Goal: Task Accomplishment & Management: Manage account settings

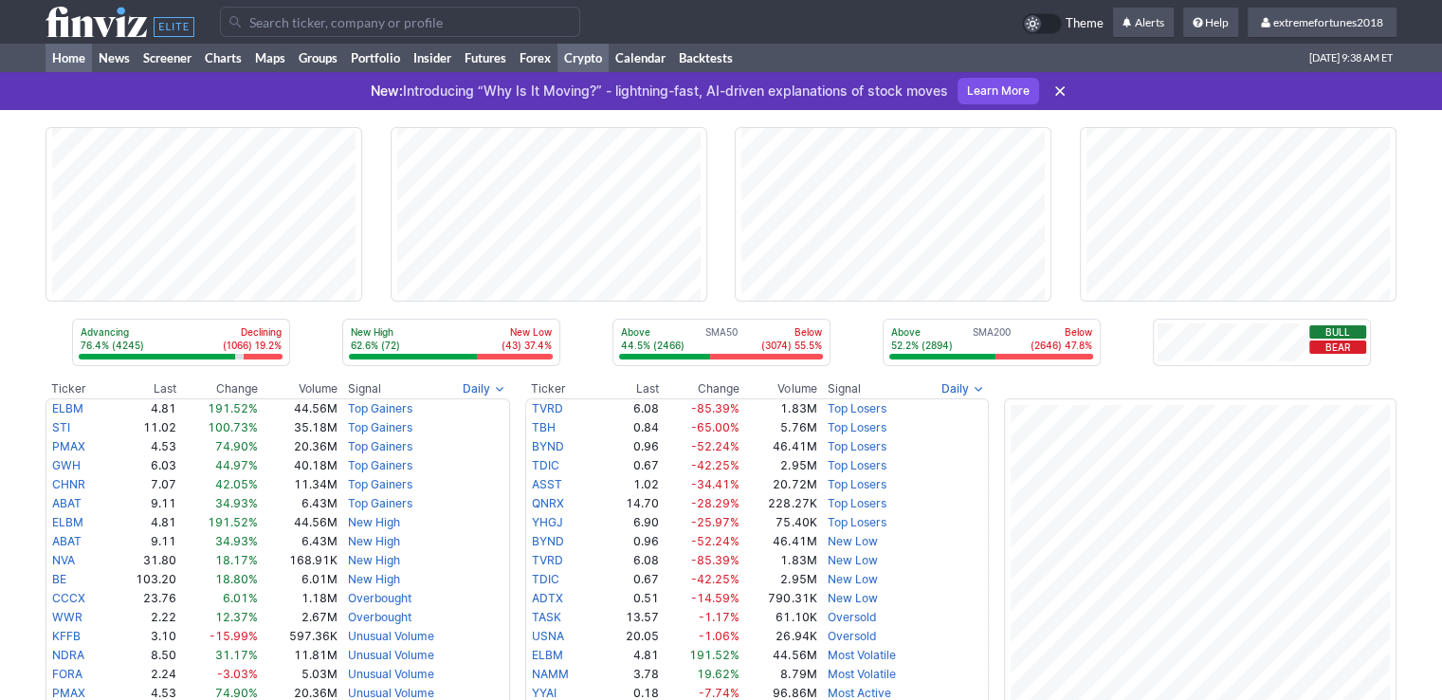
click at [589, 59] on link "Crypto" at bounding box center [582, 58] width 51 height 28
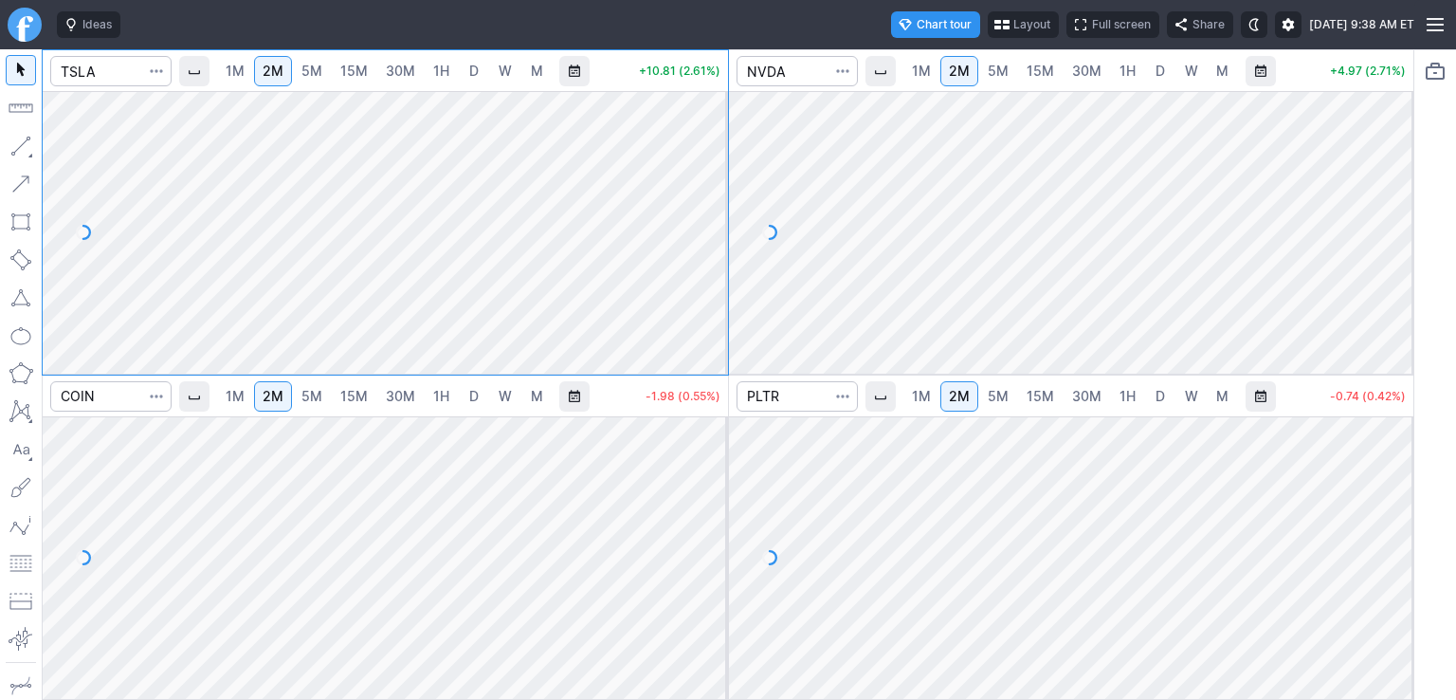
drag, startPoint x: 717, startPoint y: 141, endPoint x: 708, endPoint y: 277, distance: 135.8
click at [708, 277] on div at bounding box center [708, 227] width 40 height 235
drag, startPoint x: 696, startPoint y: 239, endPoint x: 699, endPoint y: 202, distance: 37.1
click at [699, 202] on div at bounding box center [708, 227] width 40 height 235
drag, startPoint x: 1391, startPoint y: 143, endPoint x: 1398, endPoint y: 215, distance: 72.3
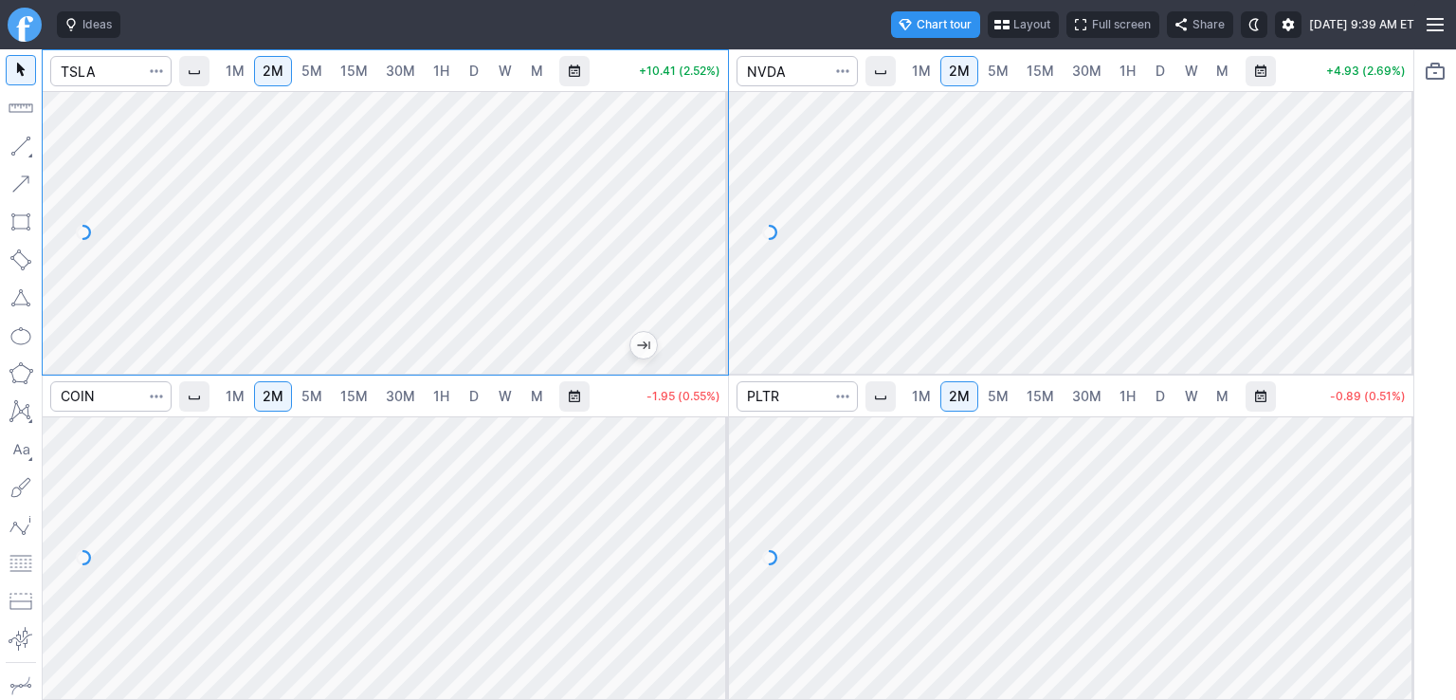
click at [1398, 215] on div at bounding box center [1393, 227] width 40 height 235
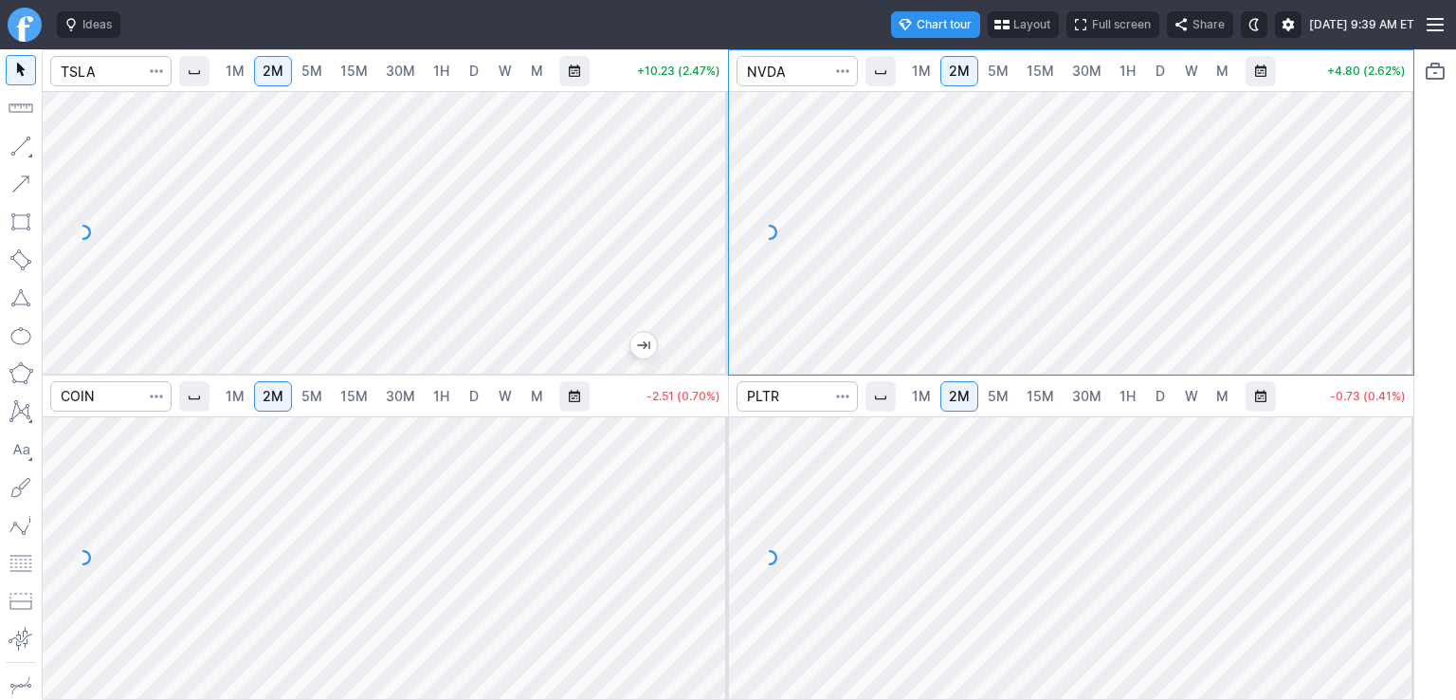
drag, startPoint x: 716, startPoint y: 465, endPoint x: 724, endPoint y: 546, distance: 81.0
click at [724, 546] on div at bounding box center [708, 552] width 40 height 235
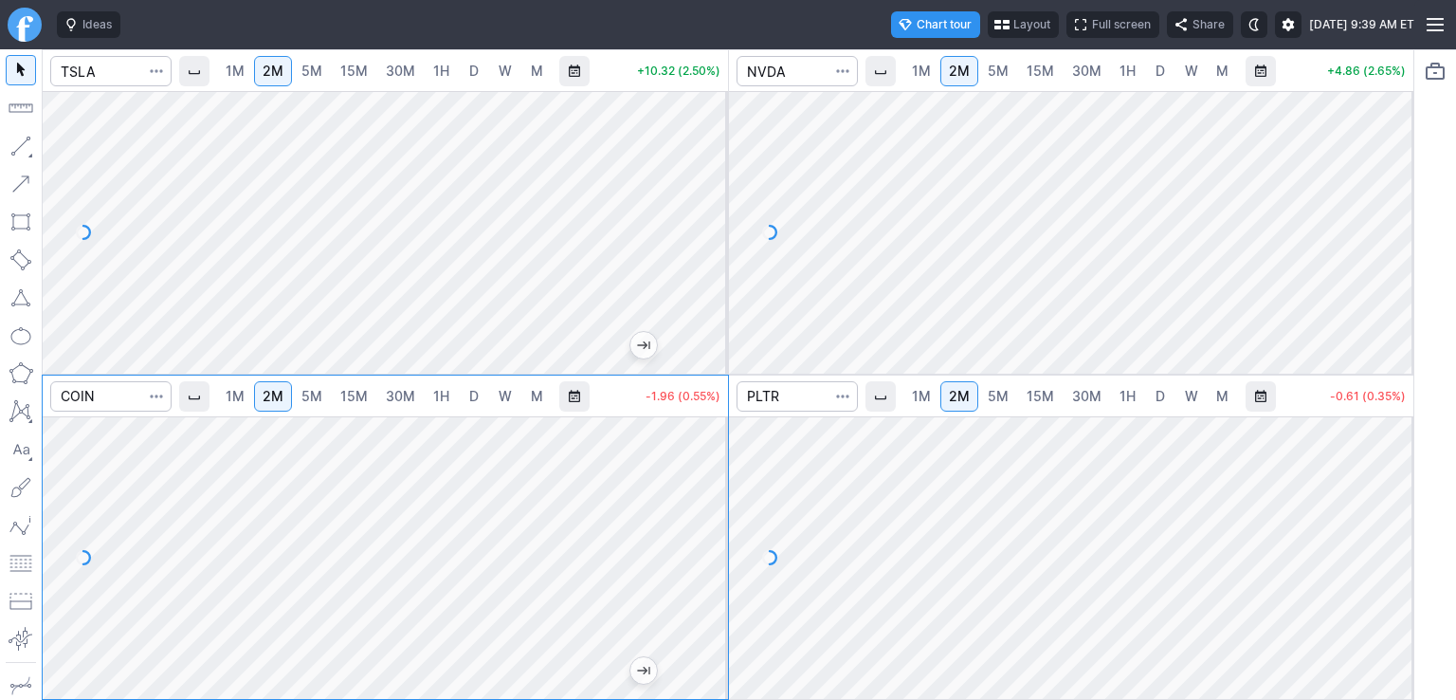
drag, startPoint x: 1402, startPoint y: 454, endPoint x: 1406, endPoint y: 536, distance: 81.6
click at [1406, 536] on div at bounding box center [1393, 552] width 40 height 235
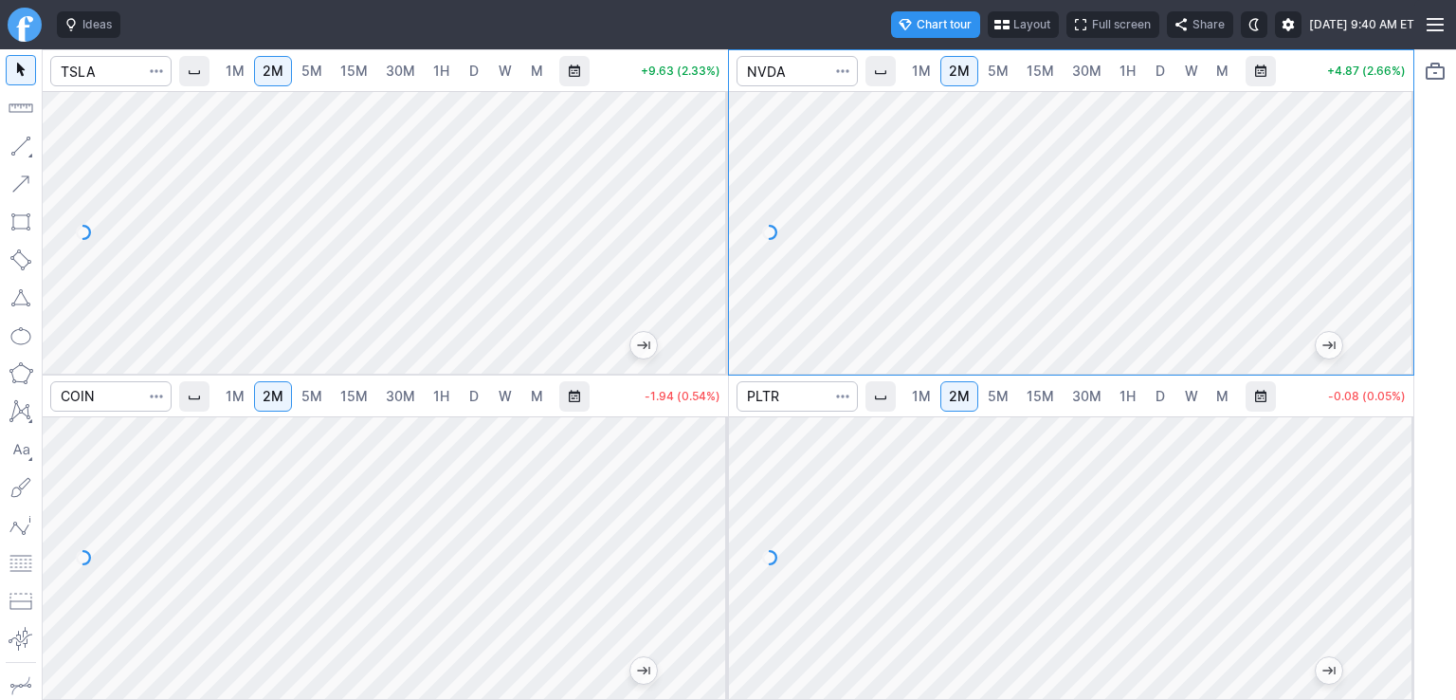
drag, startPoint x: 1398, startPoint y: 240, endPoint x: 1394, endPoint y: 203, distance: 37.2
click at [1394, 203] on div at bounding box center [1393, 227] width 40 height 235
drag, startPoint x: 709, startPoint y: 249, endPoint x: 712, endPoint y: 187, distance: 62.6
click at [712, 187] on div at bounding box center [708, 227] width 40 height 235
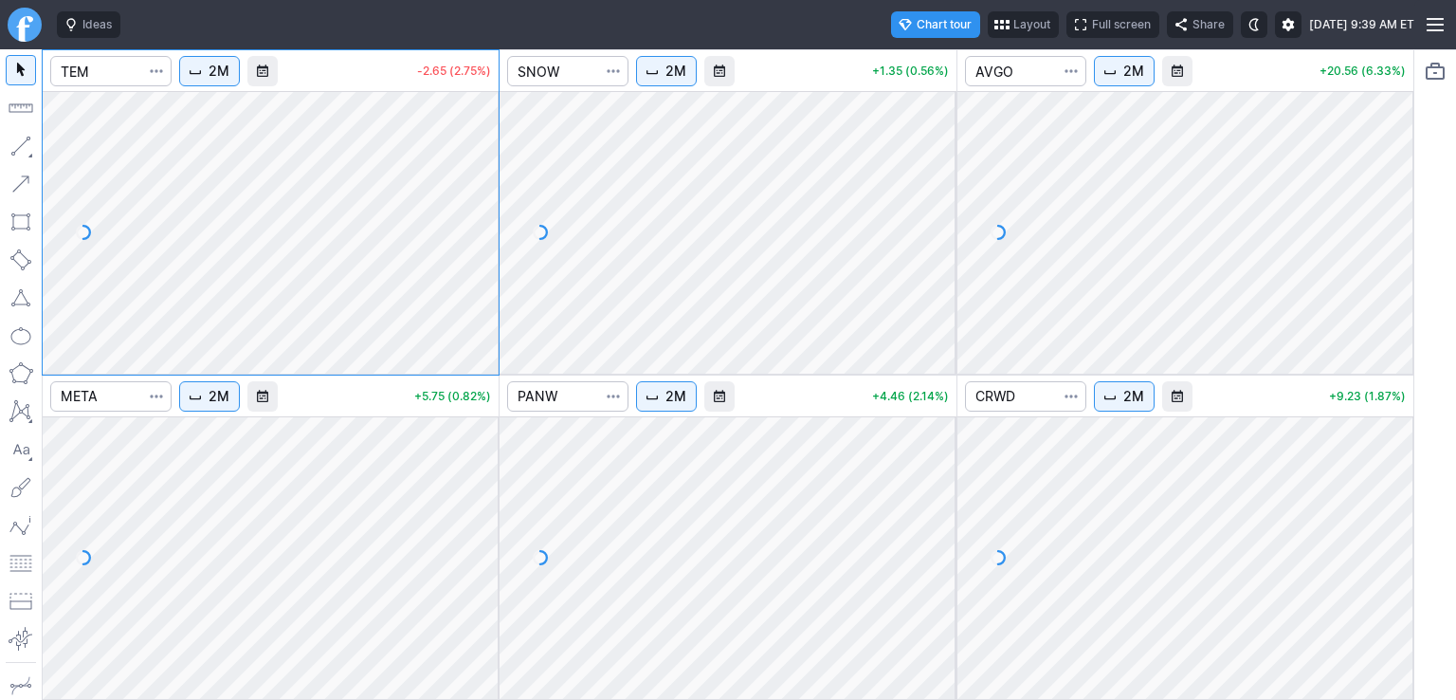
drag, startPoint x: 482, startPoint y: 111, endPoint x: 482, endPoint y: 202, distance: 91.0
click at [482, 202] on div at bounding box center [479, 227] width 40 height 235
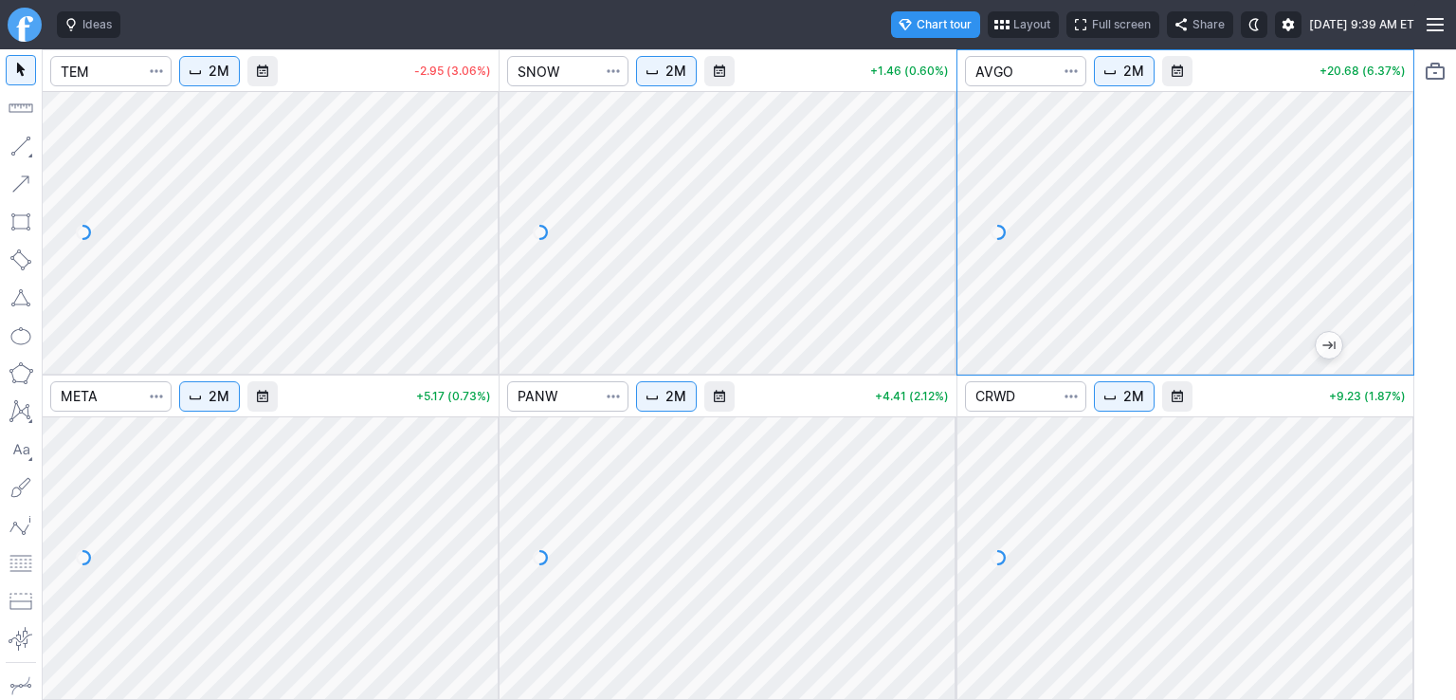
drag, startPoint x: 946, startPoint y: 160, endPoint x: 937, endPoint y: 246, distance: 86.8
click at [937, 246] on div at bounding box center [937, 227] width 40 height 235
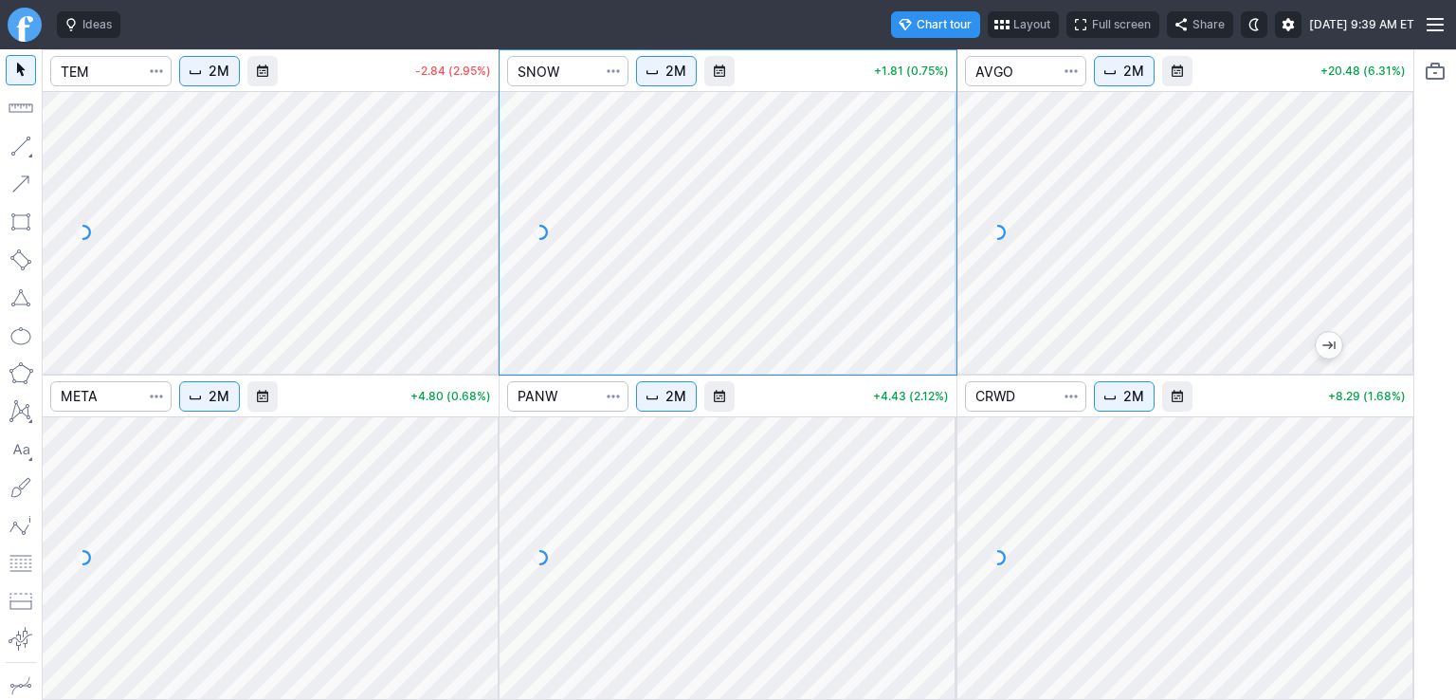
drag, startPoint x: 1390, startPoint y: 149, endPoint x: 1388, endPoint y: 226, distance: 76.8
click at [1388, 226] on div at bounding box center [1393, 227] width 40 height 235
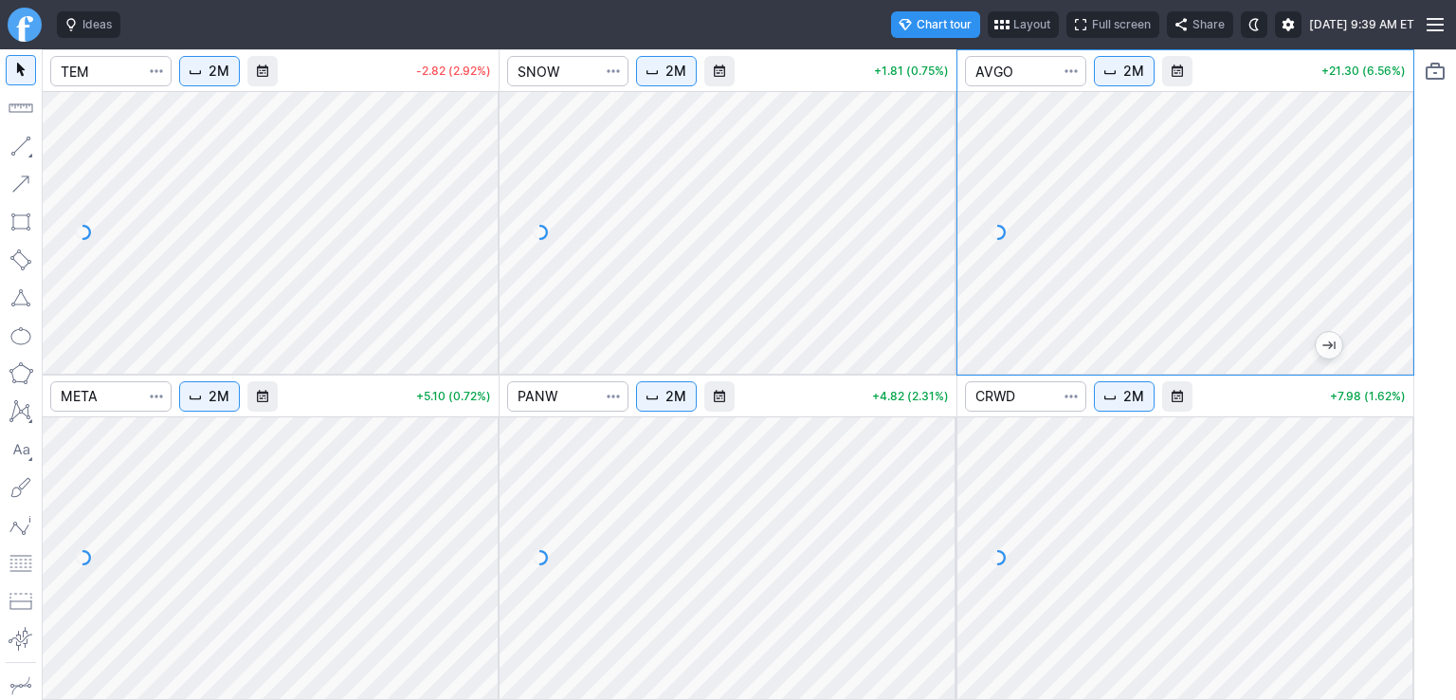
drag, startPoint x: 1395, startPoint y: 262, endPoint x: 1391, endPoint y: 187, distance: 75.0
click at [1391, 187] on div at bounding box center [1393, 227] width 40 height 235
drag, startPoint x: 1392, startPoint y: 460, endPoint x: 1407, endPoint y: 555, distance: 95.8
click at [1407, 556] on div at bounding box center [1393, 552] width 40 height 235
drag, startPoint x: 941, startPoint y: 497, endPoint x: 940, endPoint y: 507, distance: 10.5
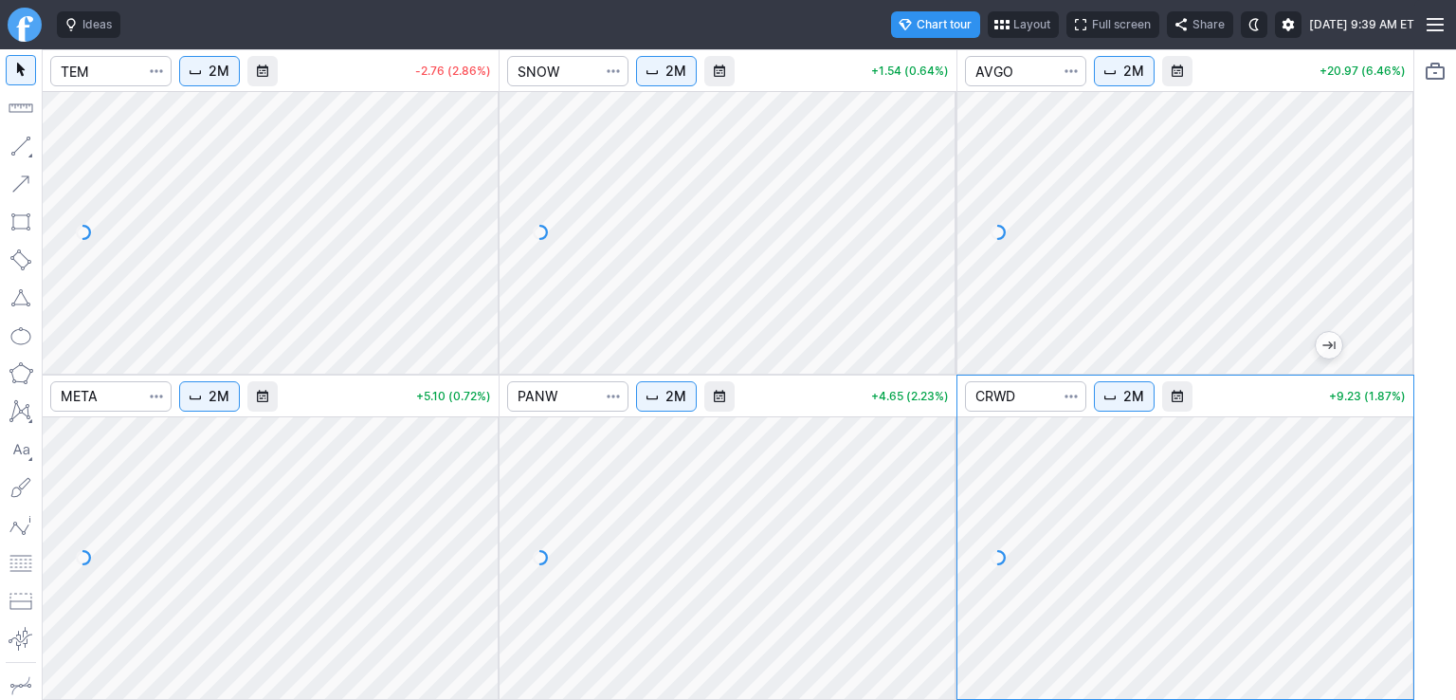
click at [940, 507] on div at bounding box center [937, 552] width 40 height 235
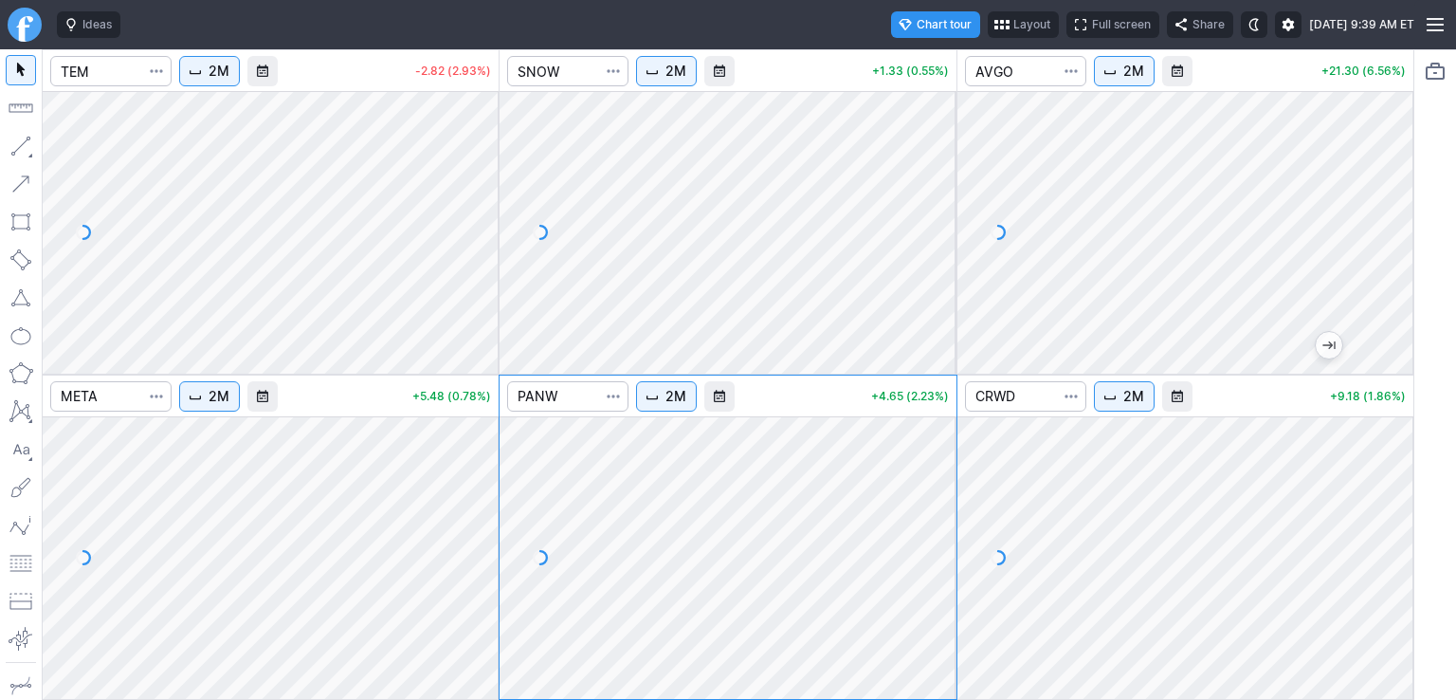
drag, startPoint x: 488, startPoint y: 500, endPoint x: 489, endPoint y: 540, distance: 39.8
click at [489, 540] on div at bounding box center [479, 552] width 40 height 235
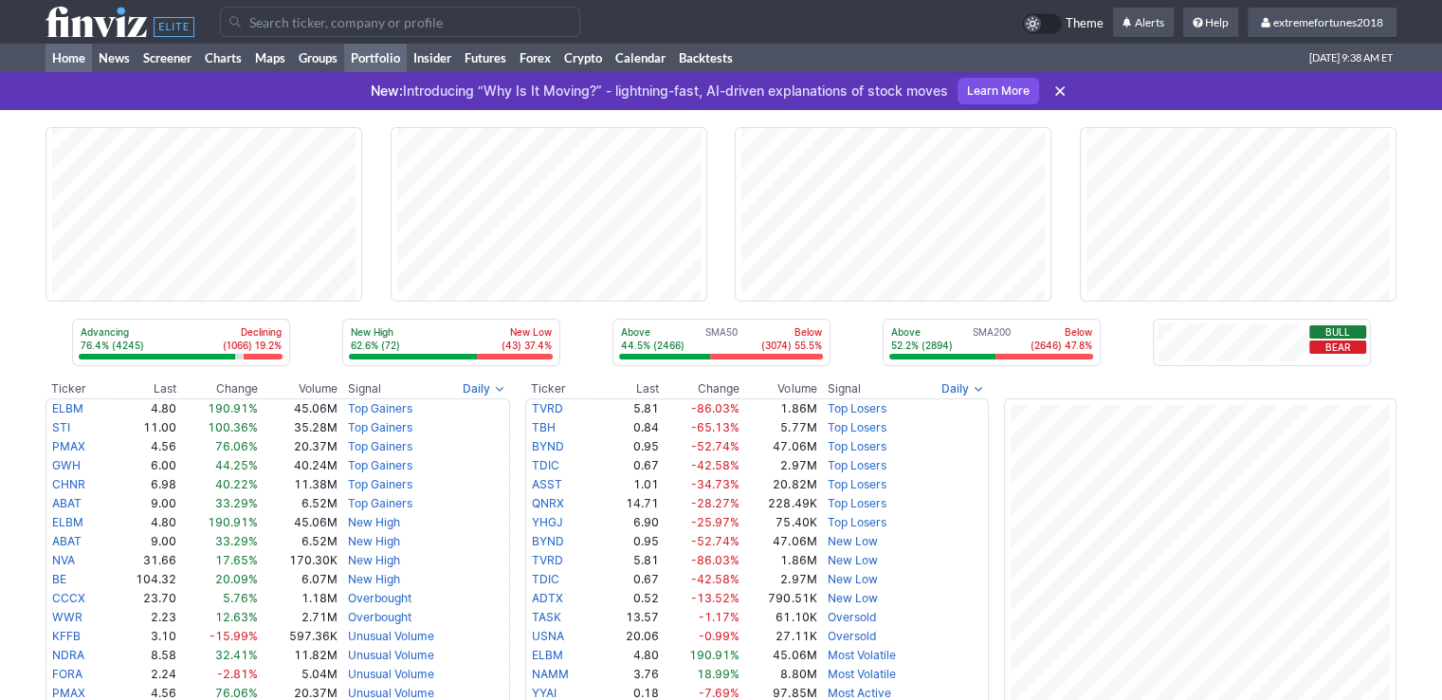
click at [376, 59] on link "Portfolio" at bounding box center [375, 58] width 63 height 28
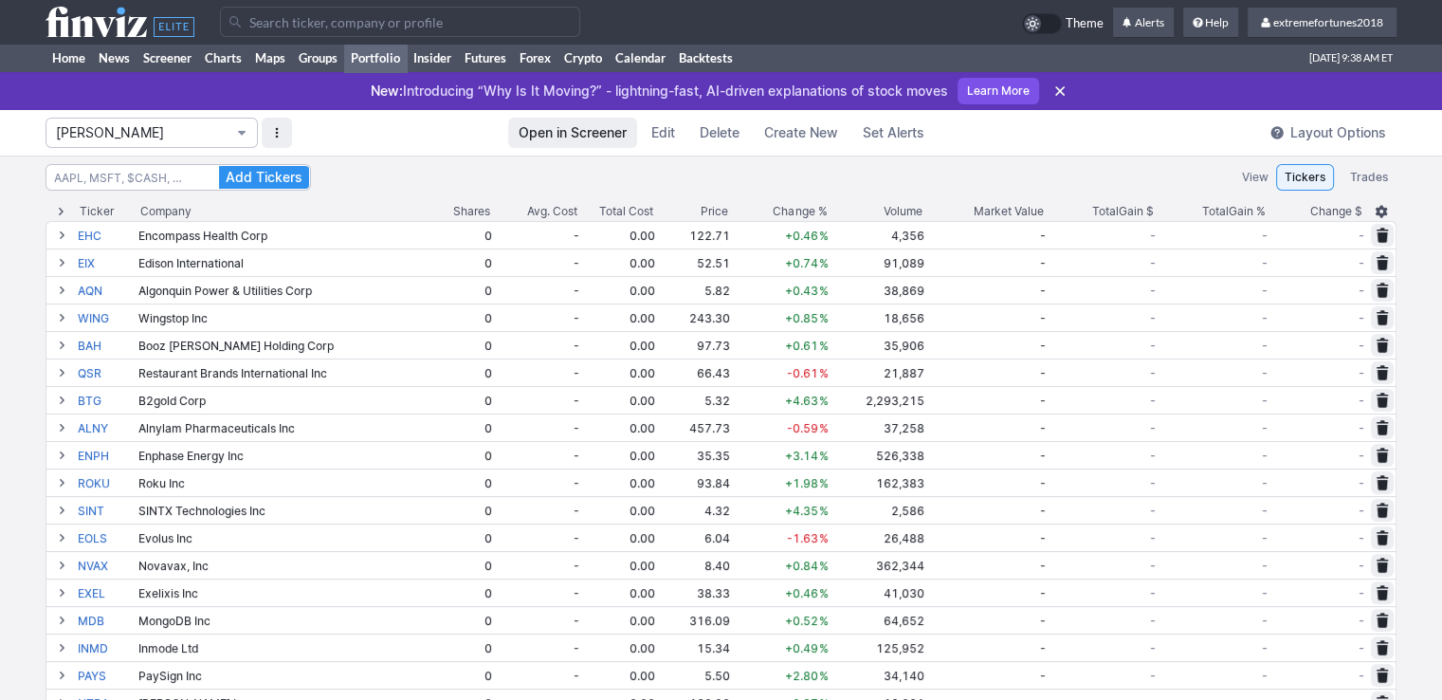
click at [124, 130] on span "Isabel_Watch" at bounding box center [142, 132] width 173 height 19
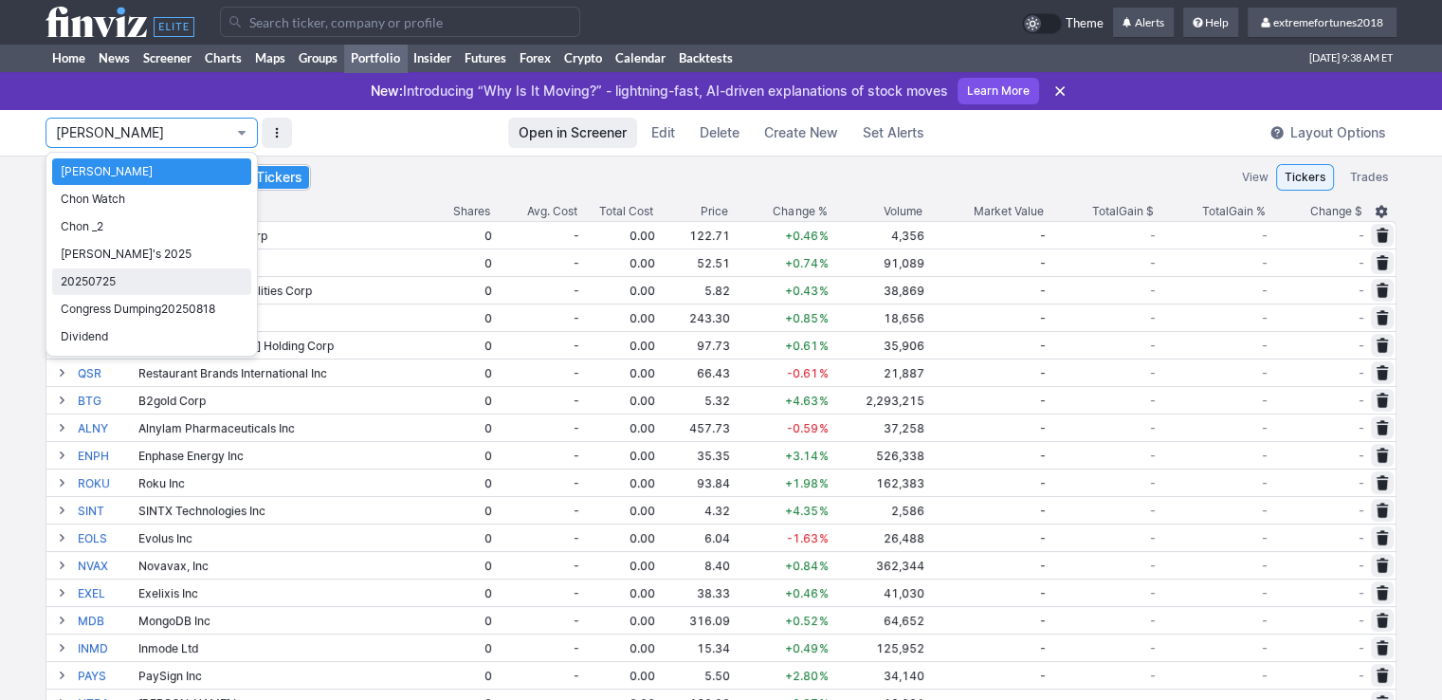
click at [121, 282] on span "20250725" at bounding box center [152, 281] width 182 height 19
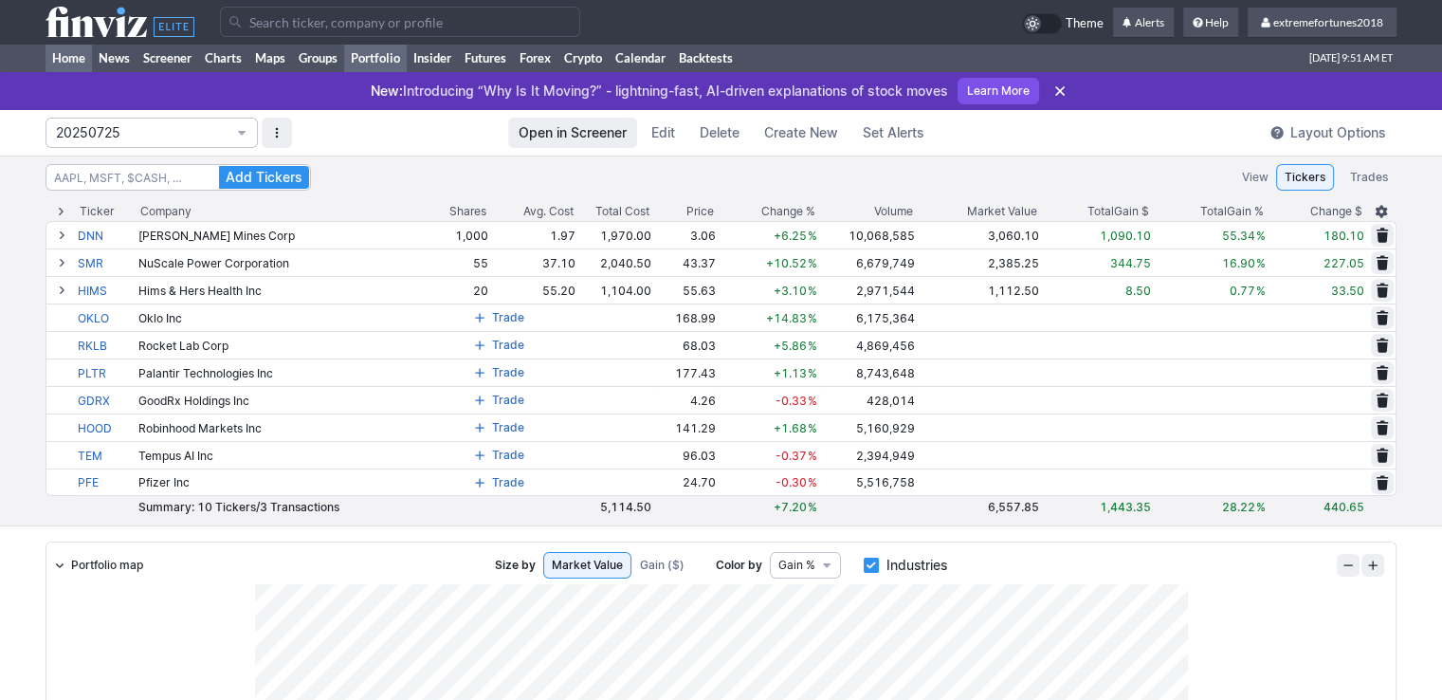
click at [67, 62] on link "Home" at bounding box center [68, 58] width 46 height 28
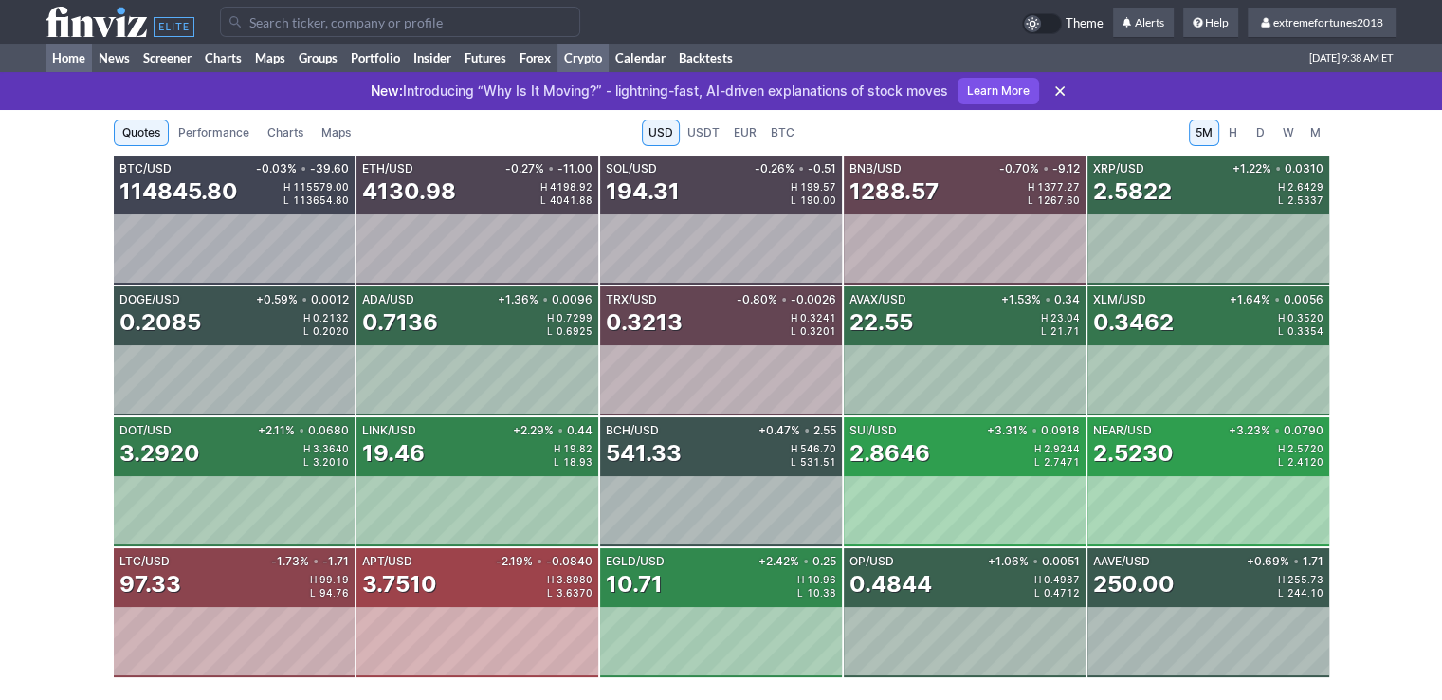
click at [67, 59] on link "Home" at bounding box center [68, 58] width 46 height 28
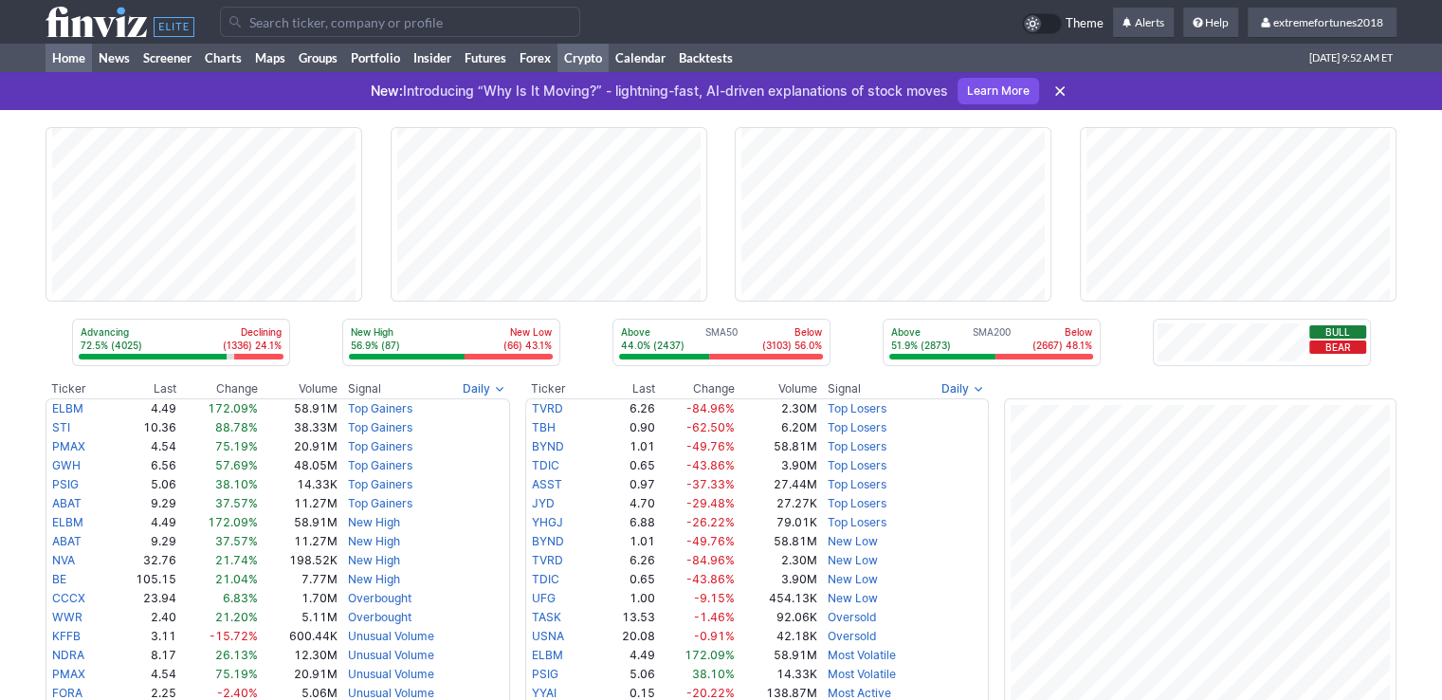
click at [582, 63] on link "Crypto" at bounding box center [582, 58] width 51 height 28
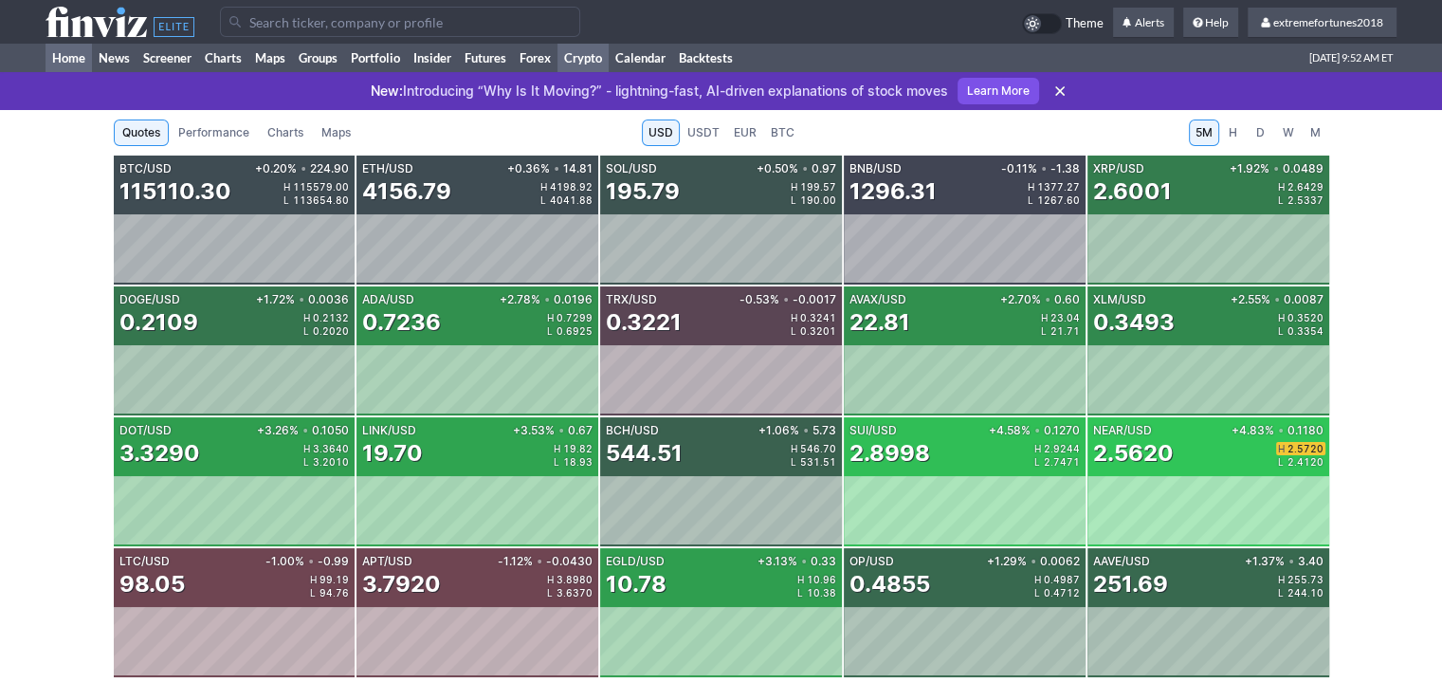
click at [72, 61] on link "Home" at bounding box center [68, 58] width 46 height 28
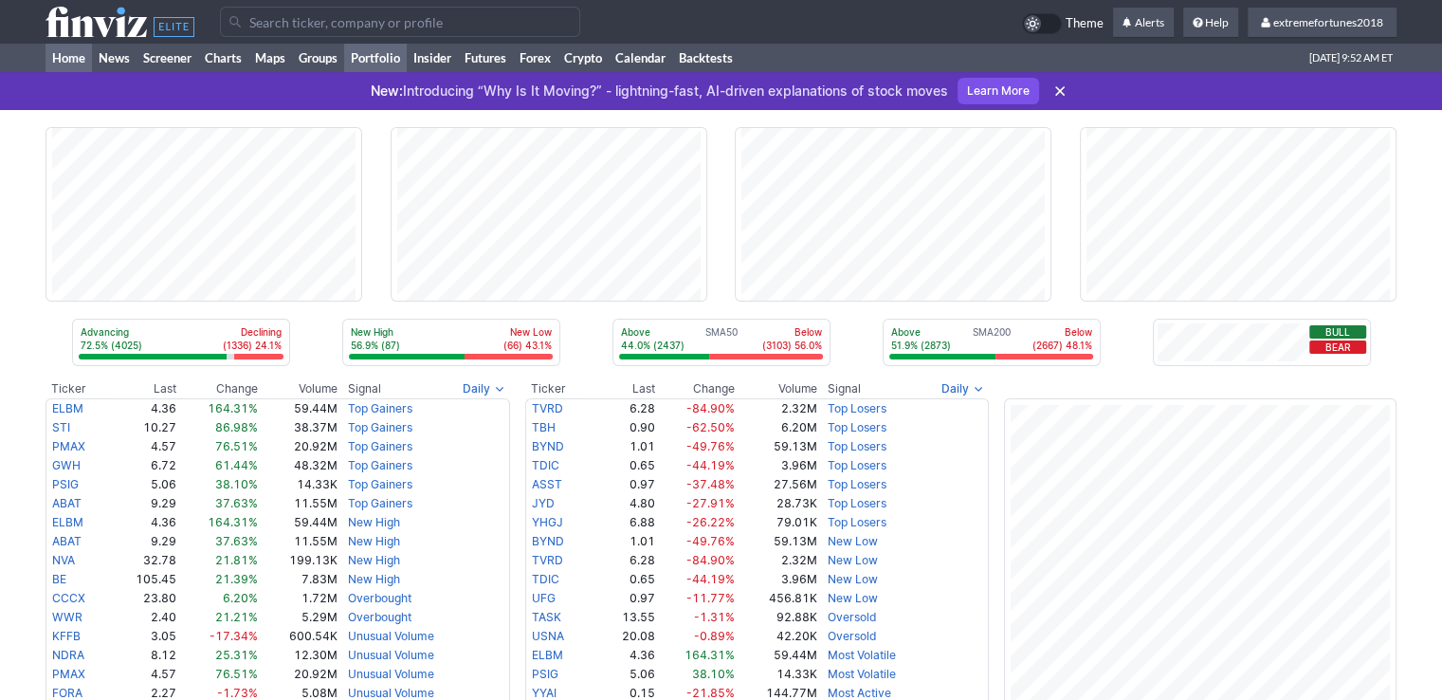
click at [373, 63] on link "Portfolio" at bounding box center [375, 58] width 63 height 28
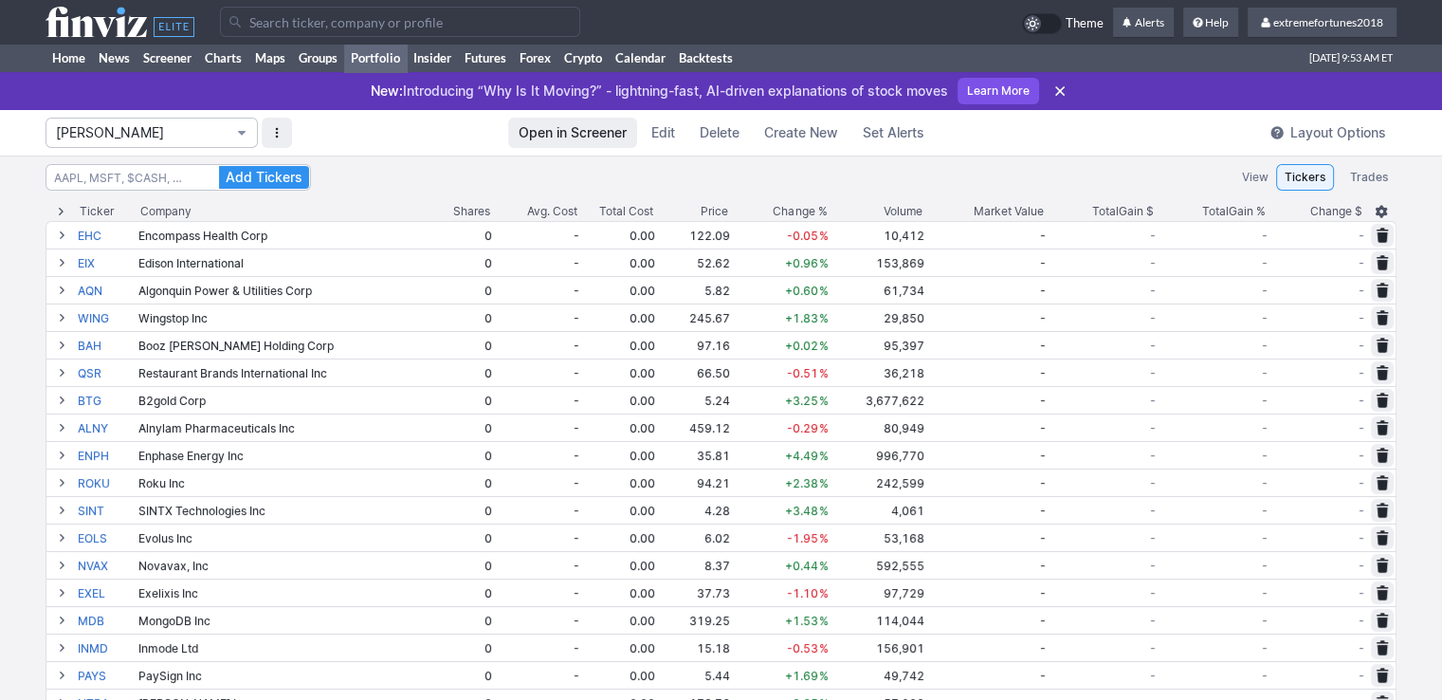
click at [121, 134] on span "Isabel_Watch" at bounding box center [142, 132] width 173 height 19
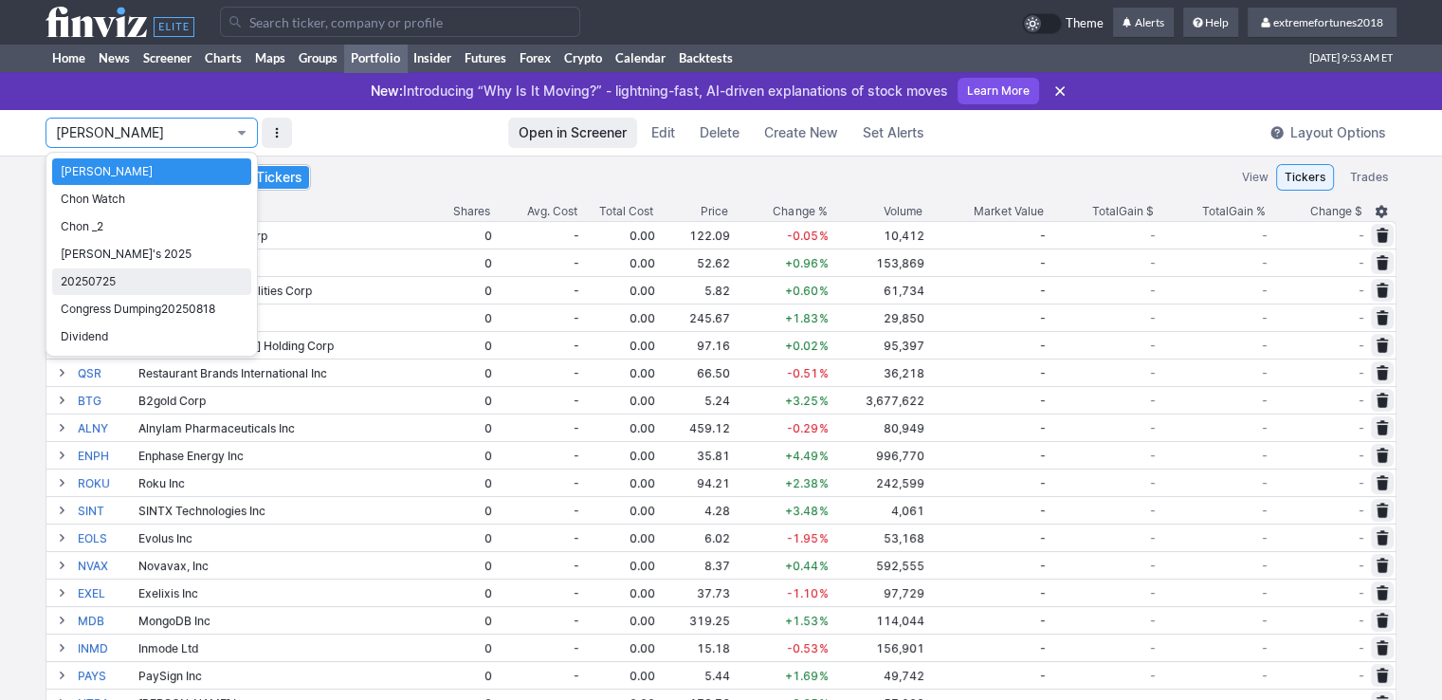
click at [149, 278] on span "20250725" at bounding box center [152, 281] width 182 height 19
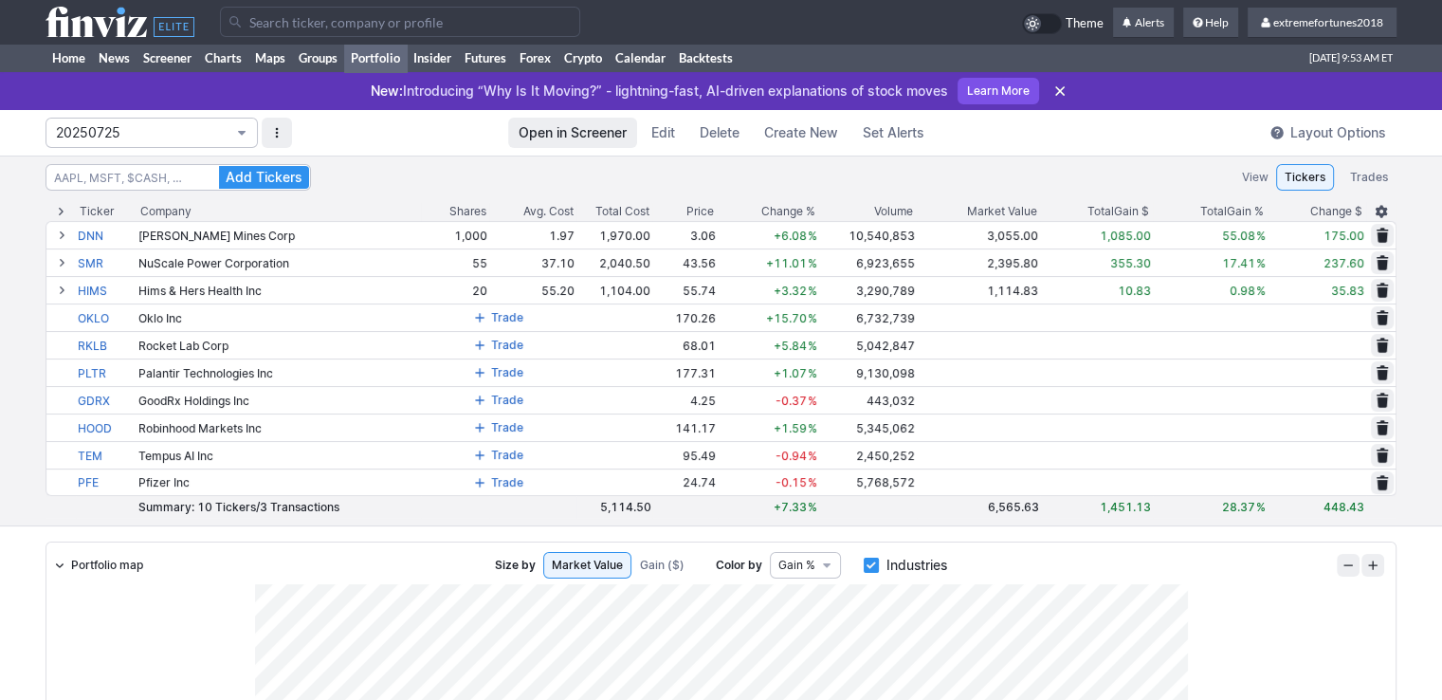
click at [189, 124] on span "20250725" at bounding box center [142, 132] width 173 height 19
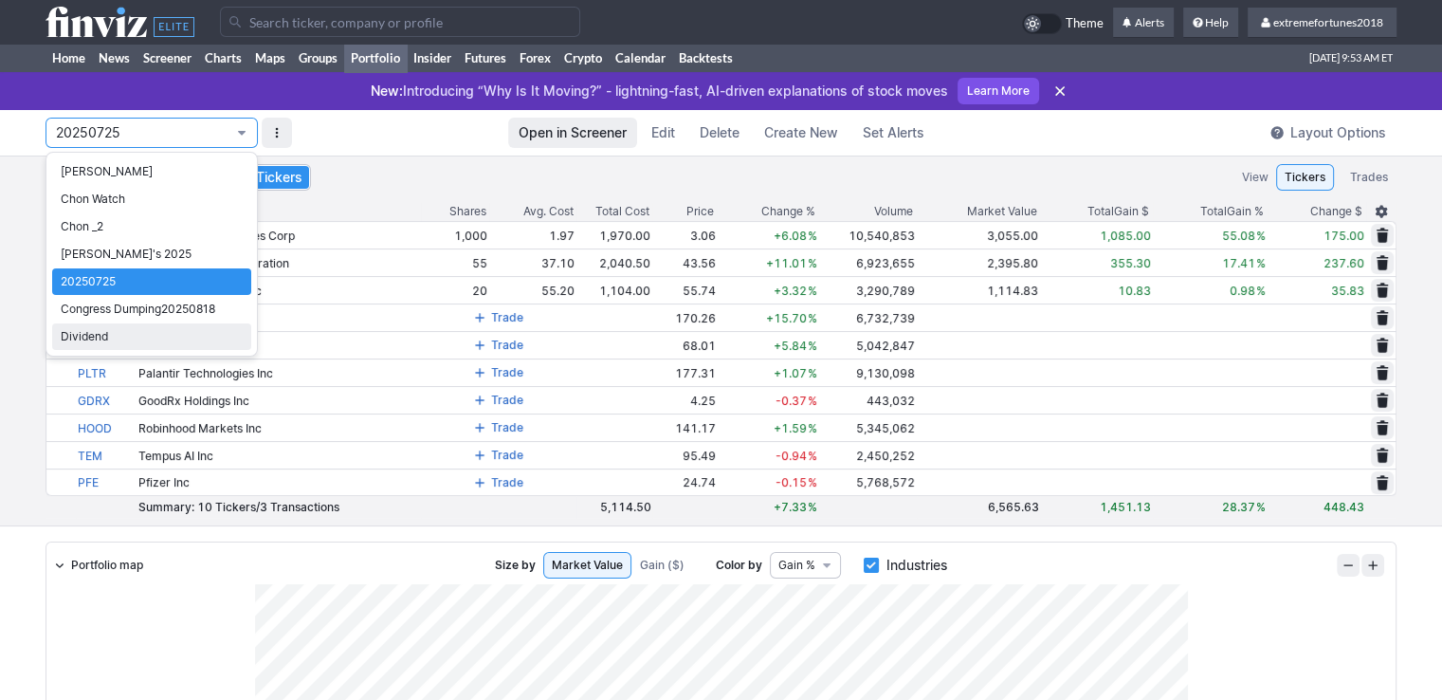
click at [114, 336] on span "Dividend" at bounding box center [152, 336] width 182 height 19
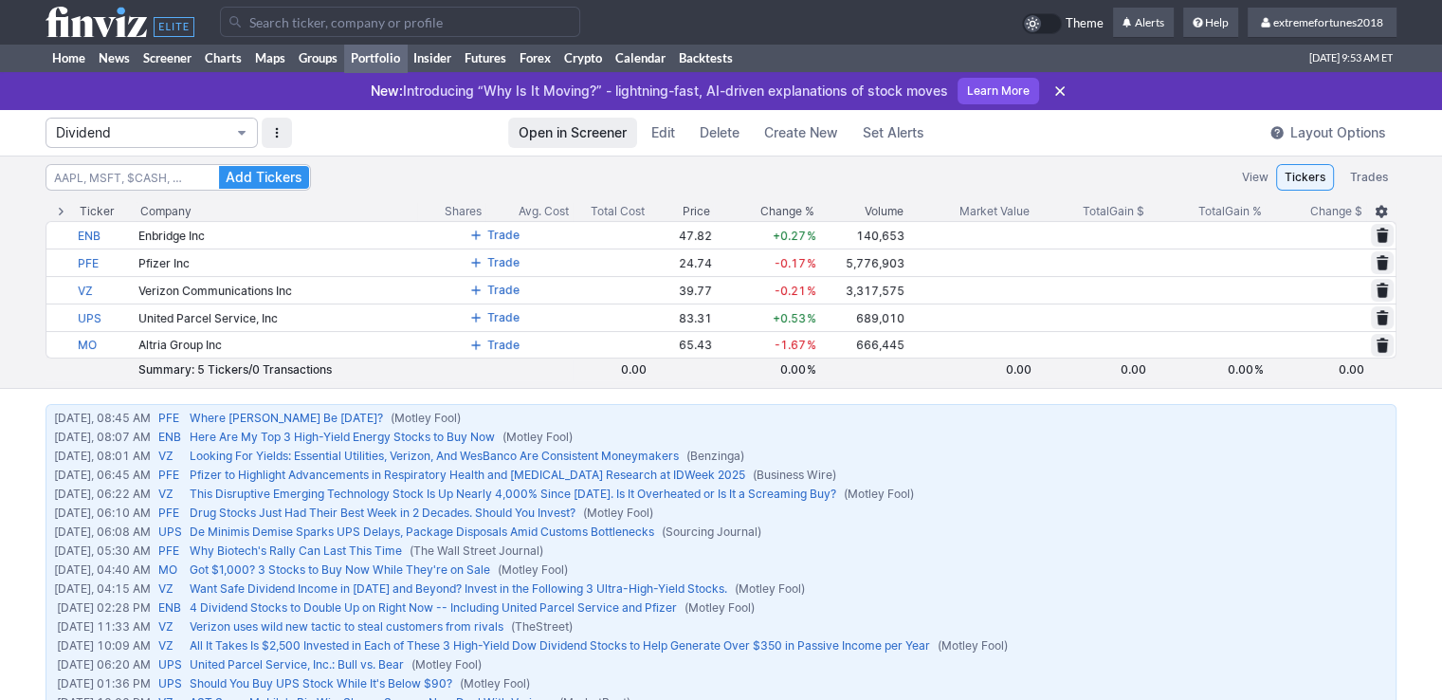
click at [106, 126] on span "Dividend" at bounding box center [142, 132] width 173 height 19
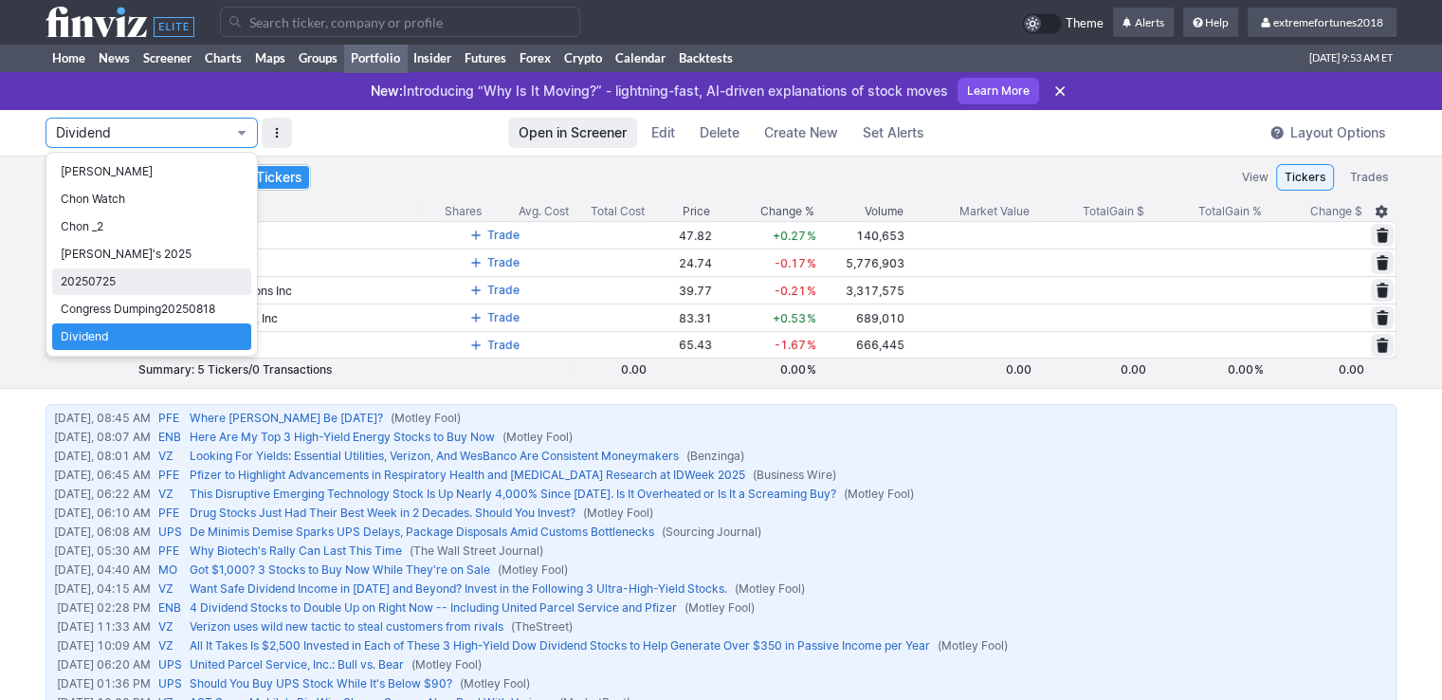
click at [130, 274] on span "20250725" at bounding box center [152, 281] width 182 height 19
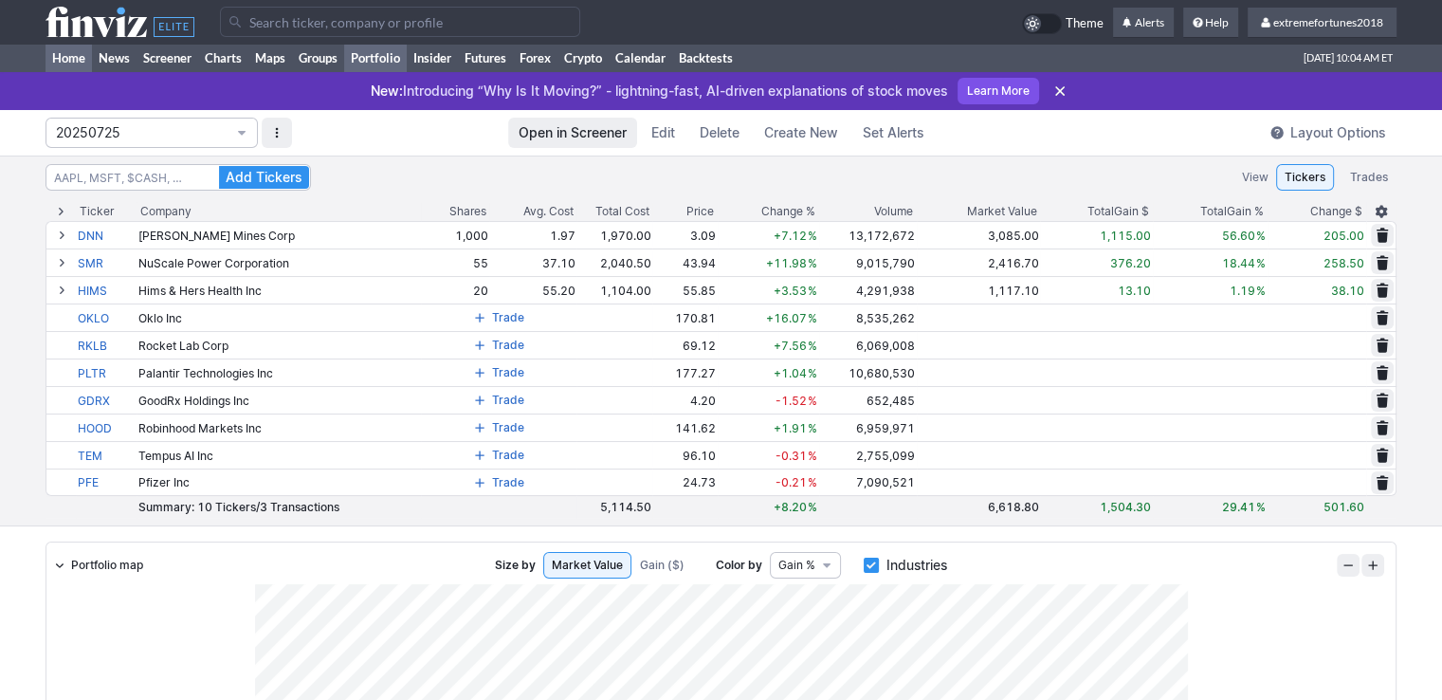
click at [76, 58] on link "Home" at bounding box center [68, 58] width 46 height 28
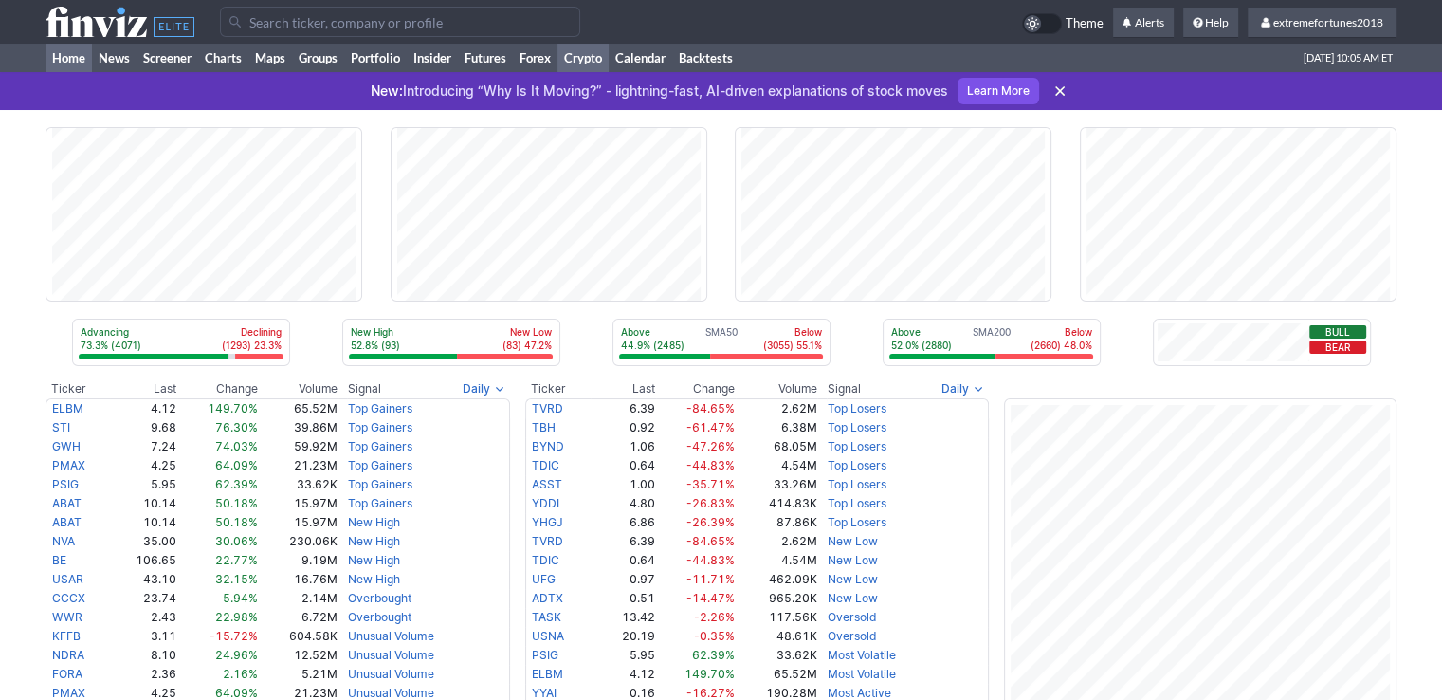
click at [591, 62] on link "Crypto" at bounding box center [582, 58] width 51 height 28
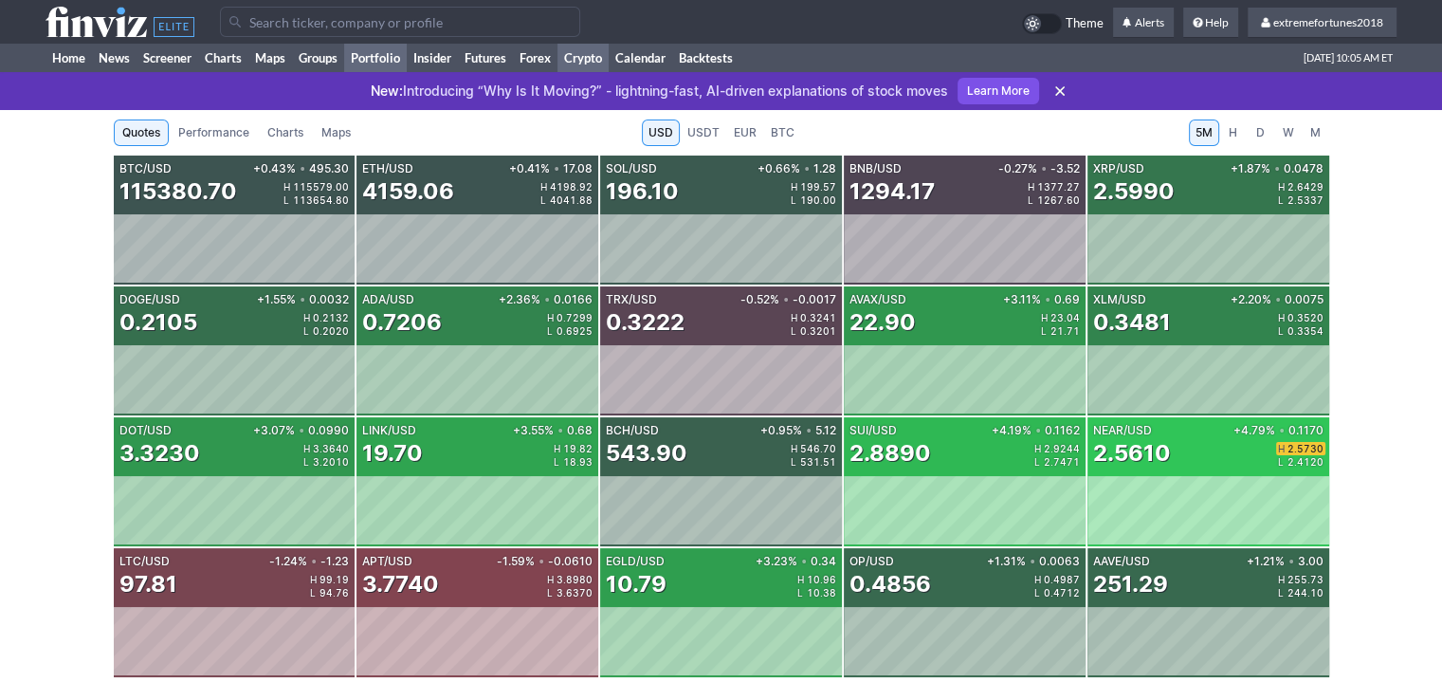
click at [375, 63] on link "Portfolio" at bounding box center [375, 58] width 63 height 28
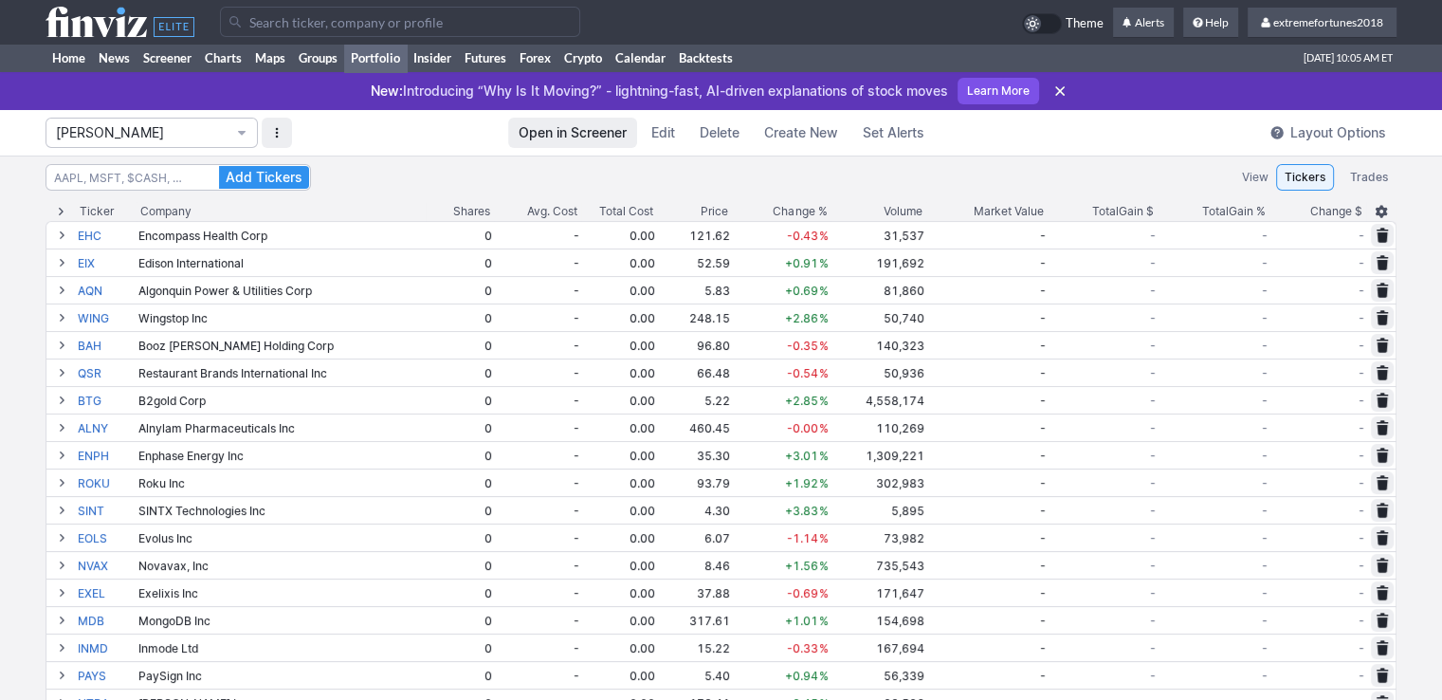
click at [794, 134] on span "Create New" at bounding box center [801, 132] width 74 height 19
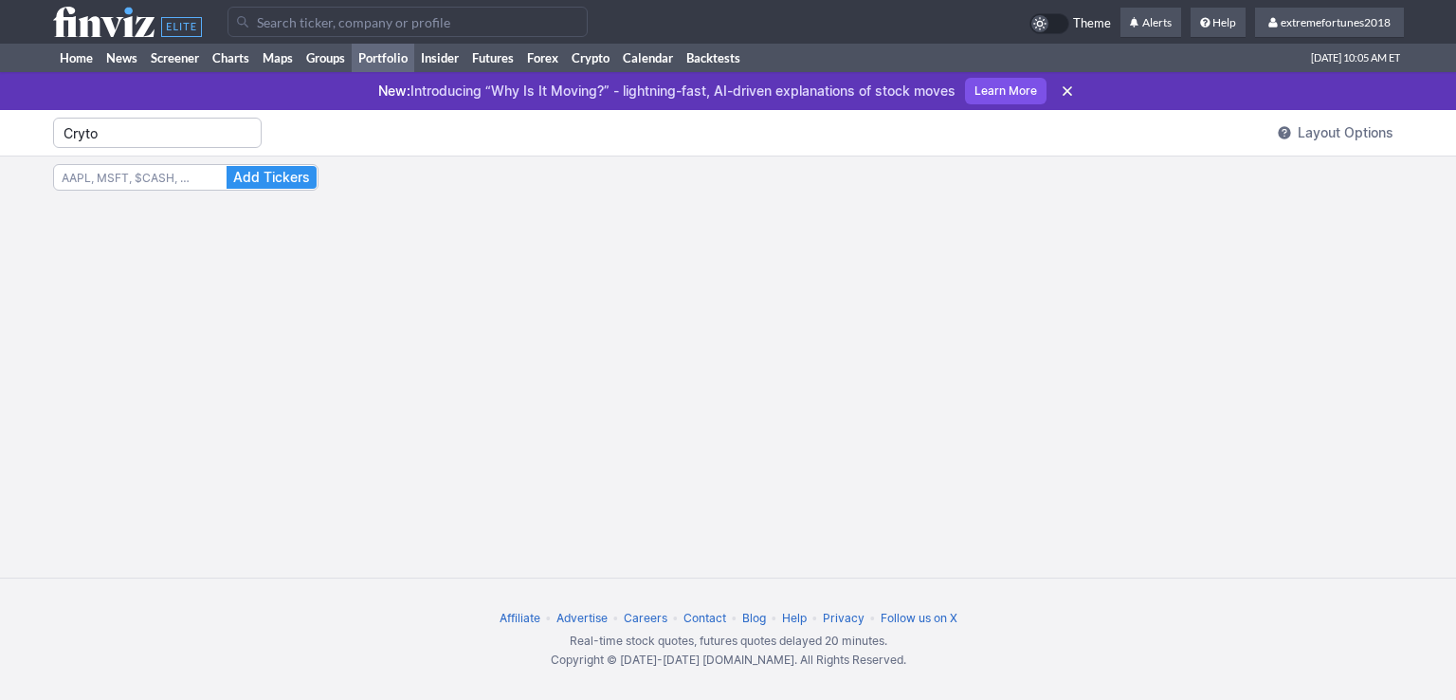
type input "Cryto"
click at [172, 178] on input "Search" at bounding box center [185, 177] width 265 height 27
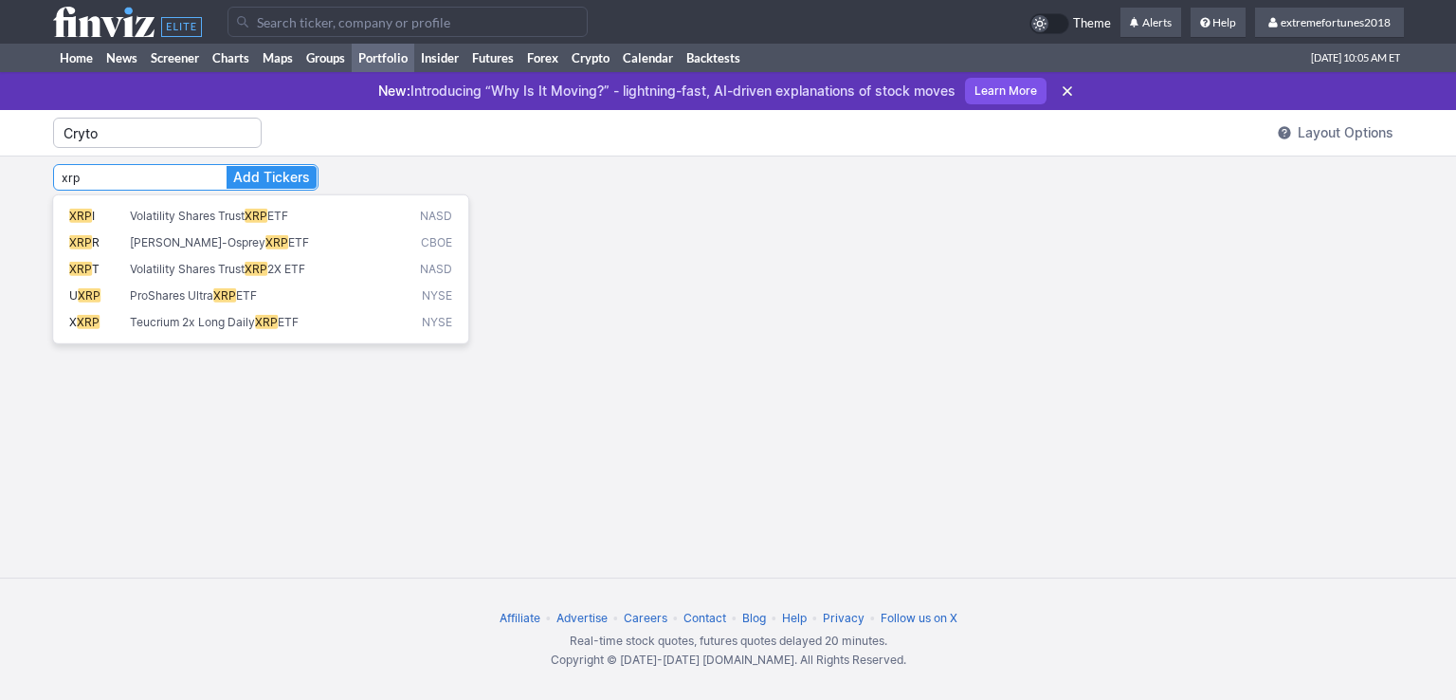
type input "xrp"
click at [110, 129] on input "Cryto" at bounding box center [157, 133] width 209 height 30
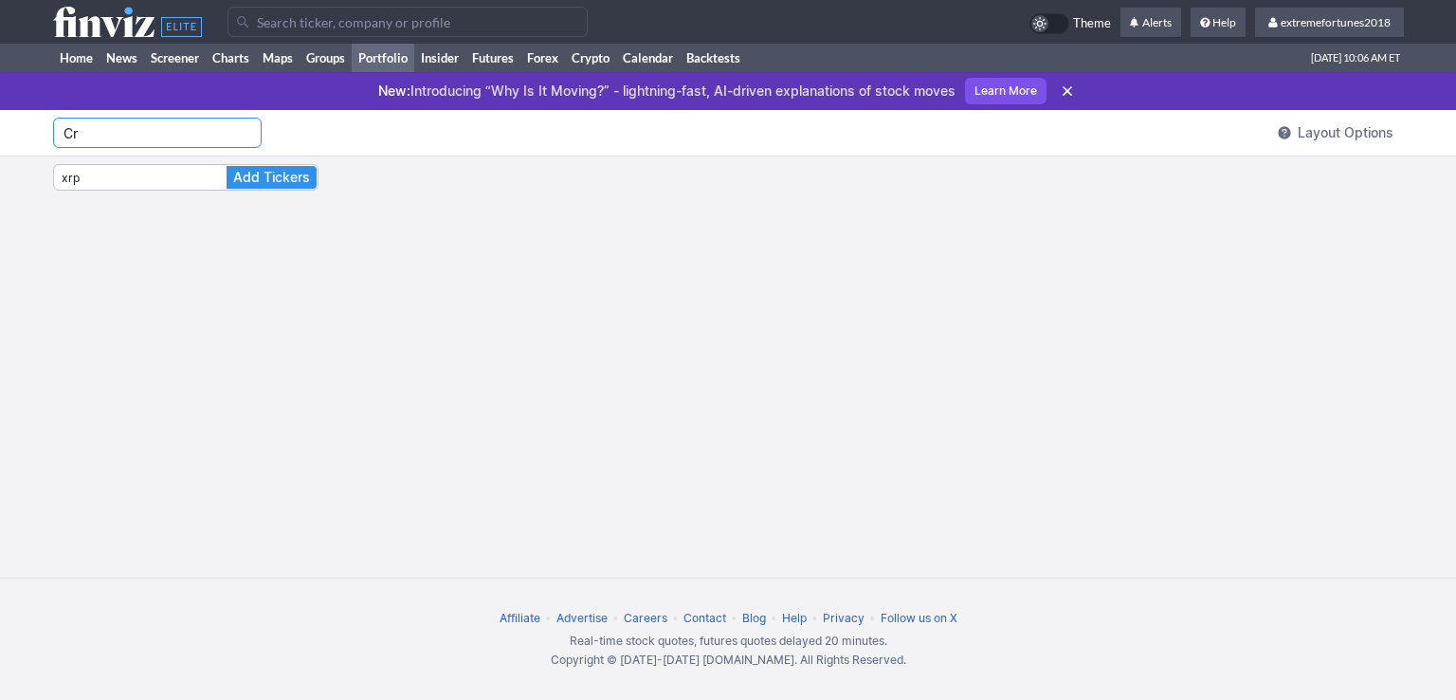
type input "C"
click at [164, 183] on input "xrp" at bounding box center [185, 177] width 265 height 27
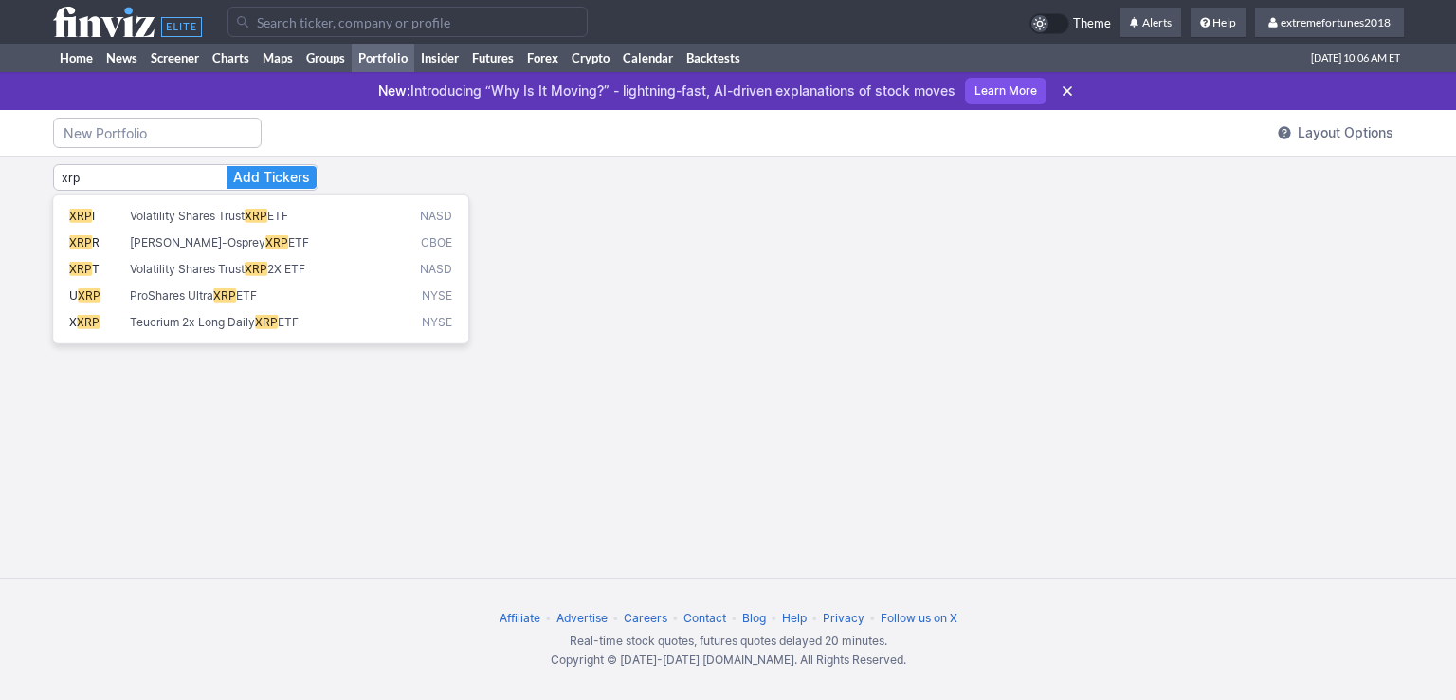
click at [642, 203] on div "xrp Add Tickers" at bounding box center [728, 366] width 1351 height 421
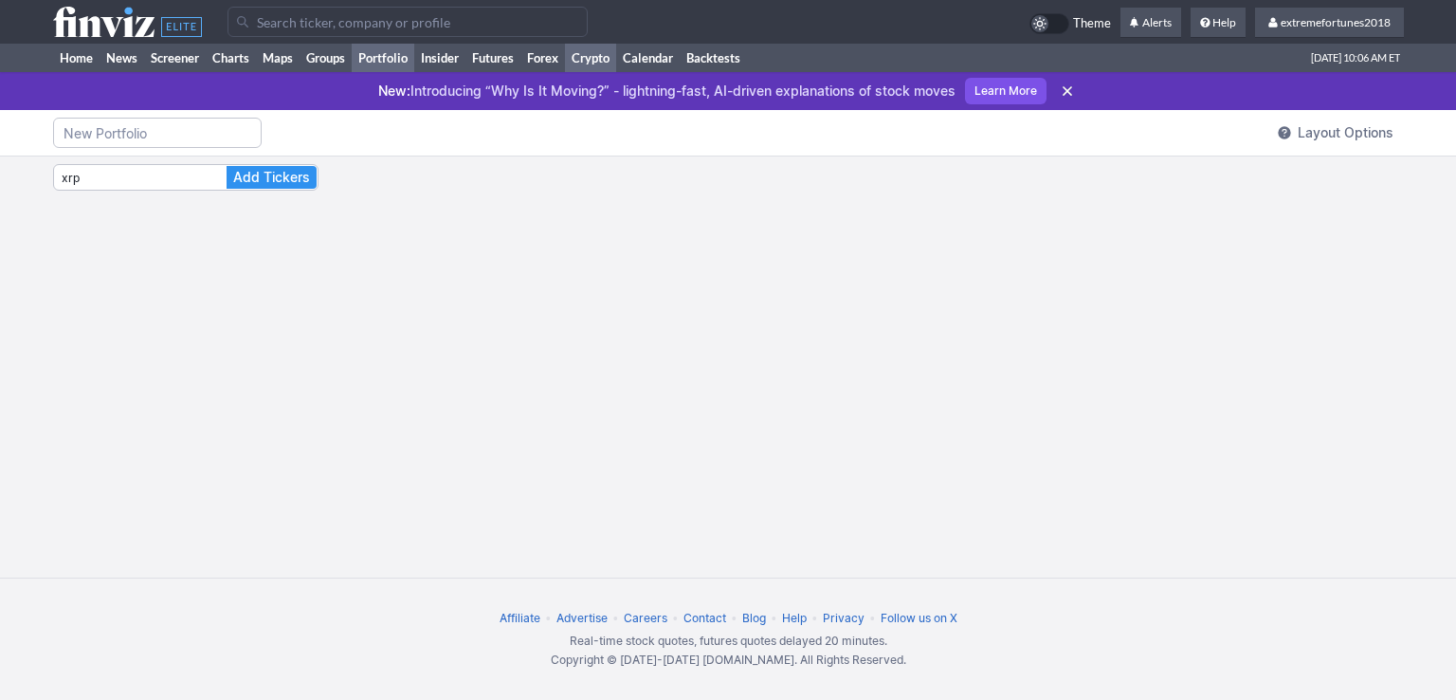
click at [589, 64] on link "Crypto" at bounding box center [590, 58] width 51 height 28
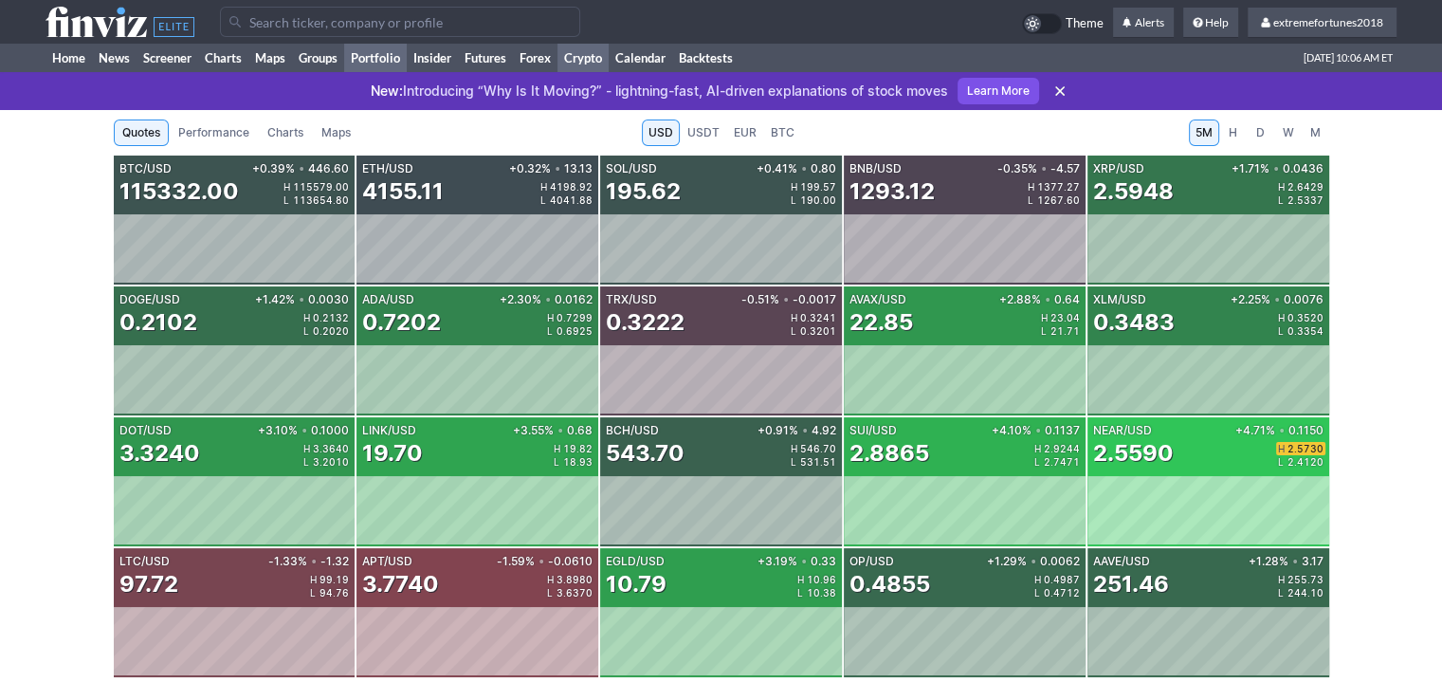
click at [385, 63] on link "Portfolio" at bounding box center [375, 58] width 63 height 28
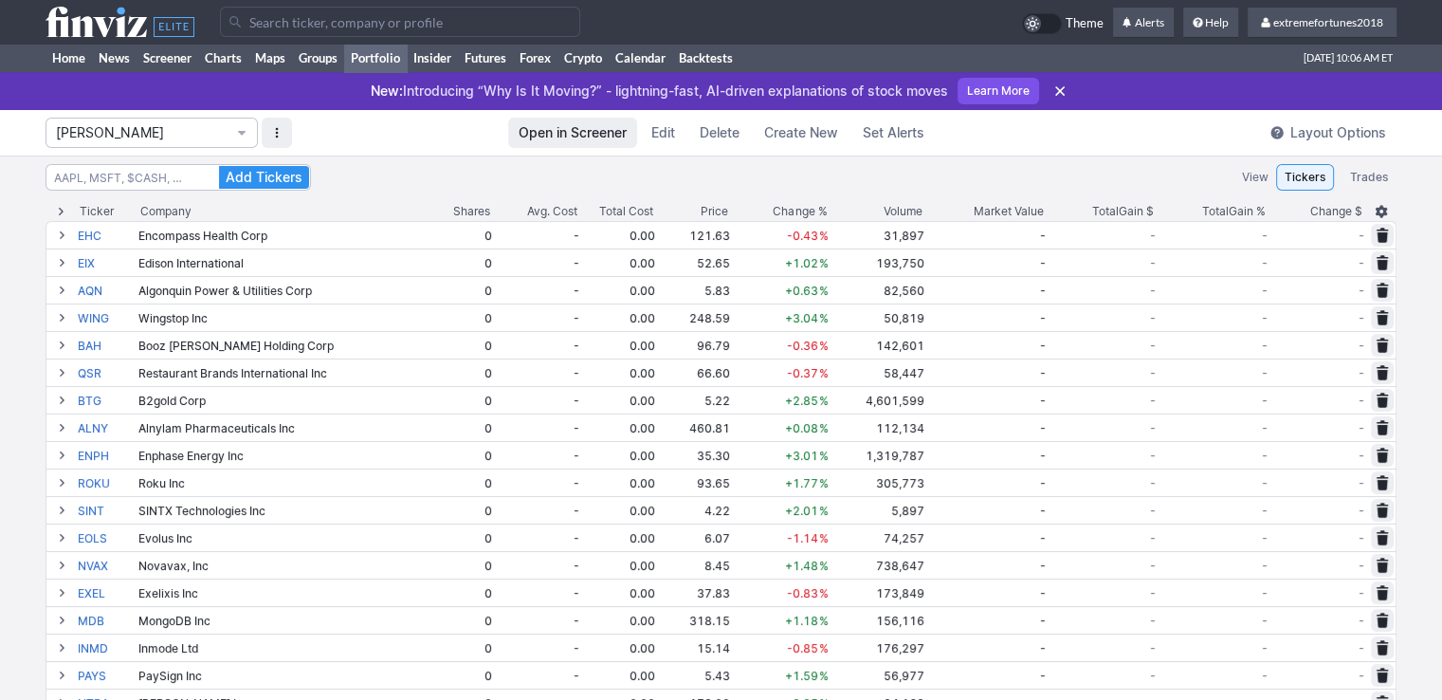
click at [1344, 130] on span "Layout Options" at bounding box center [1338, 132] width 96 height 19
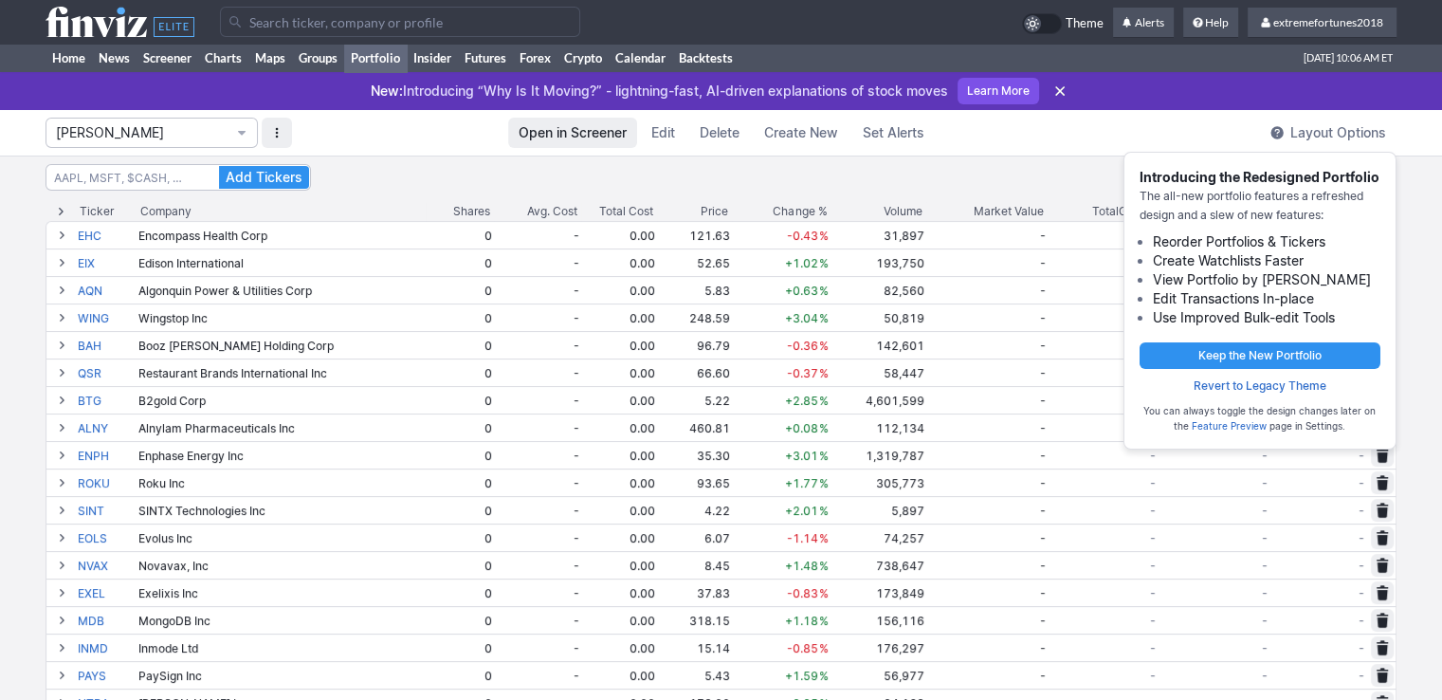
click at [1110, 54] on div at bounding box center [721, 350] width 1442 height 700
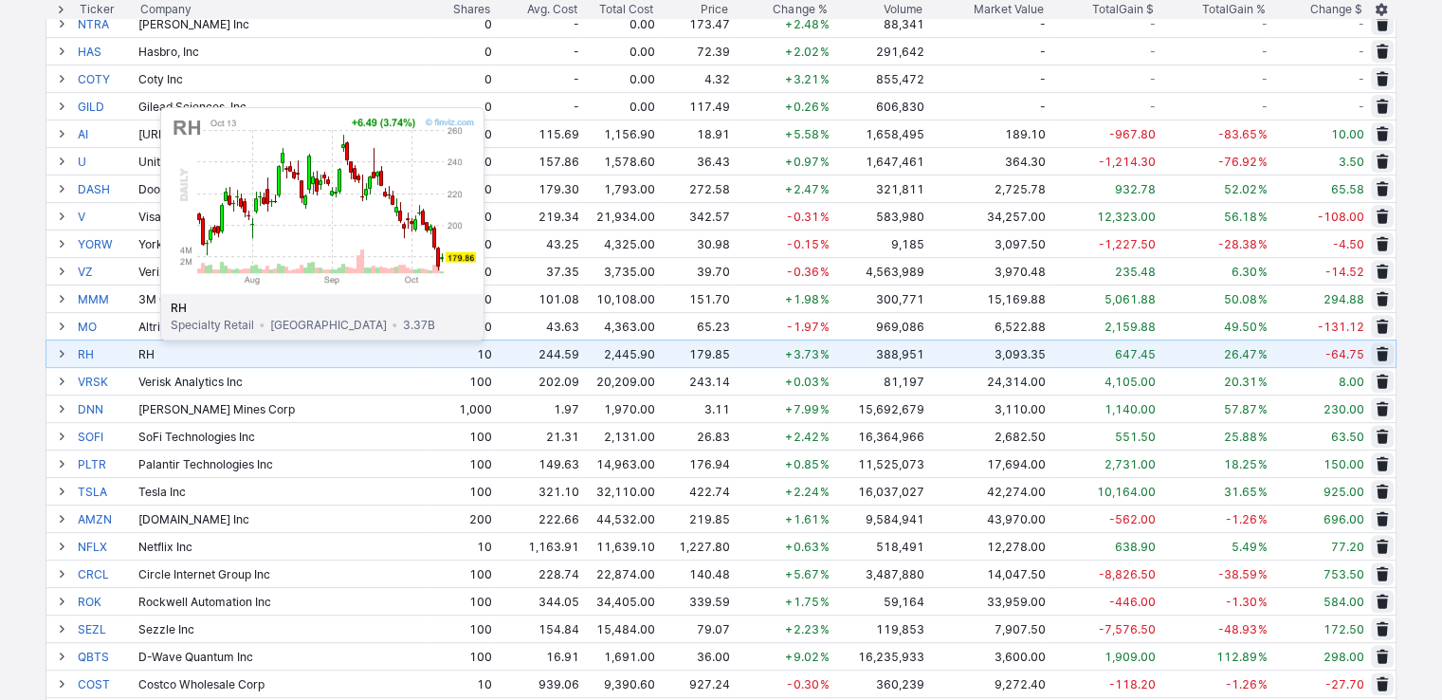
scroll to position [758, 0]
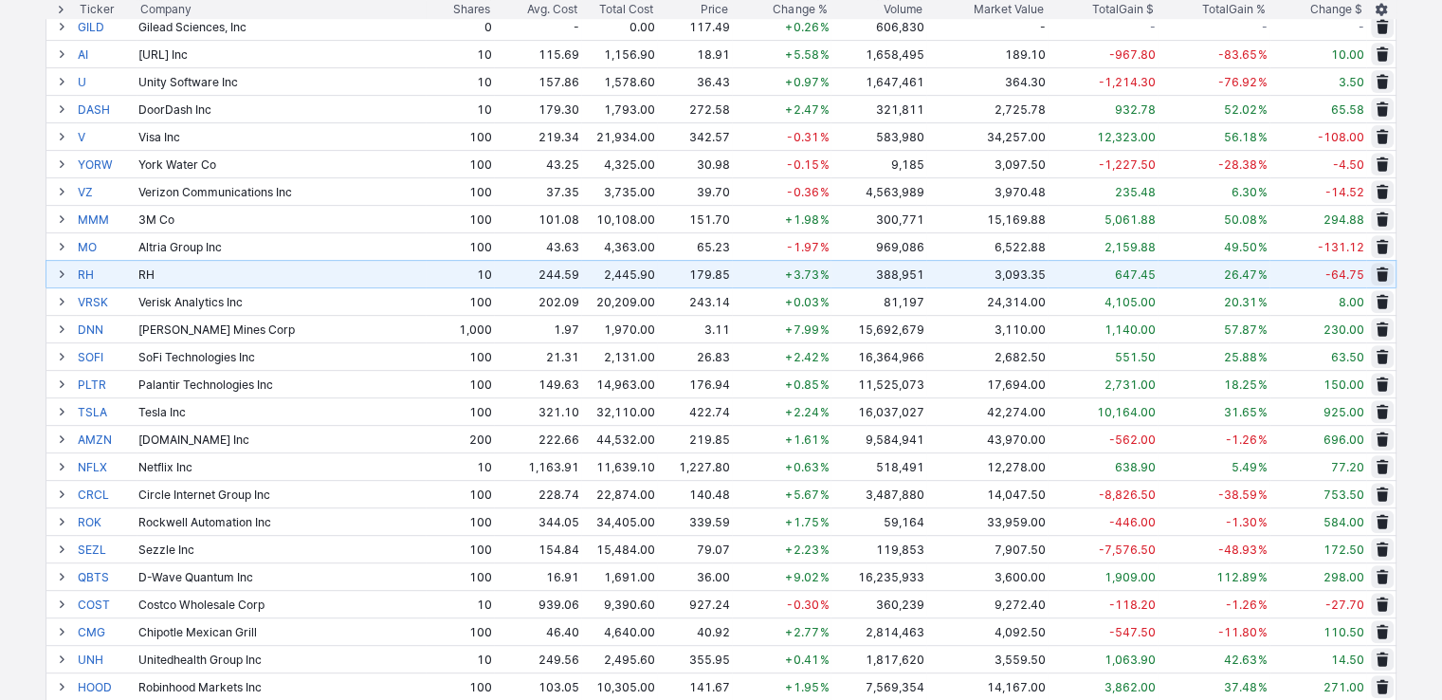
click at [61, 277] on span at bounding box center [61, 273] width 11 height 15
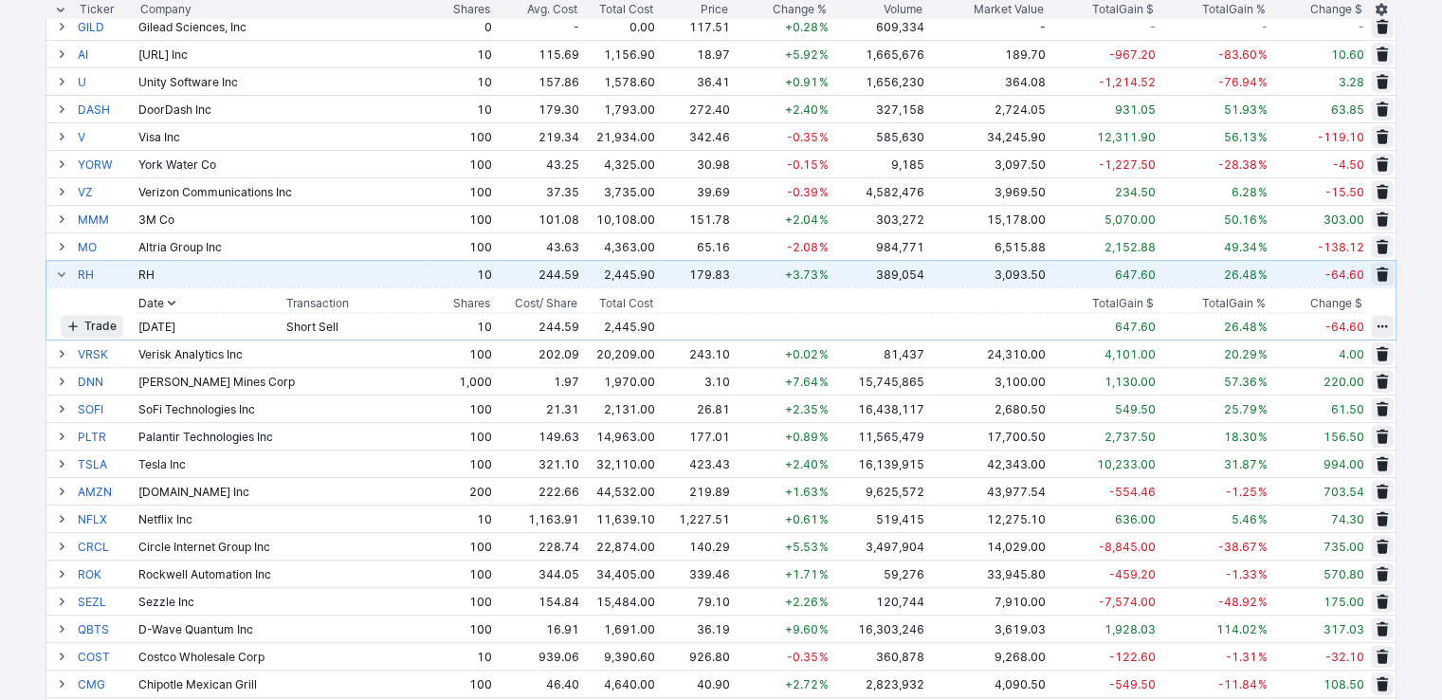
click at [50, 271] on button at bounding box center [61, 274] width 23 height 23
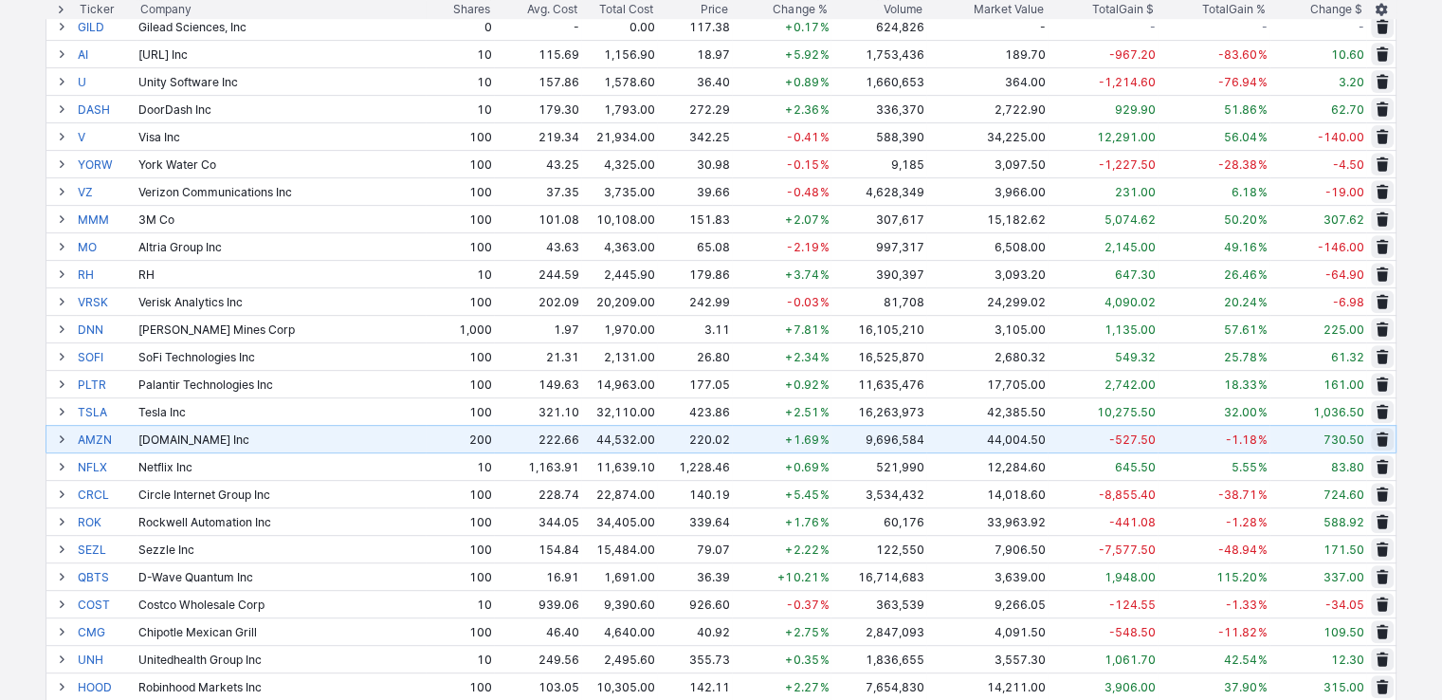
click at [54, 433] on button at bounding box center [61, 438] width 23 height 23
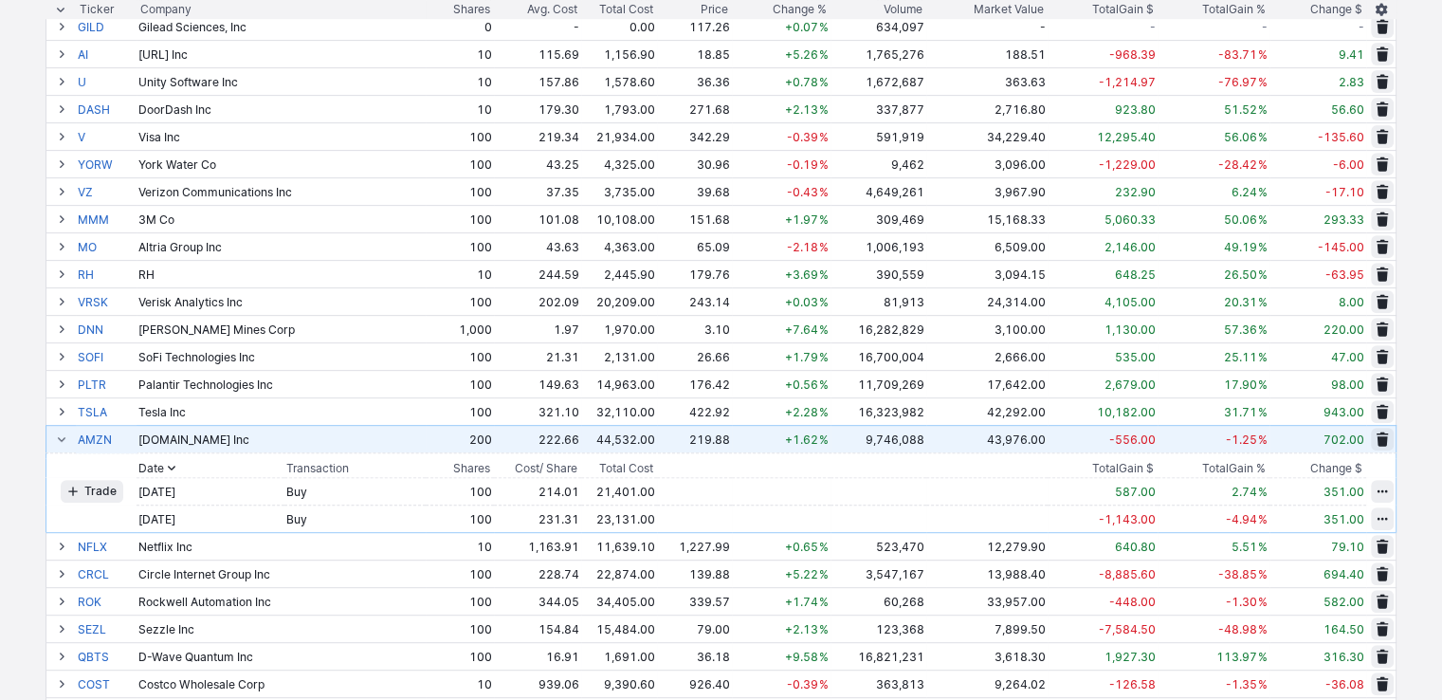
click at [64, 435] on span at bounding box center [61, 438] width 11 height 15
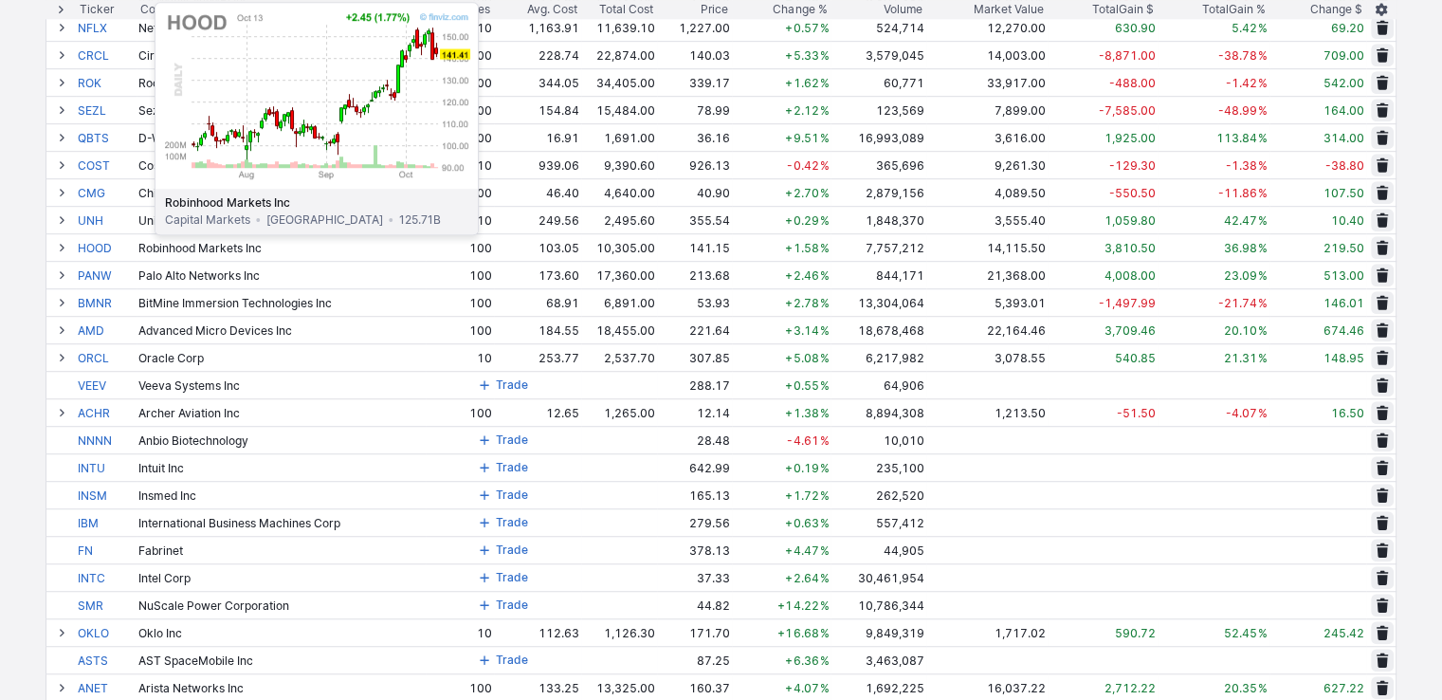
scroll to position [1232, 0]
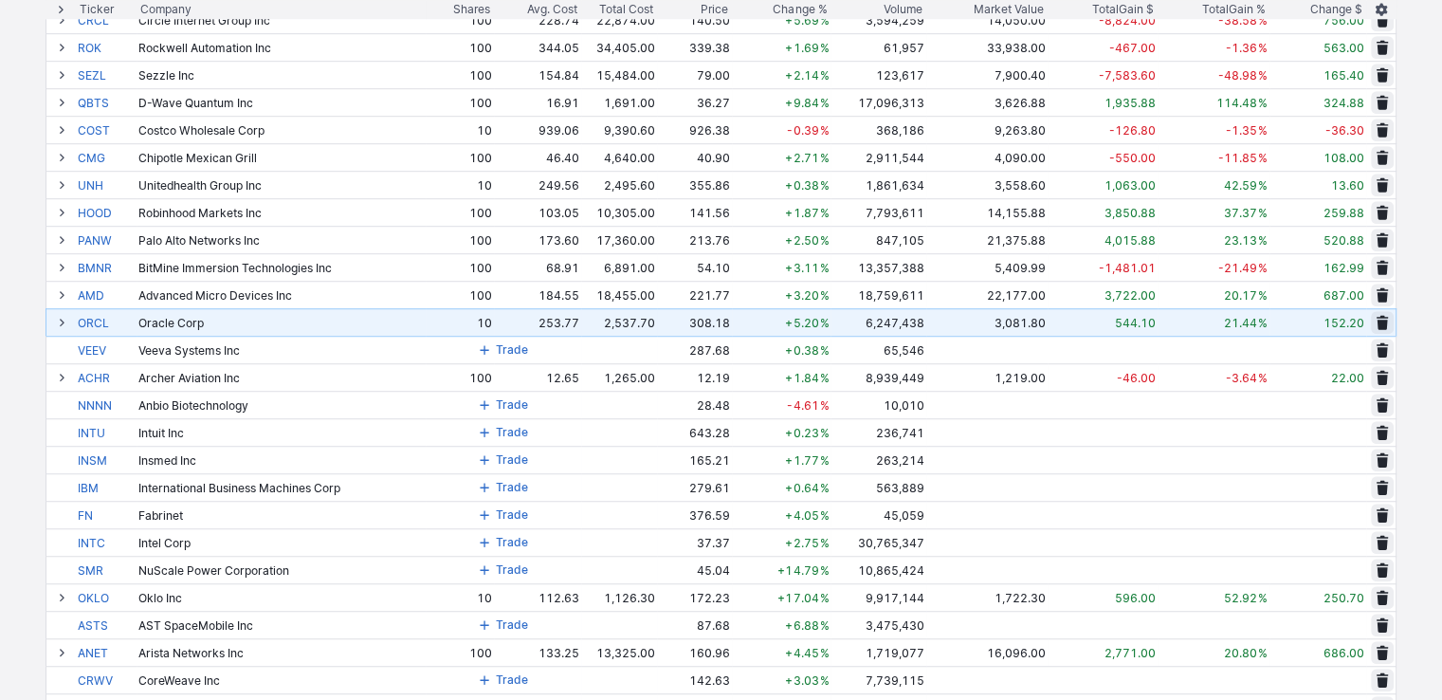
click at [64, 325] on span at bounding box center [61, 322] width 11 height 15
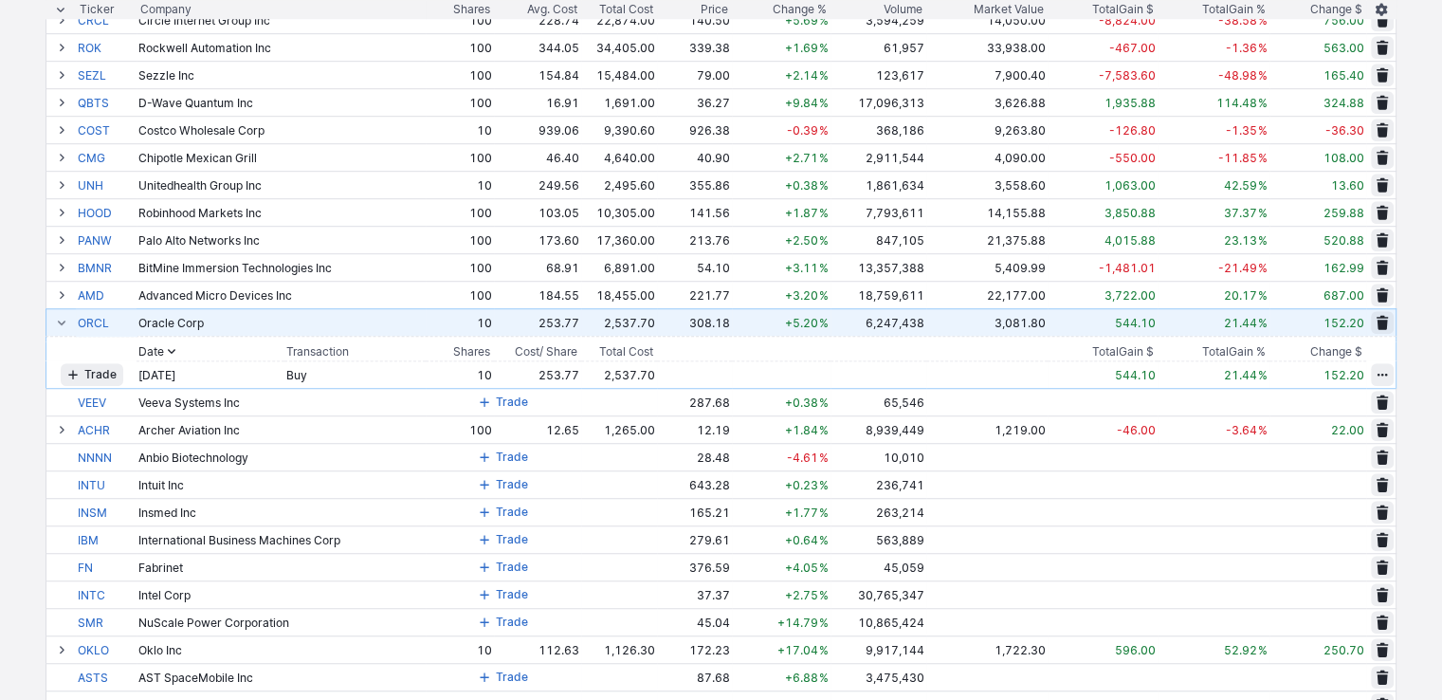
click at [61, 323] on span at bounding box center [61, 322] width 11 height 15
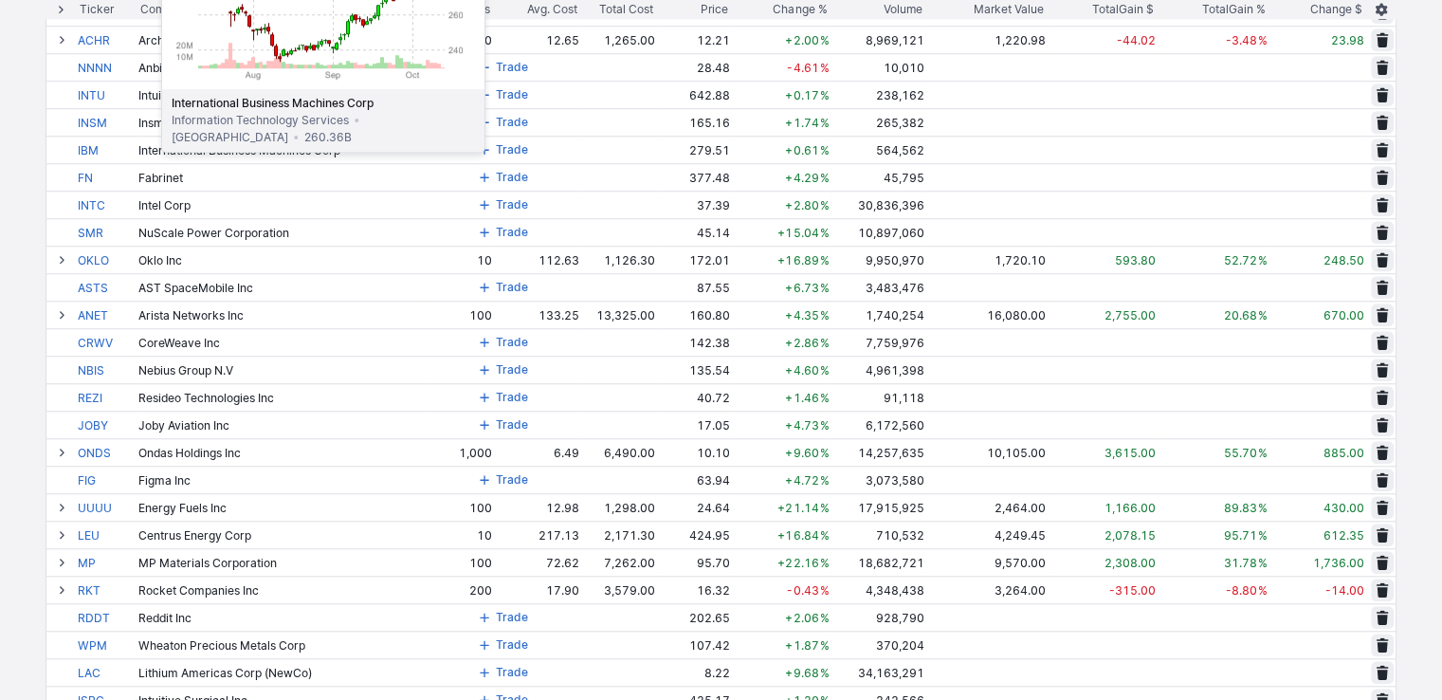
scroll to position [1706, 0]
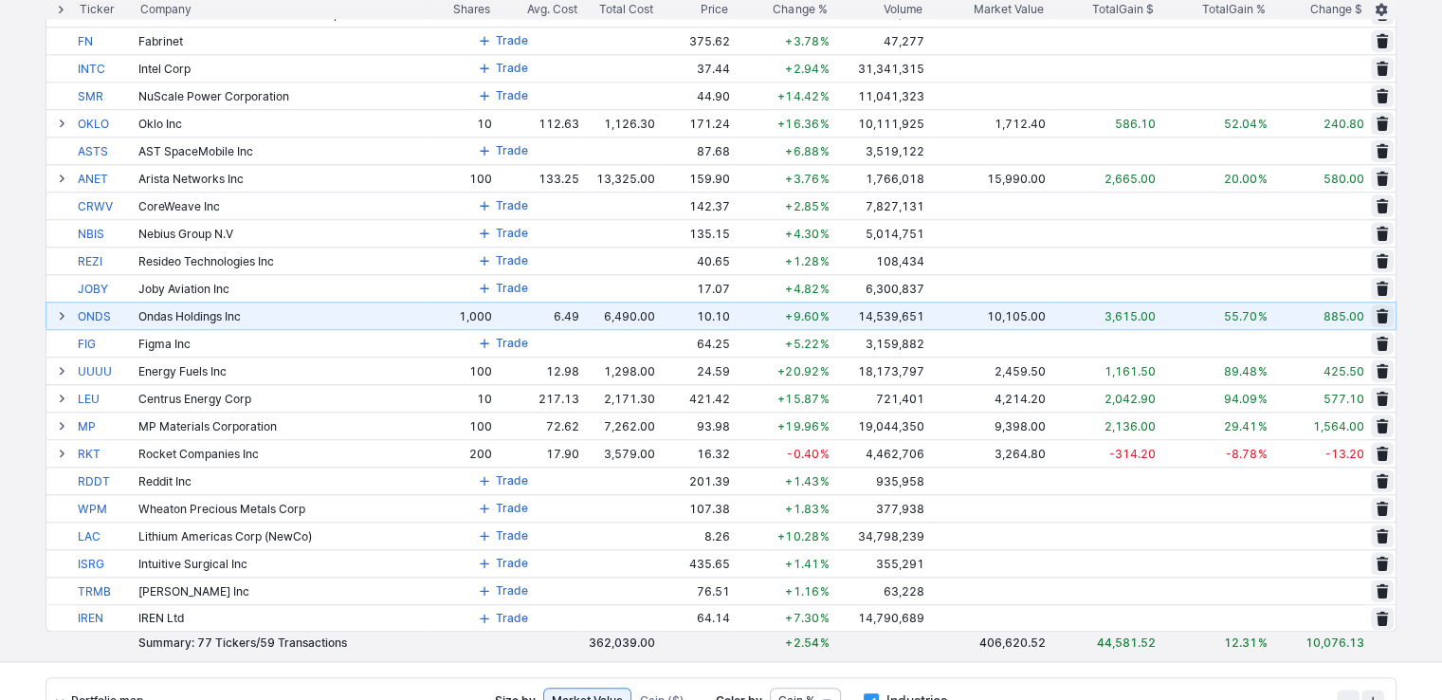
click at [61, 317] on span at bounding box center [61, 315] width 11 height 15
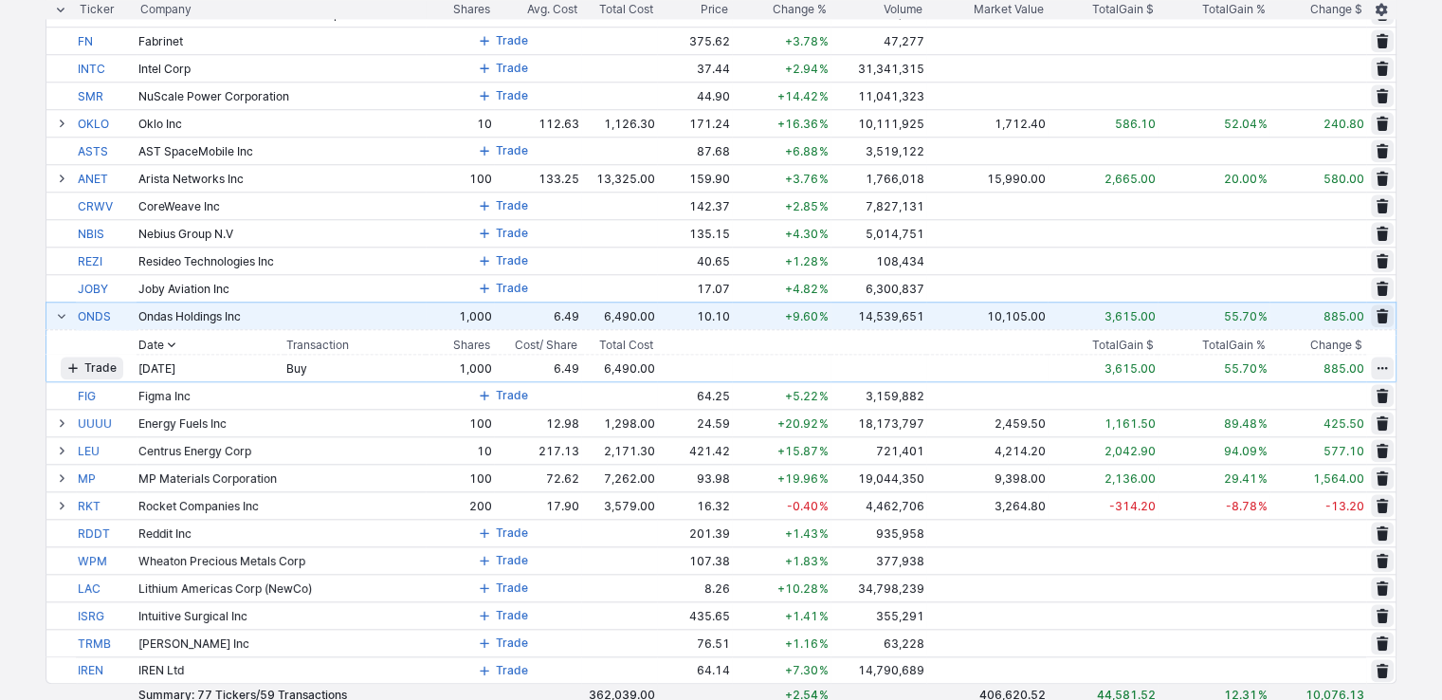
click at [61, 317] on span at bounding box center [61, 315] width 11 height 15
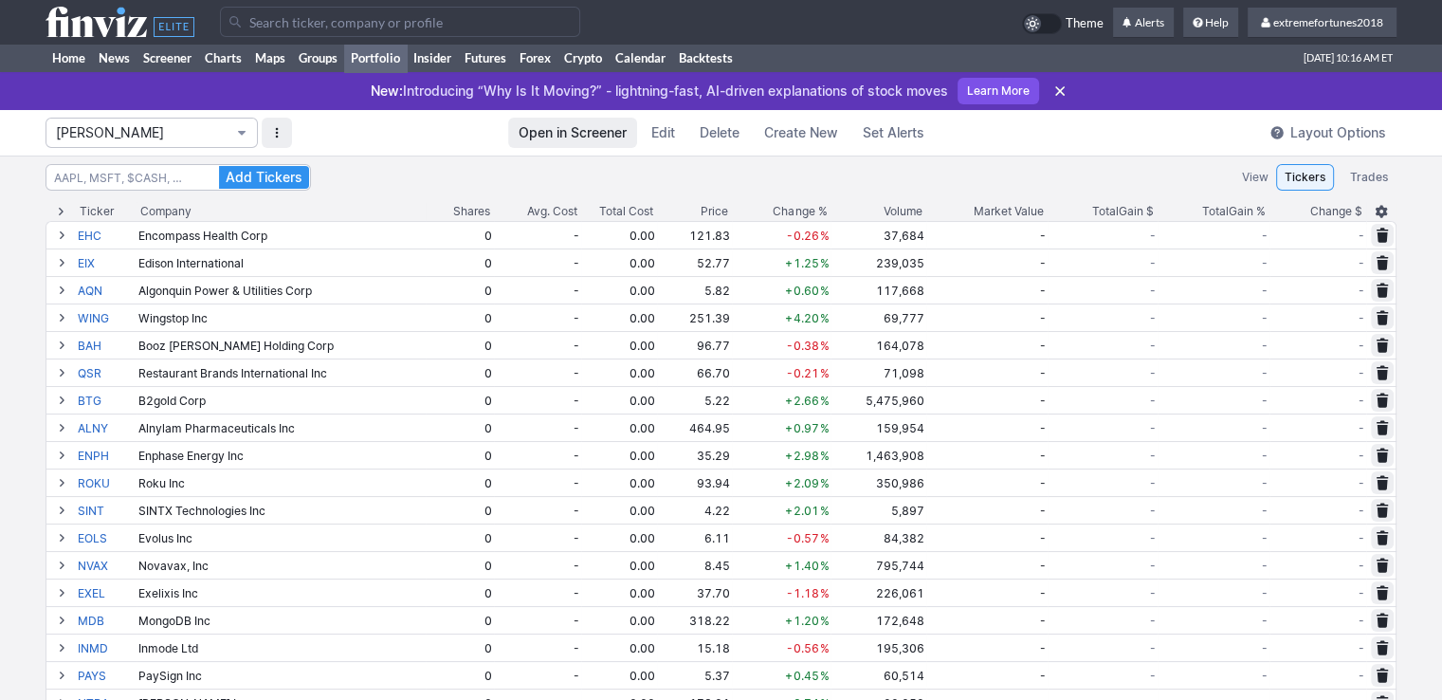
click at [157, 136] on span "Isabel_Watch" at bounding box center [142, 132] width 173 height 19
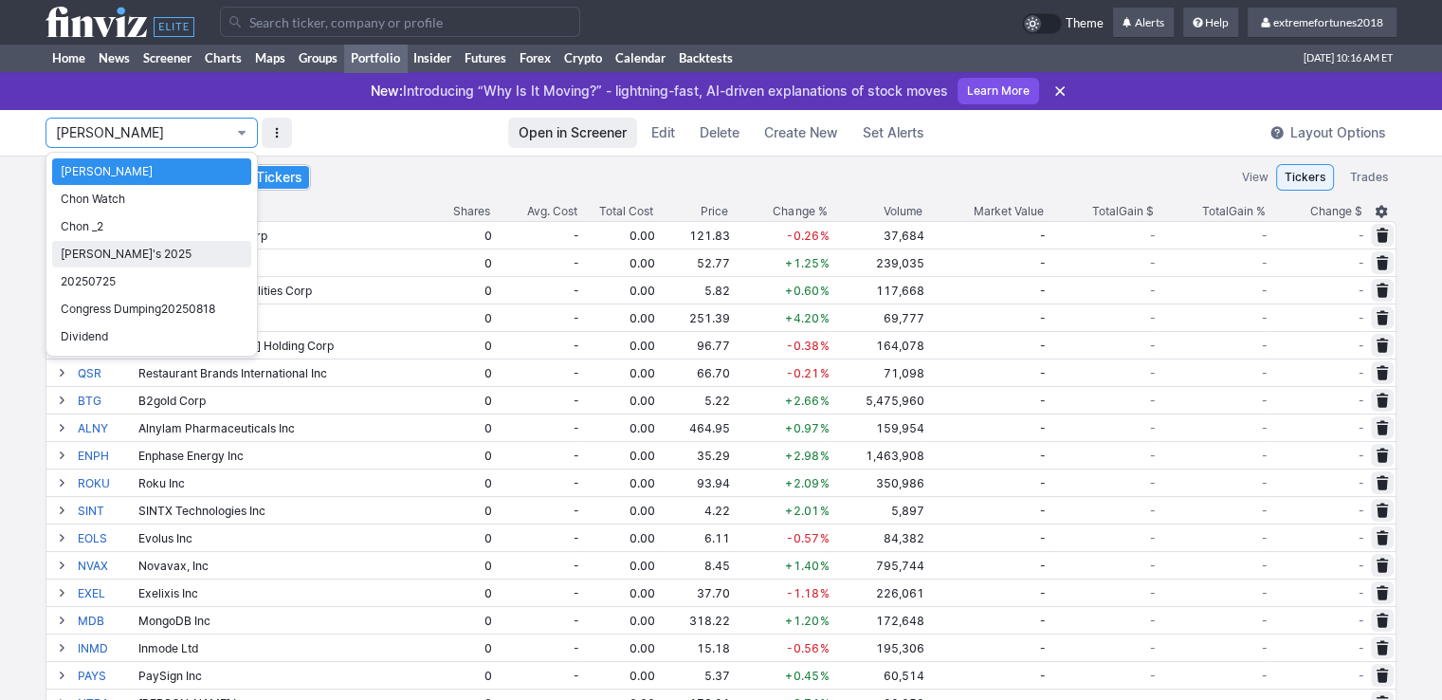
click at [90, 251] on span "Nancy's 2025" at bounding box center [152, 254] width 182 height 19
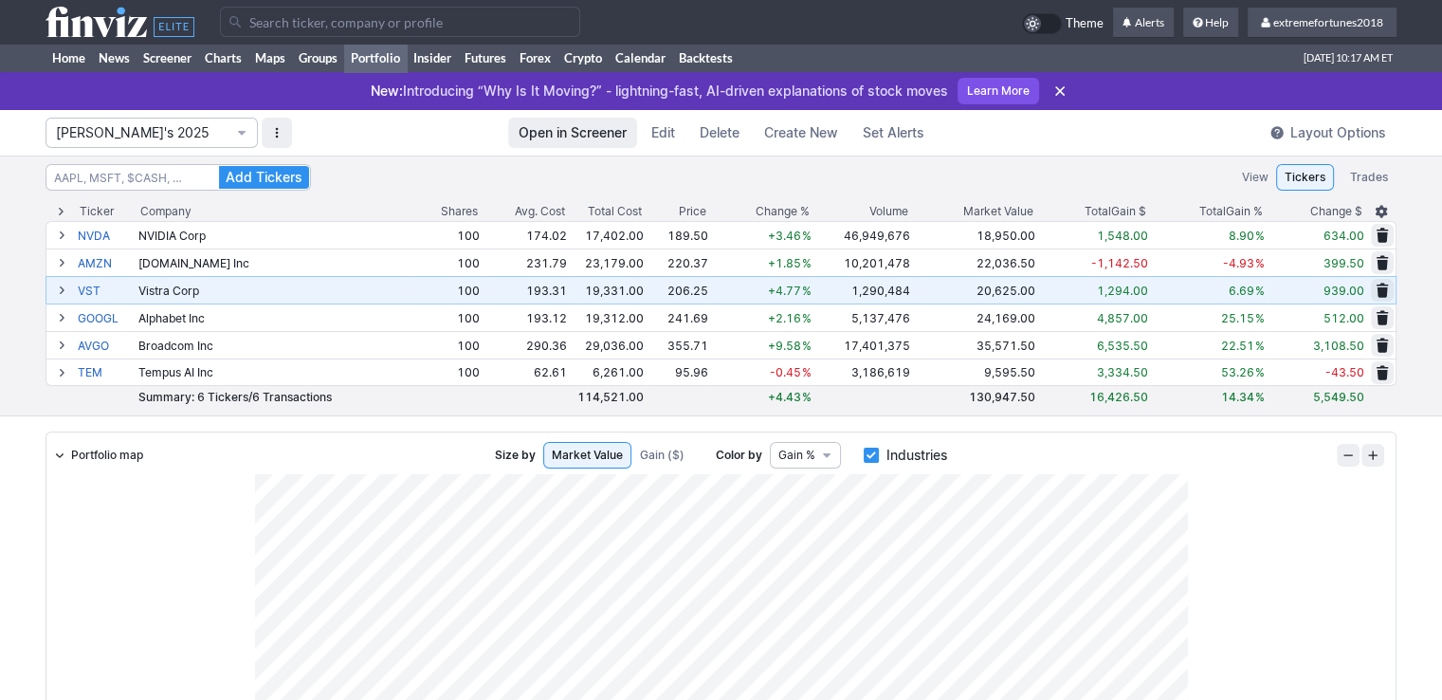
click at [63, 292] on span at bounding box center [61, 289] width 11 height 15
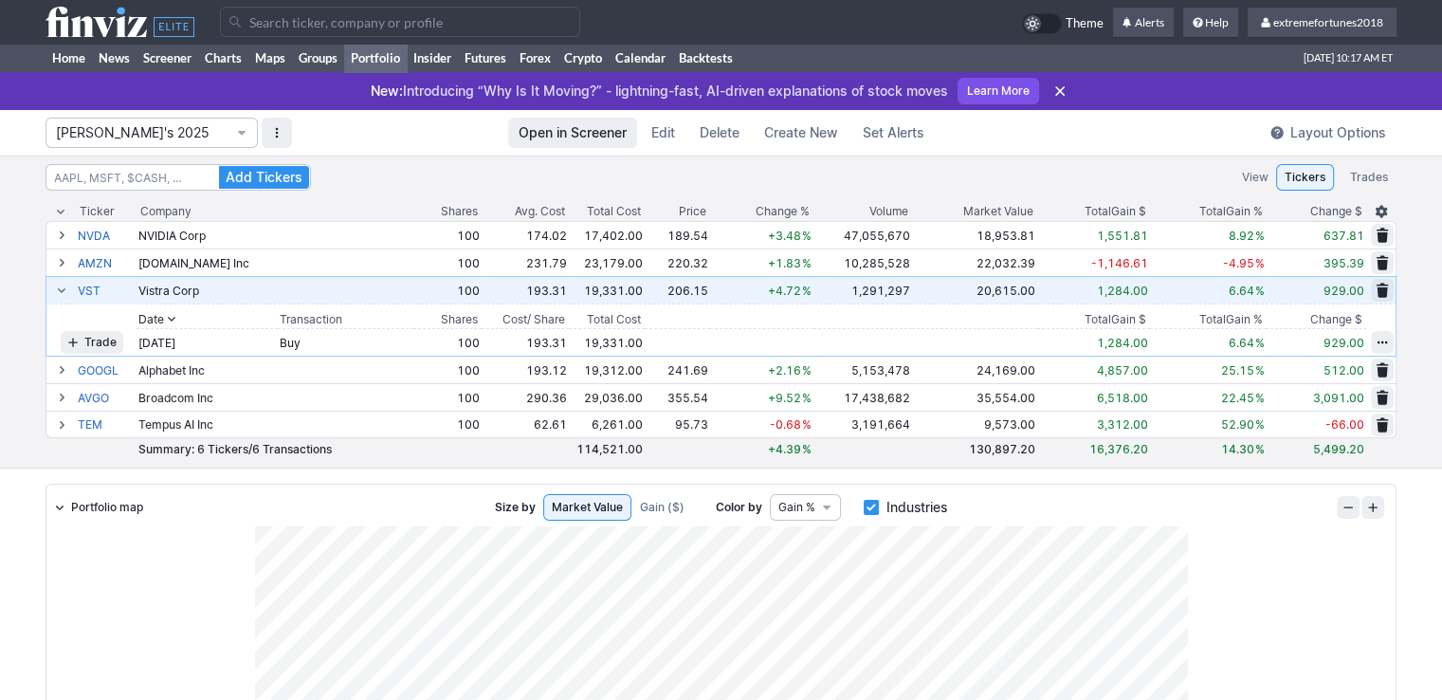
click at [63, 292] on span at bounding box center [61, 289] width 11 height 15
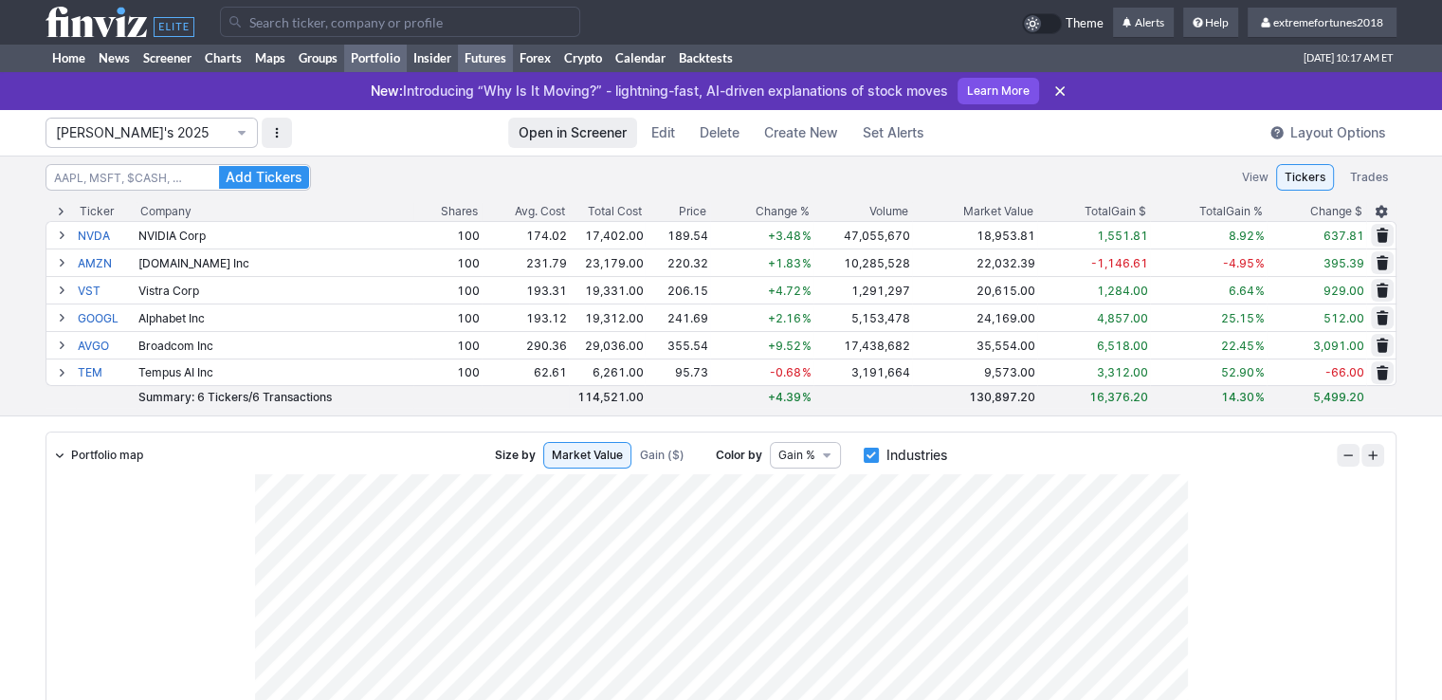
click at [498, 61] on link "Futures" at bounding box center [485, 58] width 55 height 28
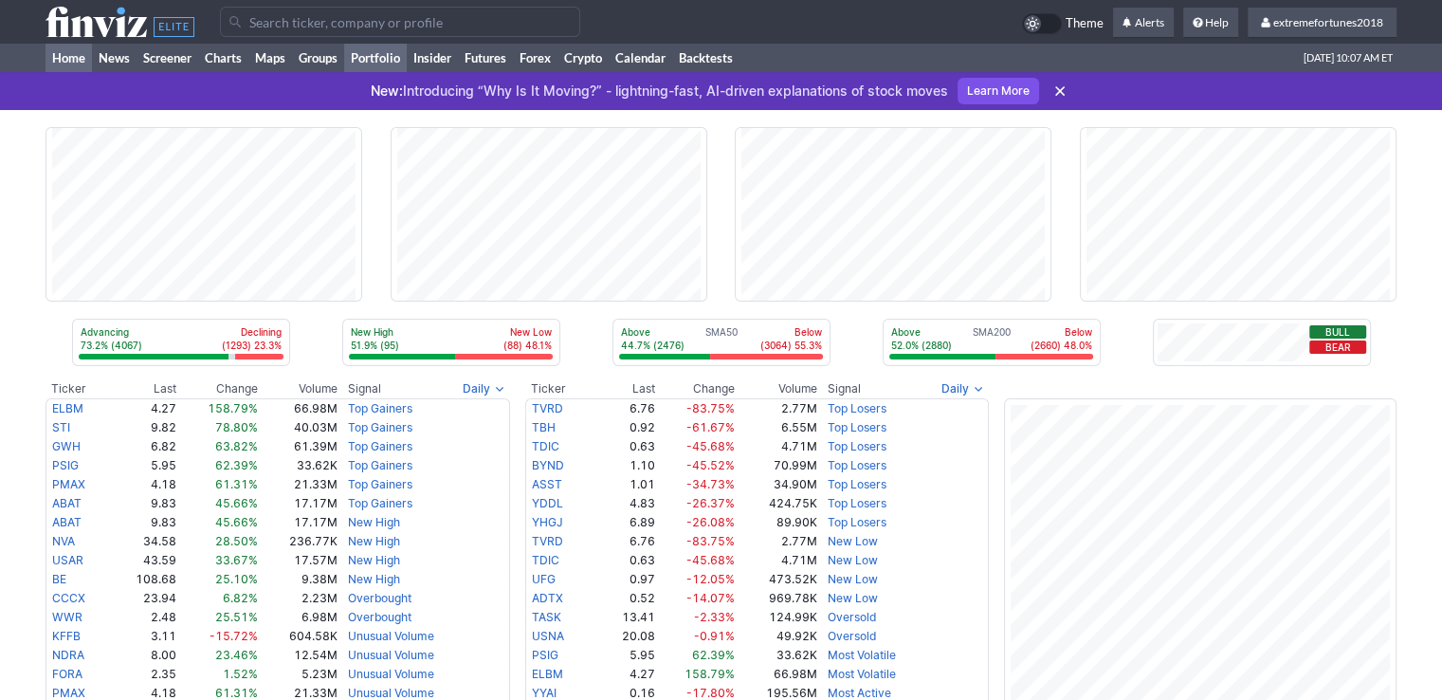
click at [357, 57] on link "Portfolio" at bounding box center [375, 58] width 63 height 28
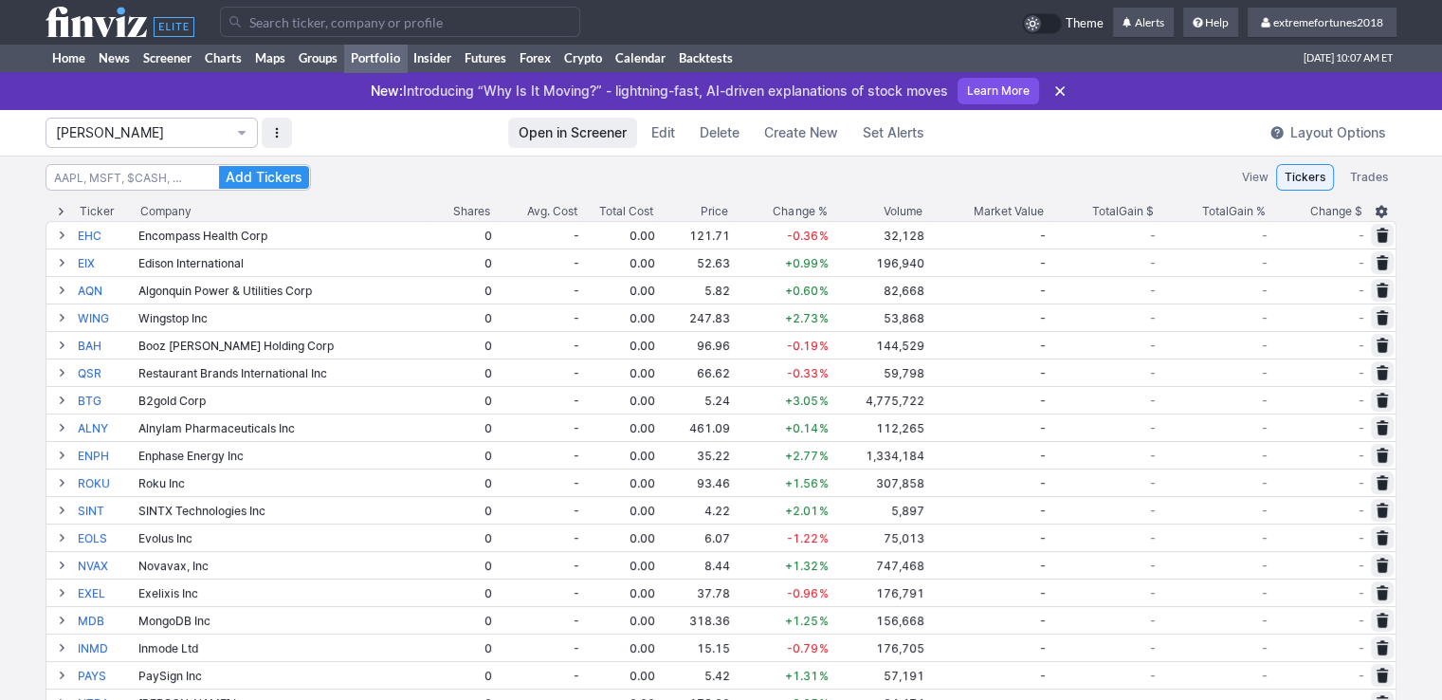
drag, startPoint x: 156, startPoint y: 134, endPoint x: 152, endPoint y: 143, distance: 10.6
click at [156, 134] on span "Isabel_Watch" at bounding box center [142, 132] width 173 height 19
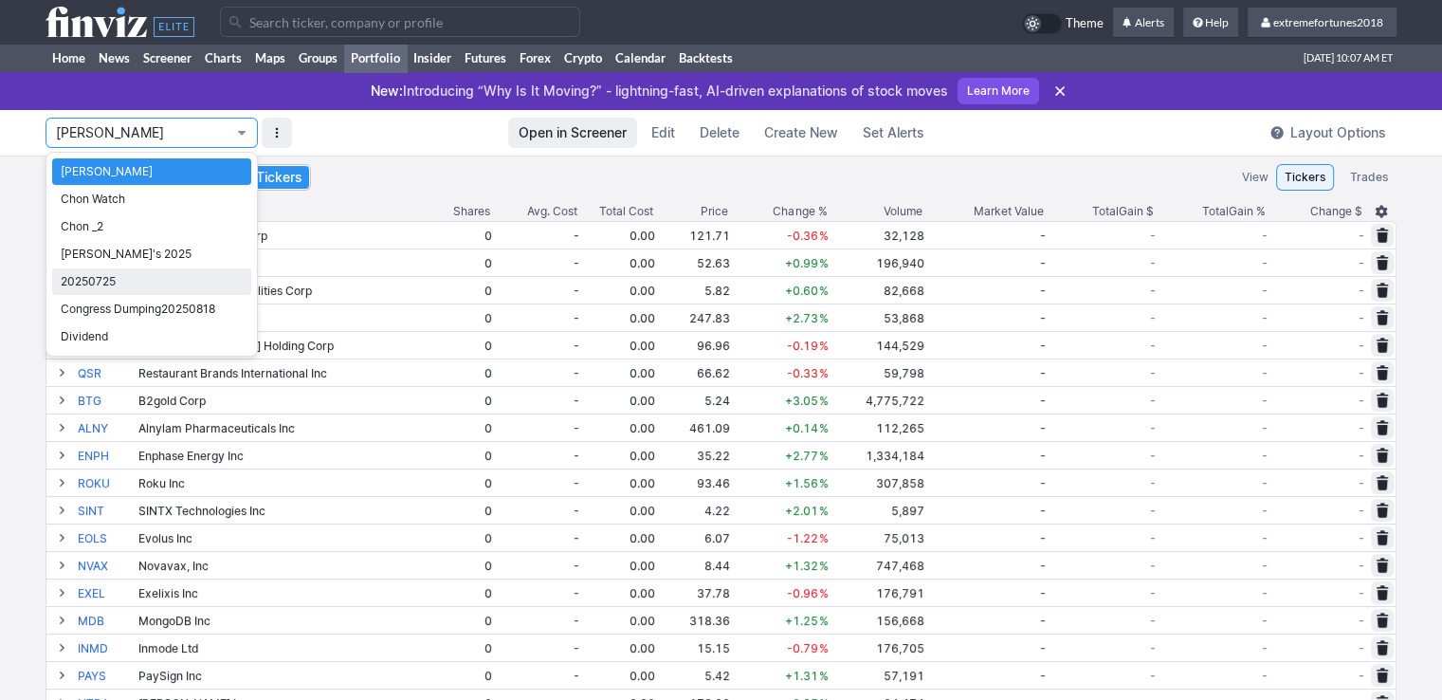
click at [111, 285] on span "20250725" at bounding box center [152, 281] width 182 height 19
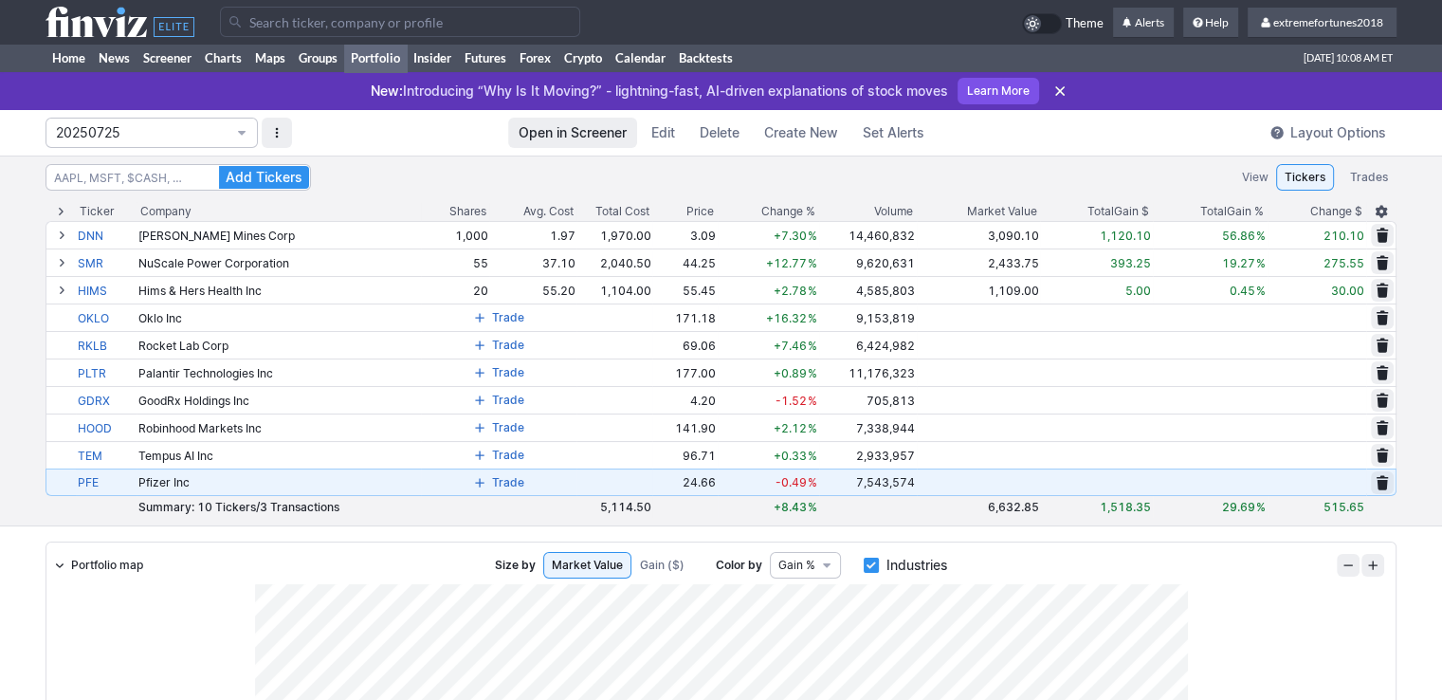
click at [1383, 480] on span at bounding box center [1381, 482] width 11 height 15
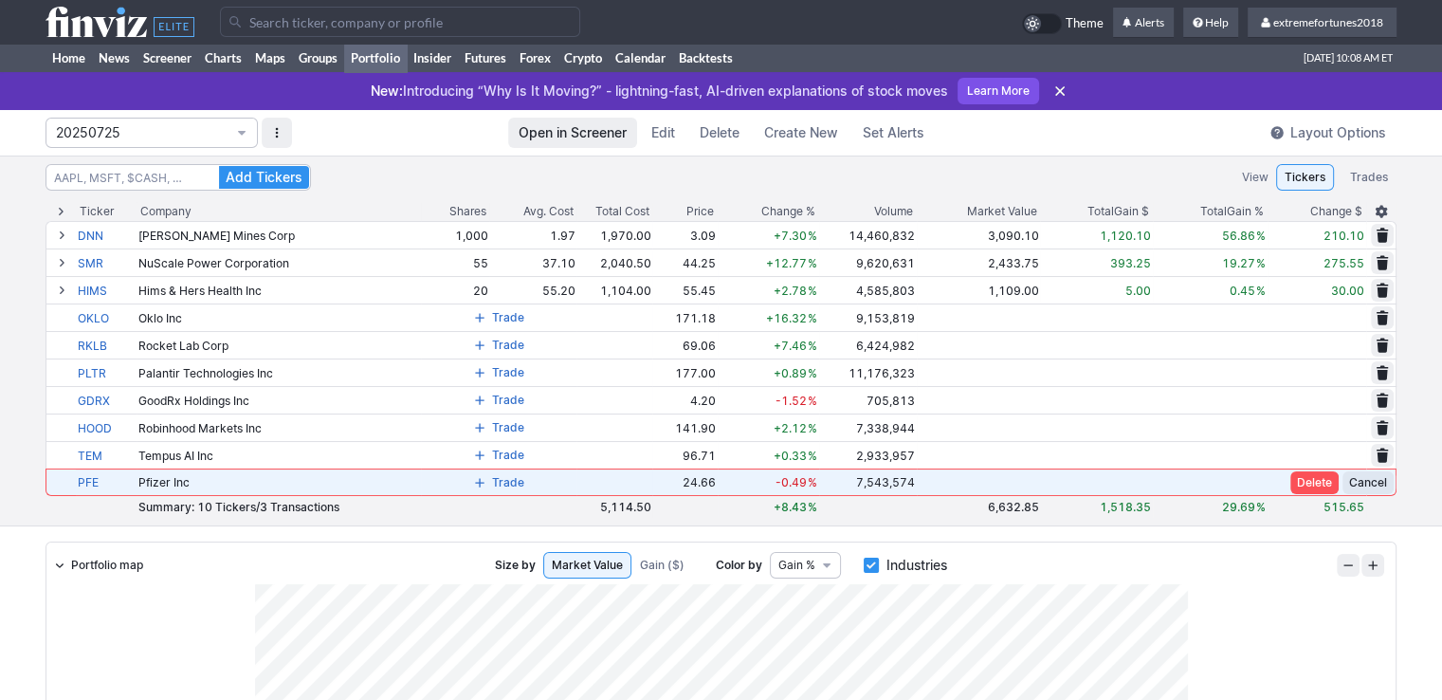
click at [1307, 478] on span "Delete" at bounding box center [1314, 482] width 35 height 19
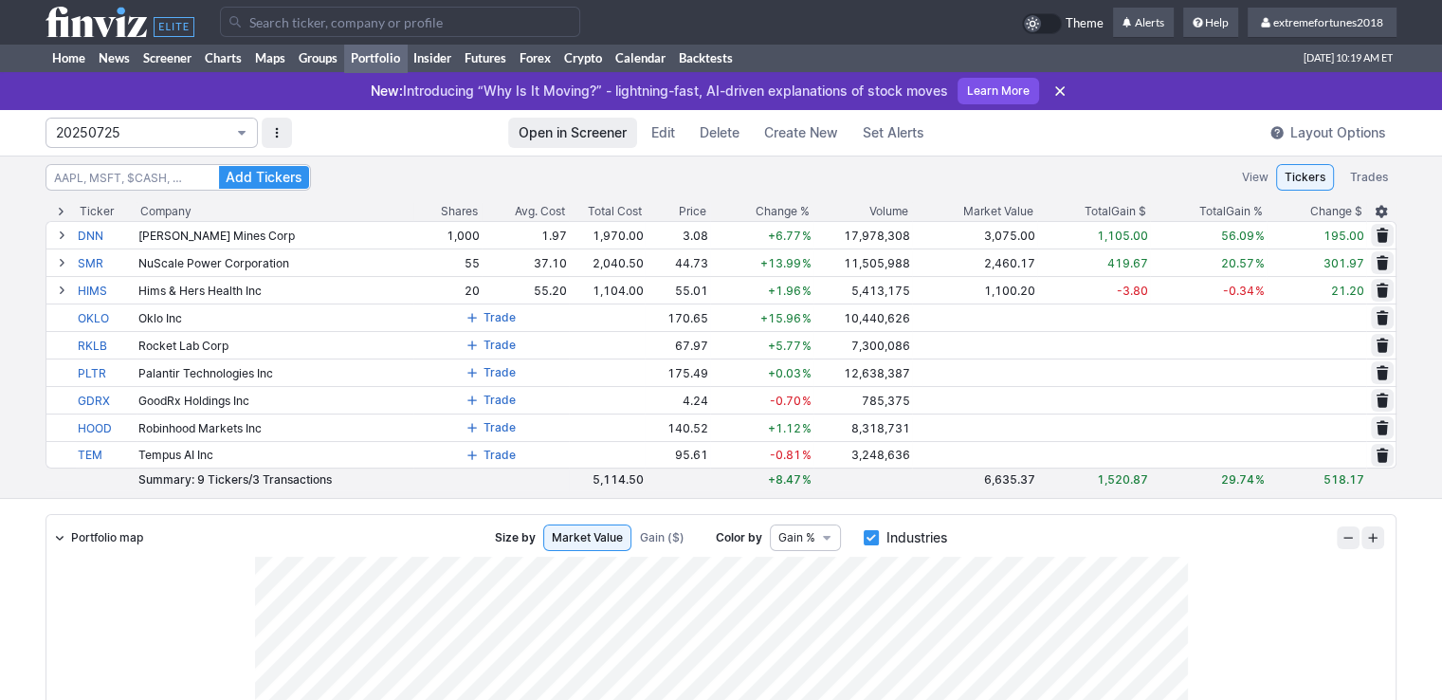
click at [201, 129] on span "20250725" at bounding box center [142, 132] width 173 height 19
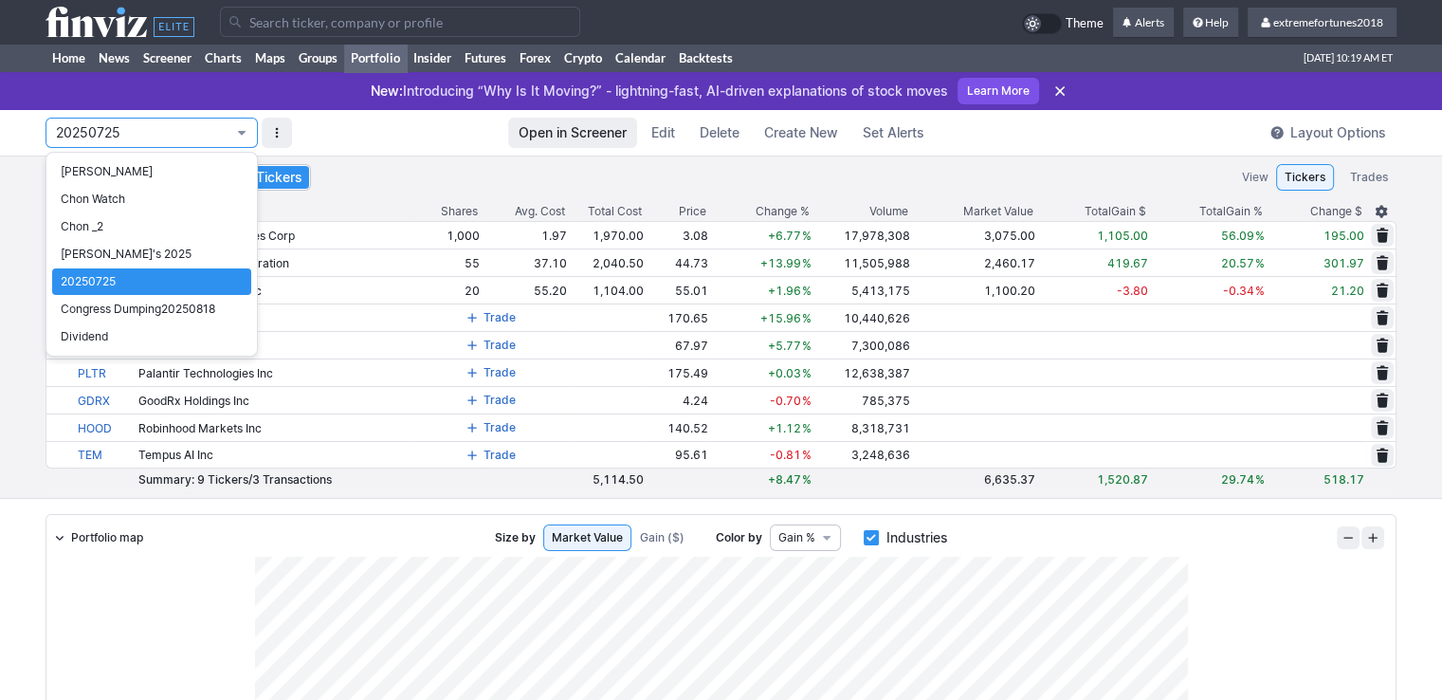
click at [20, 477] on div at bounding box center [721, 350] width 1442 height 700
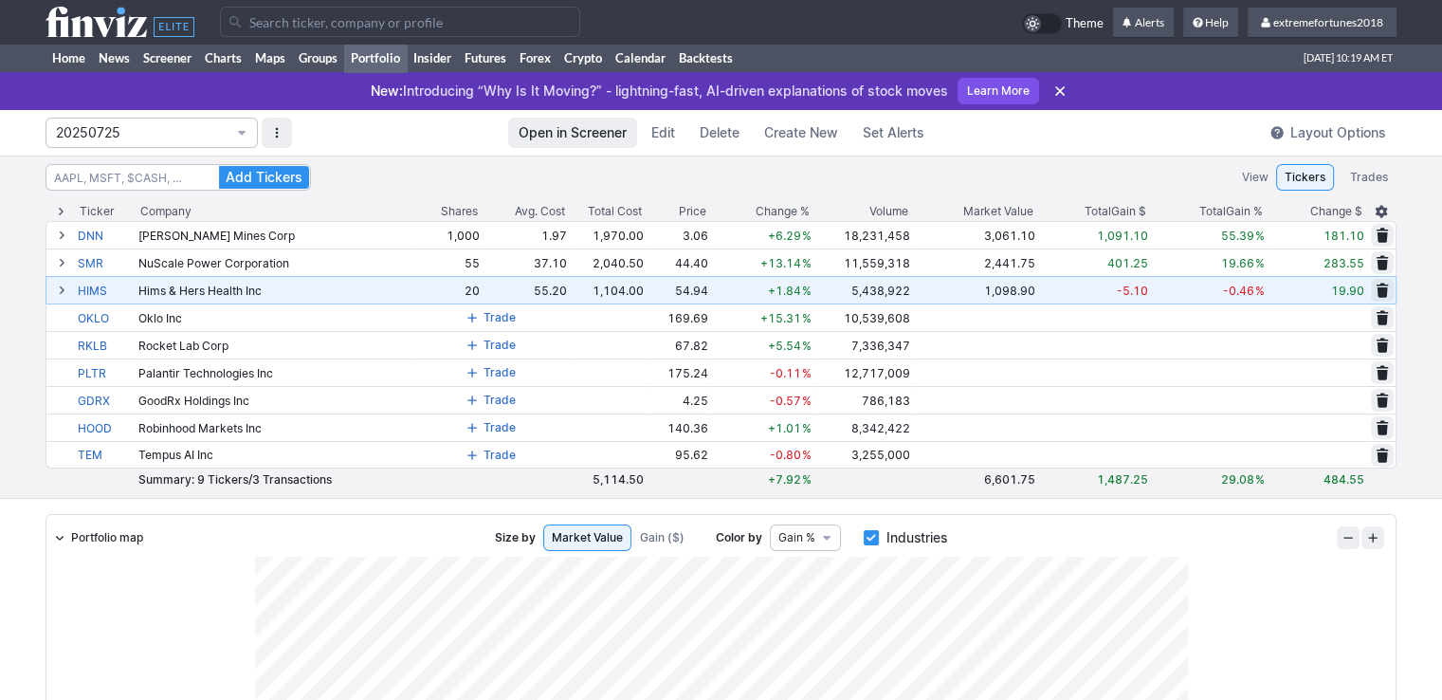
click at [62, 289] on span at bounding box center [61, 289] width 11 height 15
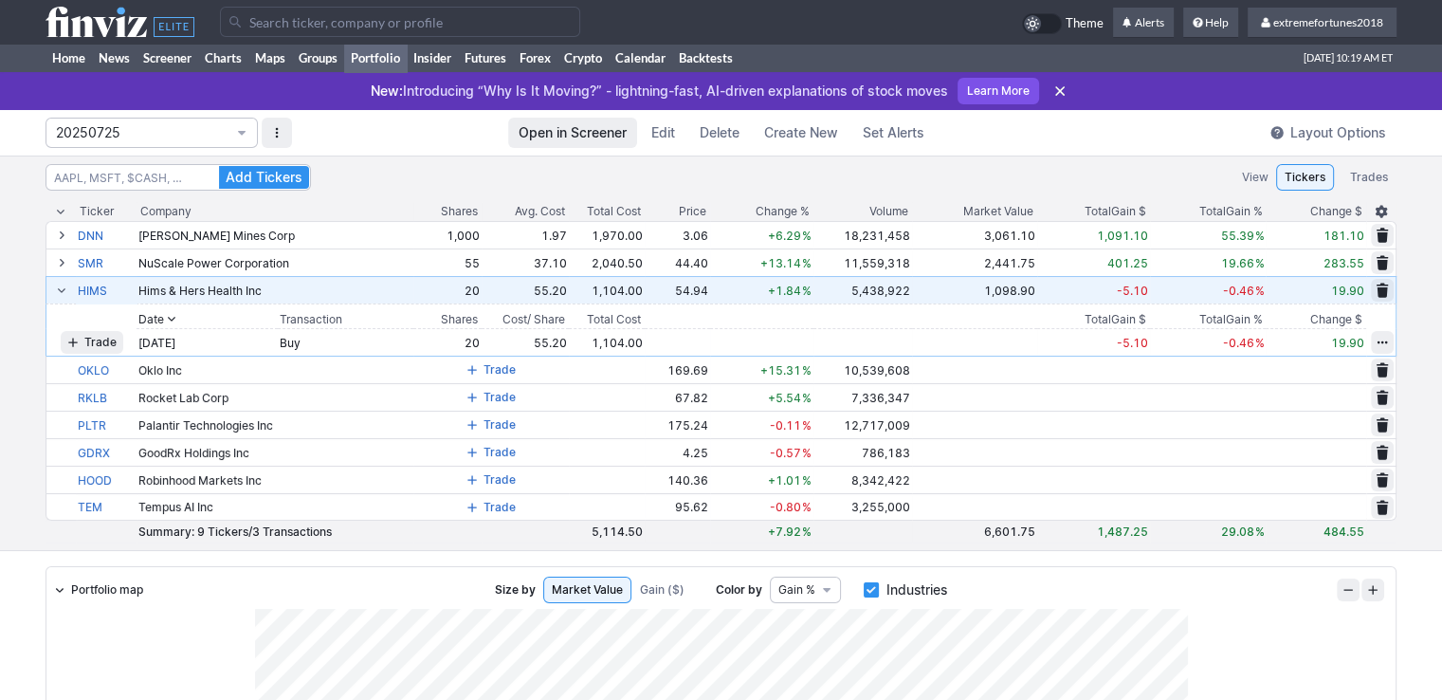
click at [62, 289] on span at bounding box center [61, 289] width 11 height 15
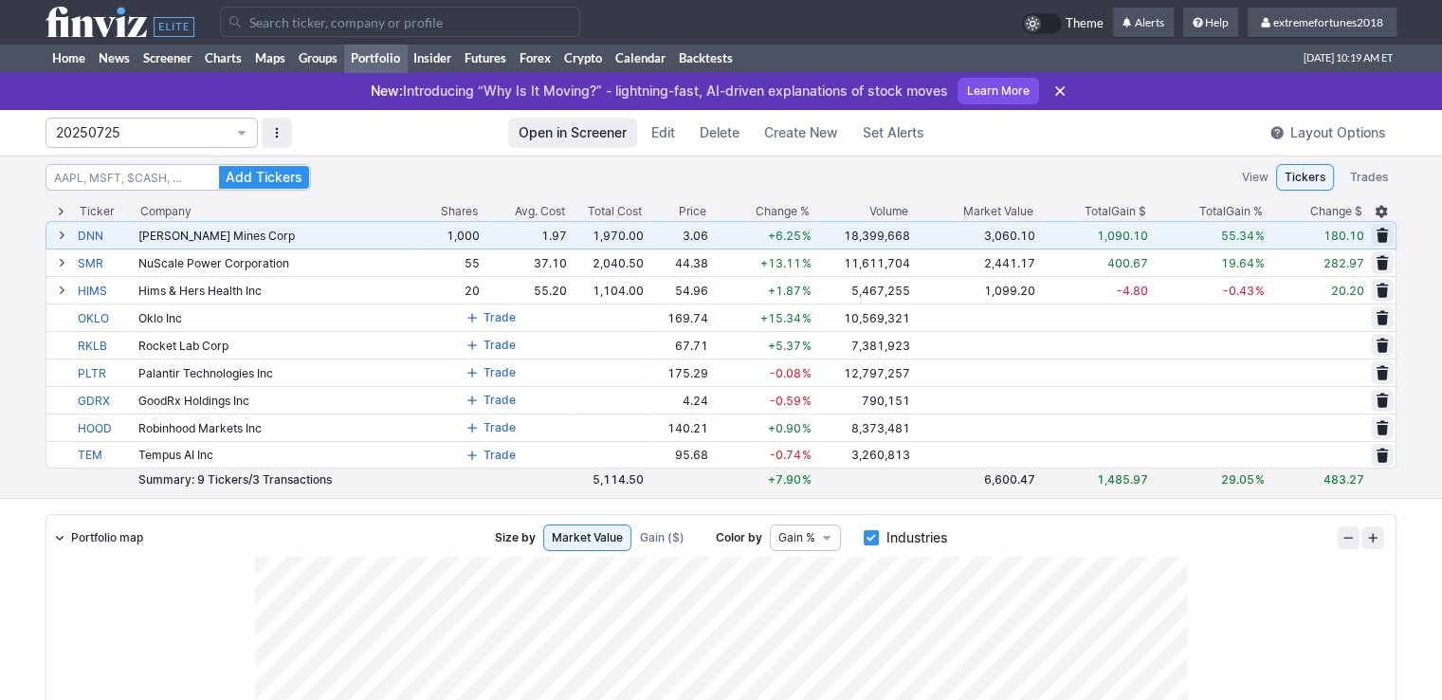
click at [68, 236] on button at bounding box center [61, 235] width 23 height 23
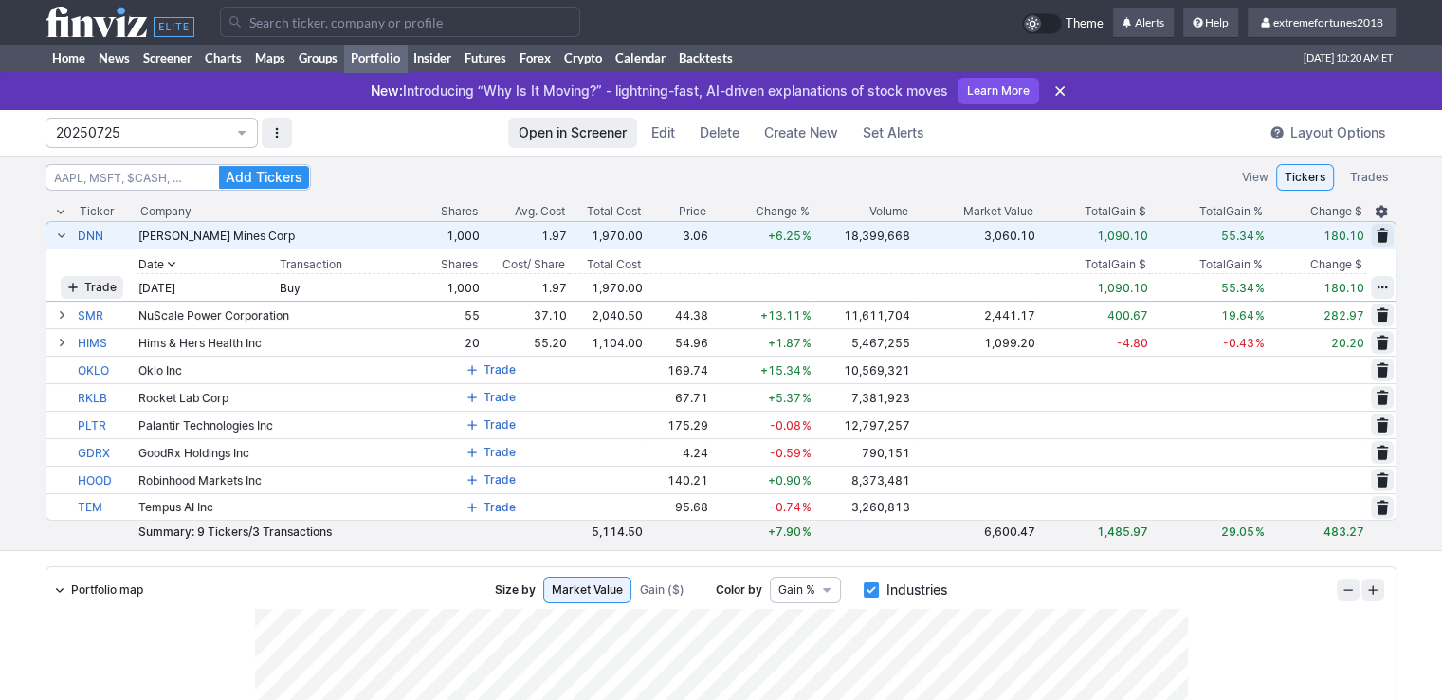
click at [63, 233] on span at bounding box center [61, 234] width 11 height 15
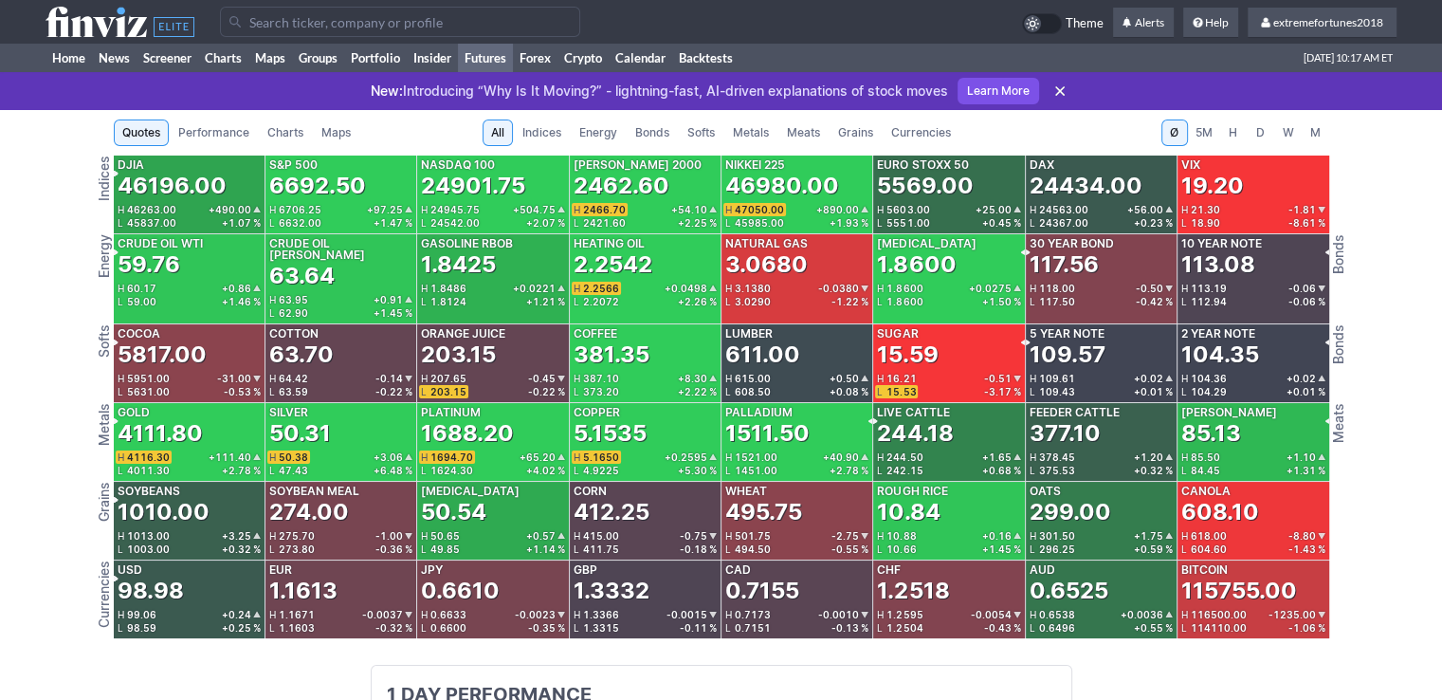
click at [749, 139] on span "Metals" at bounding box center [751, 132] width 36 height 19
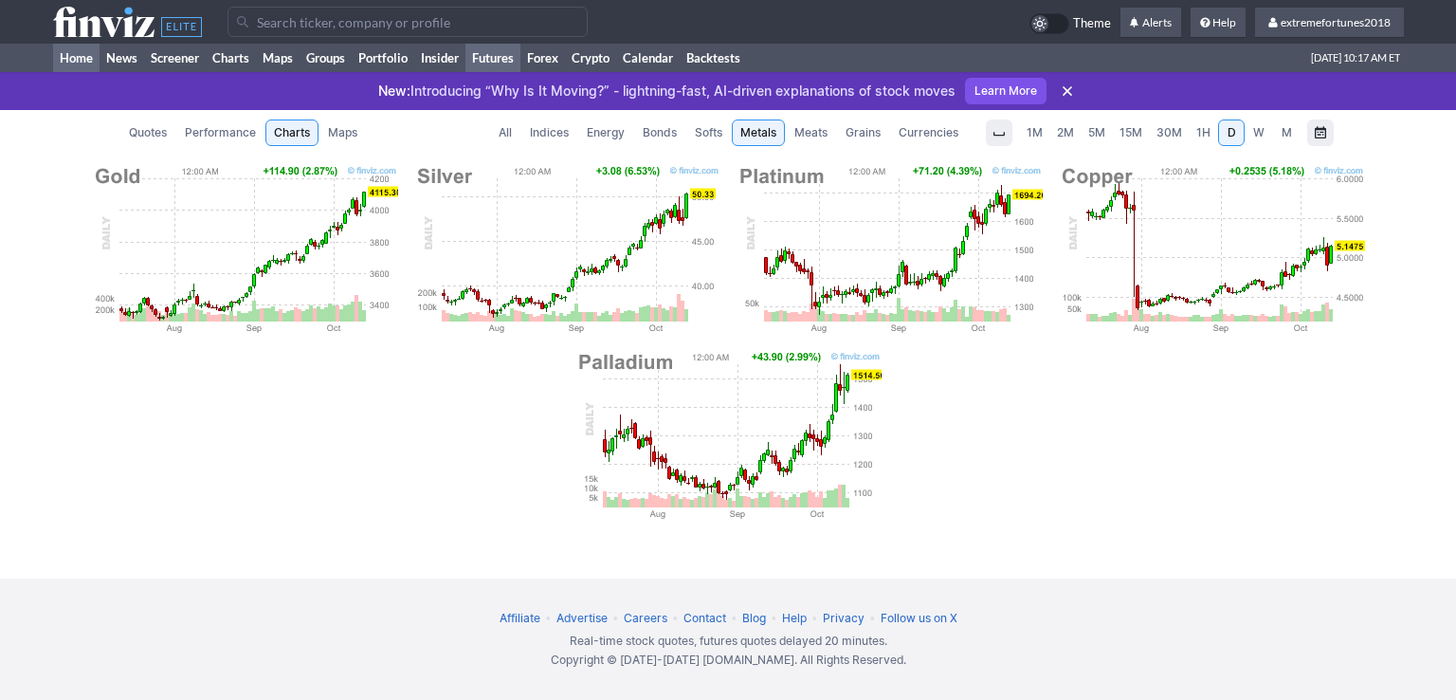
drag, startPoint x: 80, startPoint y: 63, endPoint x: 87, endPoint y: 70, distance: 10.7
click at [80, 63] on link "Home" at bounding box center [76, 58] width 46 height 28
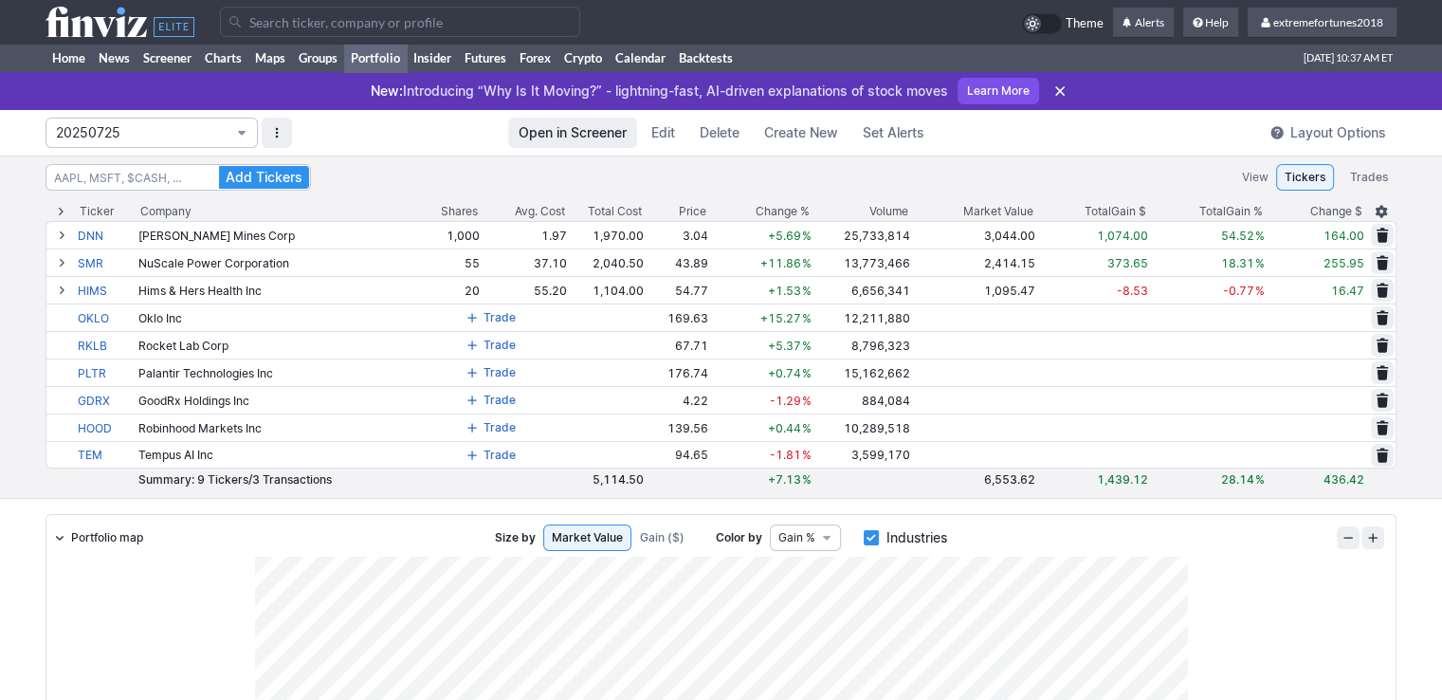
click at [155, 126] on span "20250725" at bounding box center [142, 132] width 173 height 19
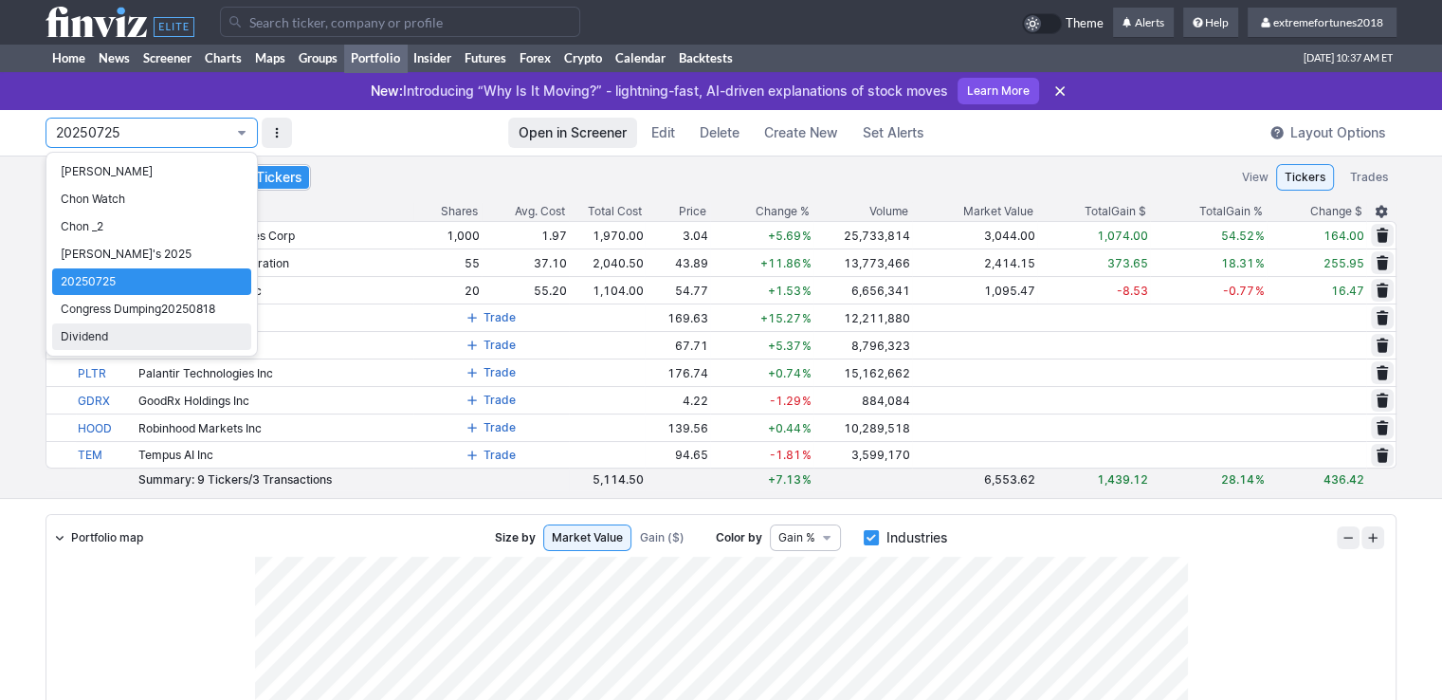
click at [124, 347] on link "Dividend" at bounding box center [151, 336] width 199 height 27
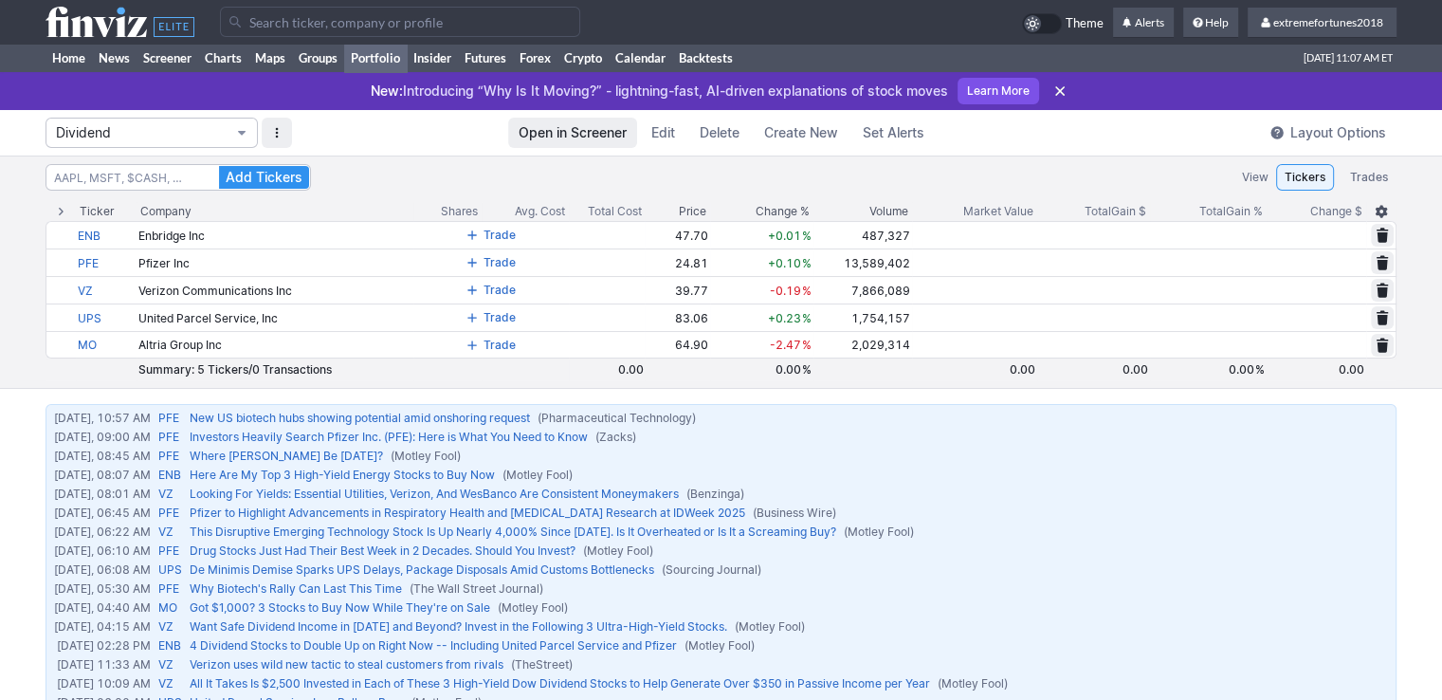
click at [105, 147] on button "Dividend" at bounding box center [151, 133] width 212 height 30
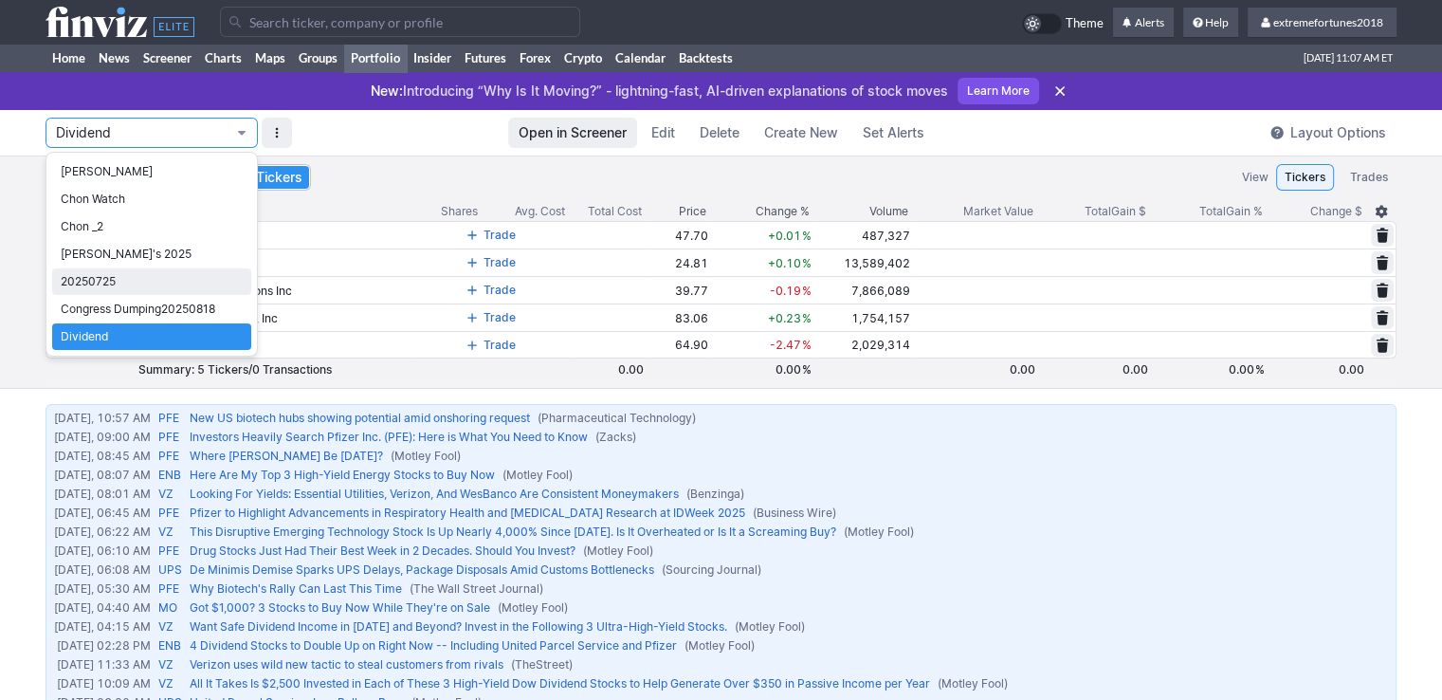
click at [106, 278] on span "20250725" at bounding box center [152, 281] width 182 height 19
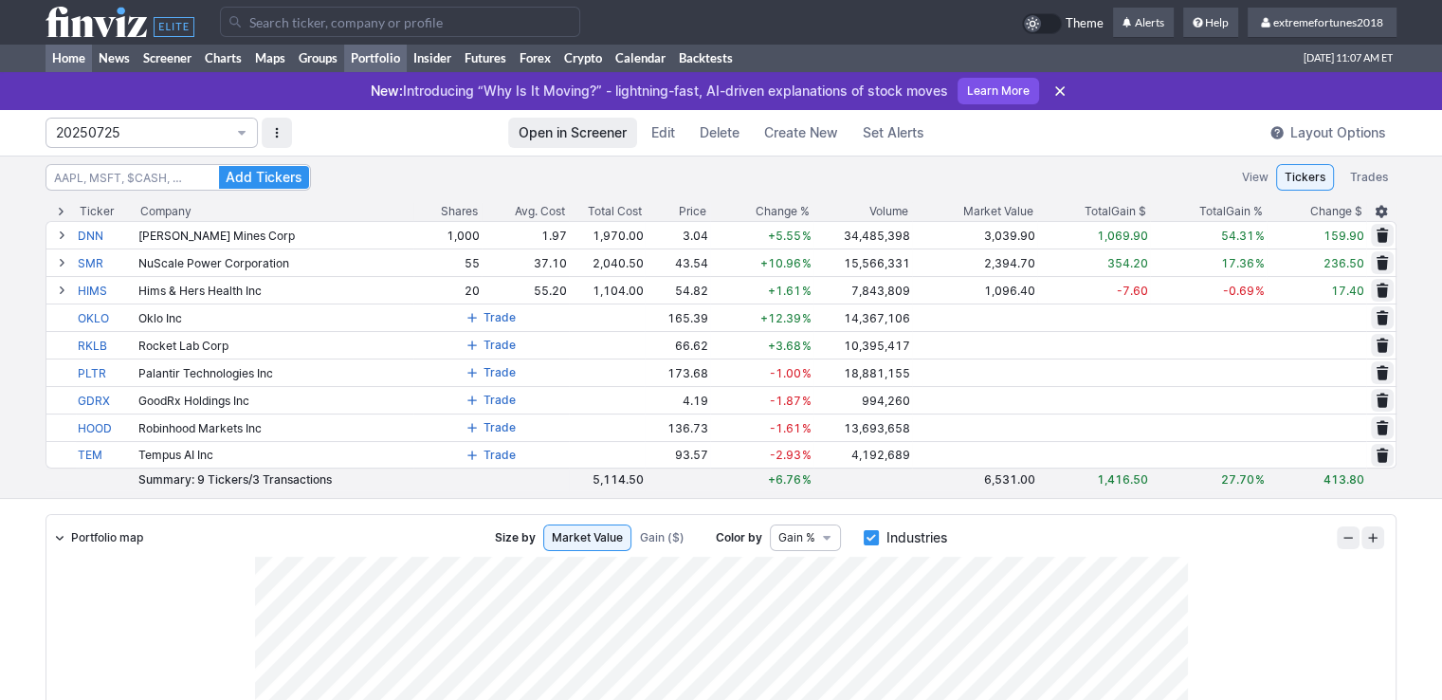
click at [64, 55] on link "Home" at bounding box center [68, 58] width 46 height 28
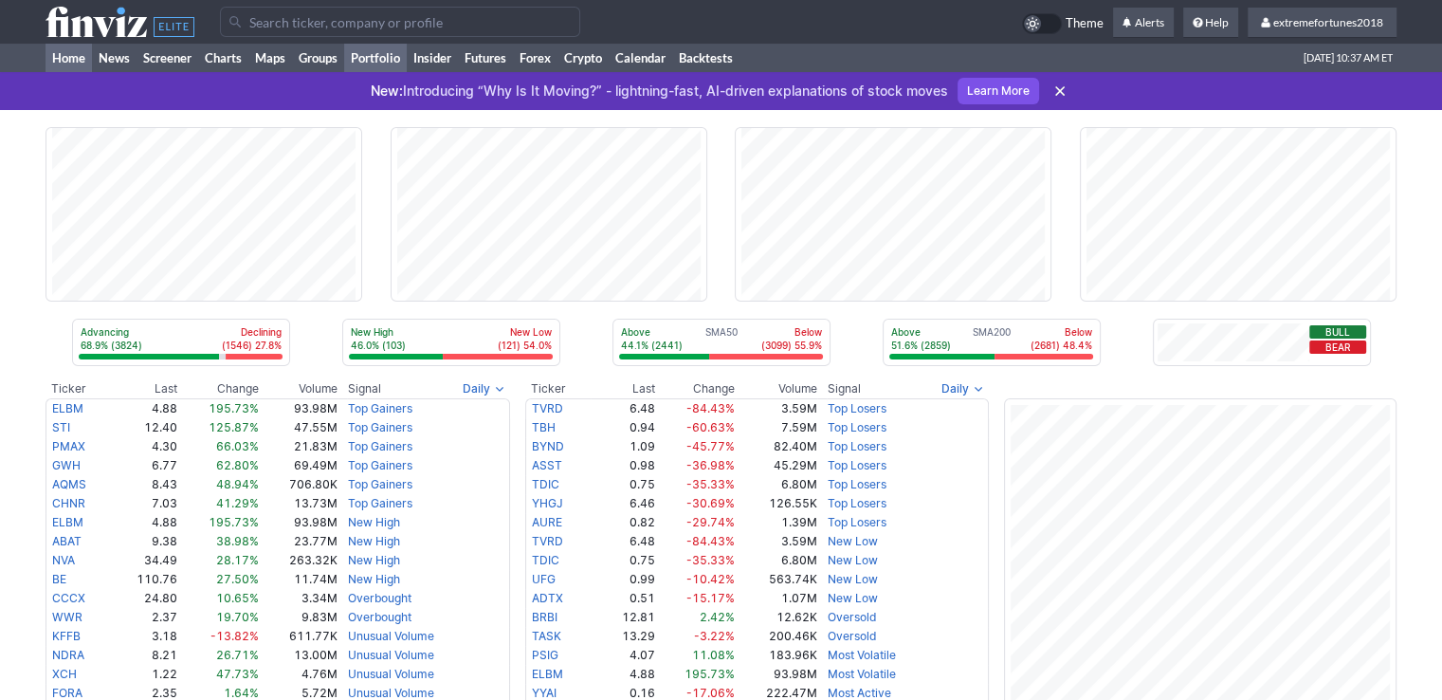
click at [387, 55] on link "Portfolio" at bounding box center [375, 58] width 63 height 28
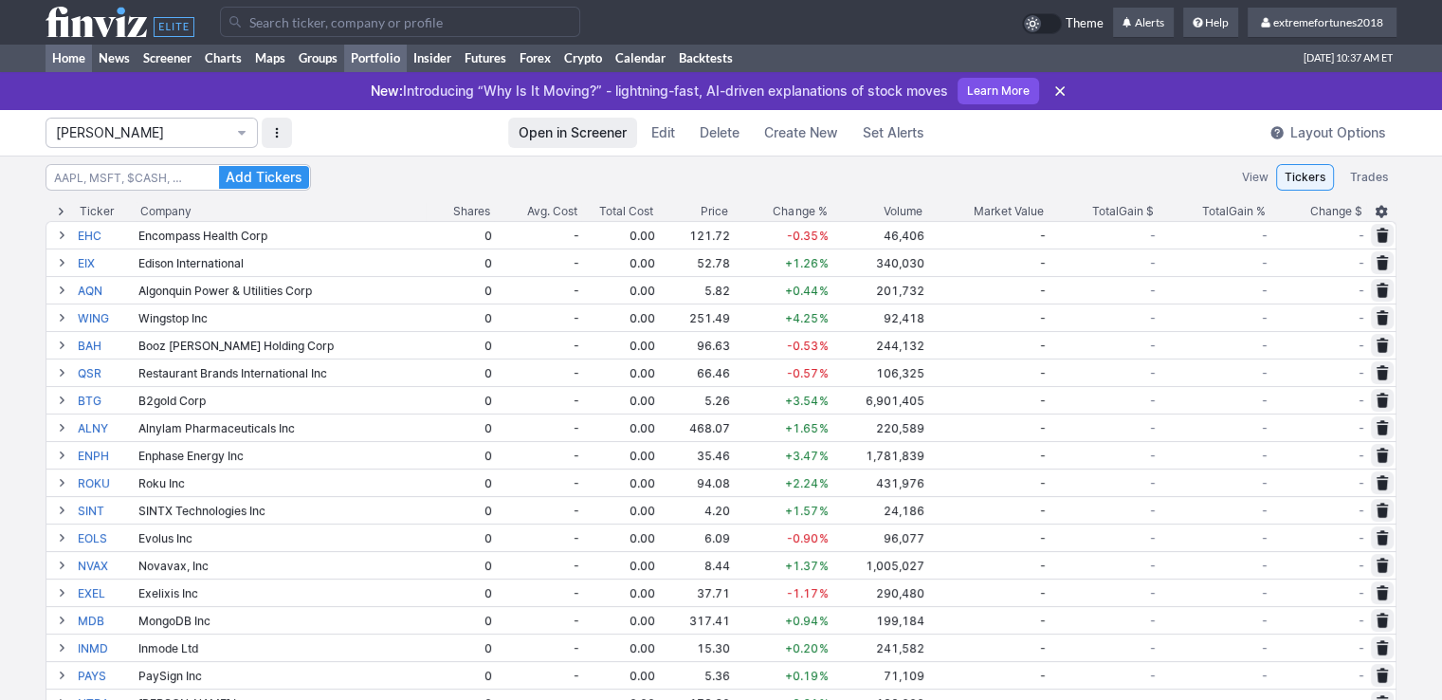
drag, startPoint x: 0, startPoint y: 0, endPoint x: 172, endPoint y: 42, distance: 176.6
click at [73, 57] on link "Home" at bounding box center [68, 58] width 46 height 28
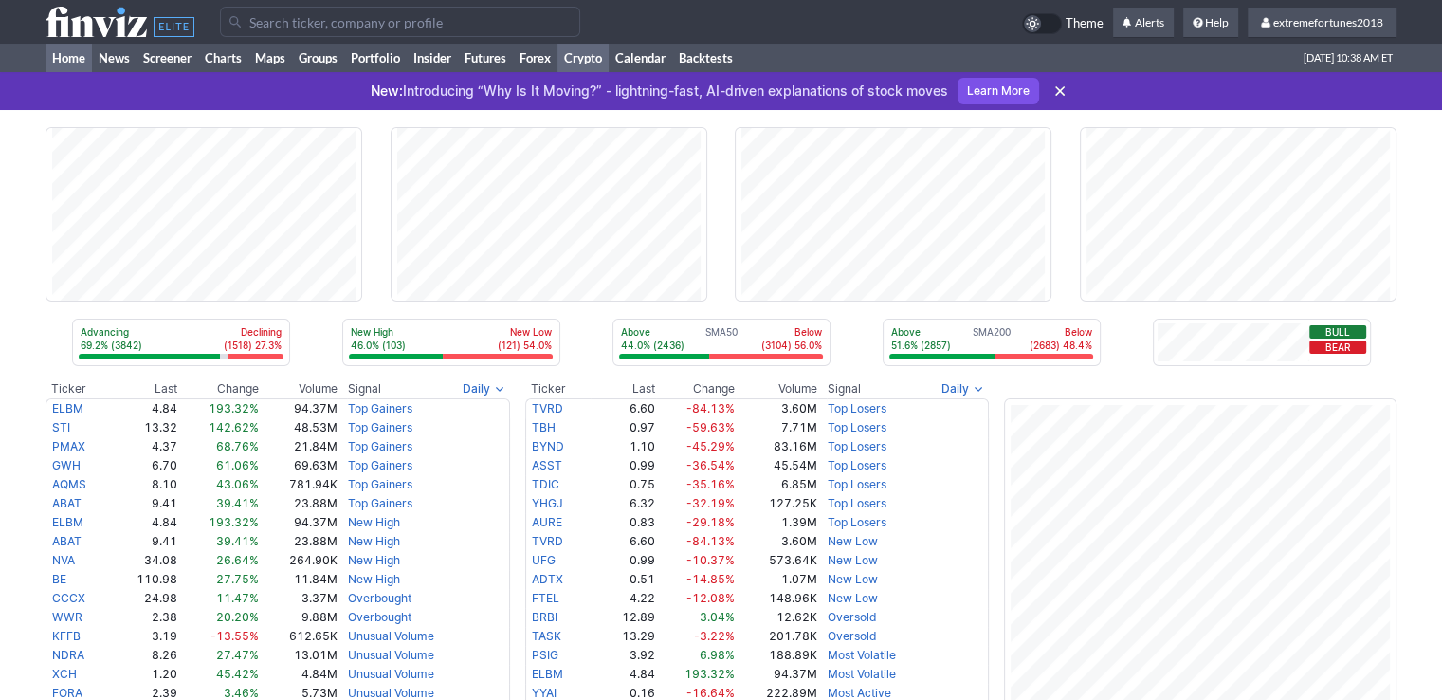
click at [581, 59] on link "Crypto" at bounding box center [582, 58] width 51 height 28
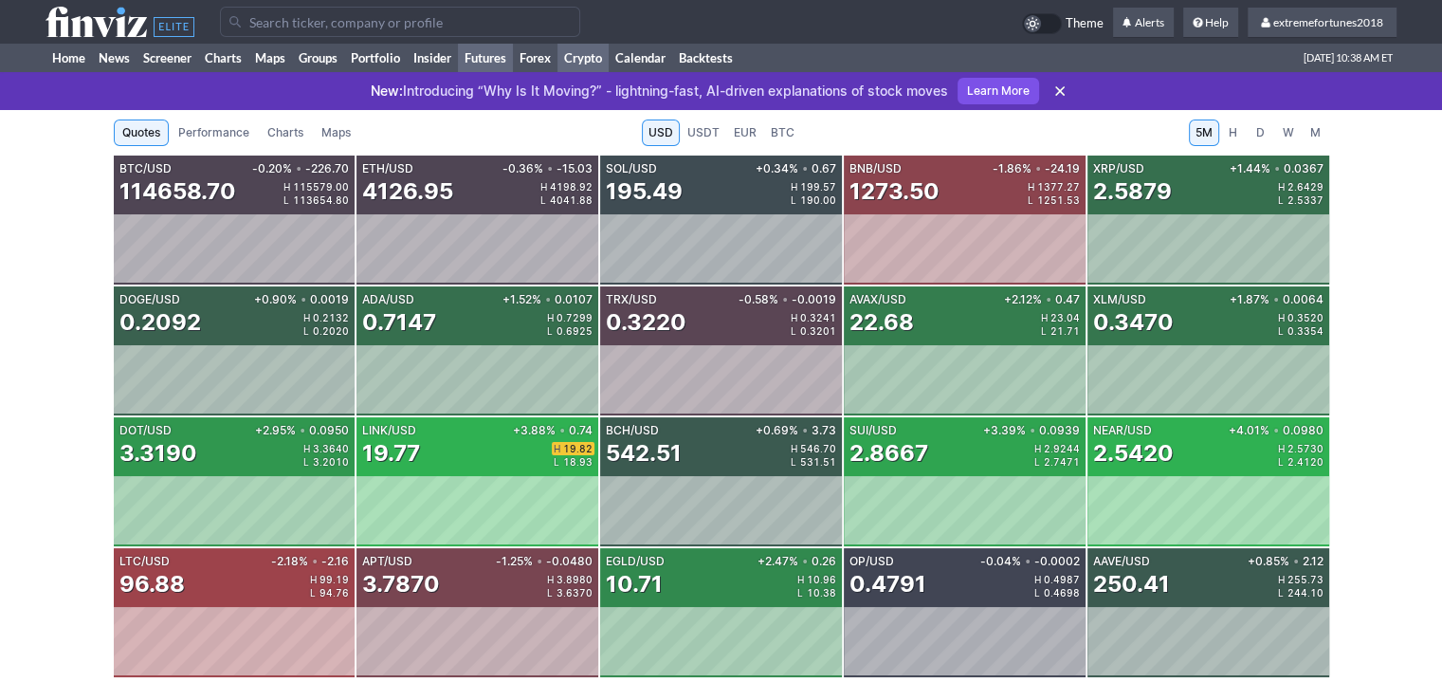
click at [487, 64] on link "Futures" at bounding box center [485, 58] width 55 height 28
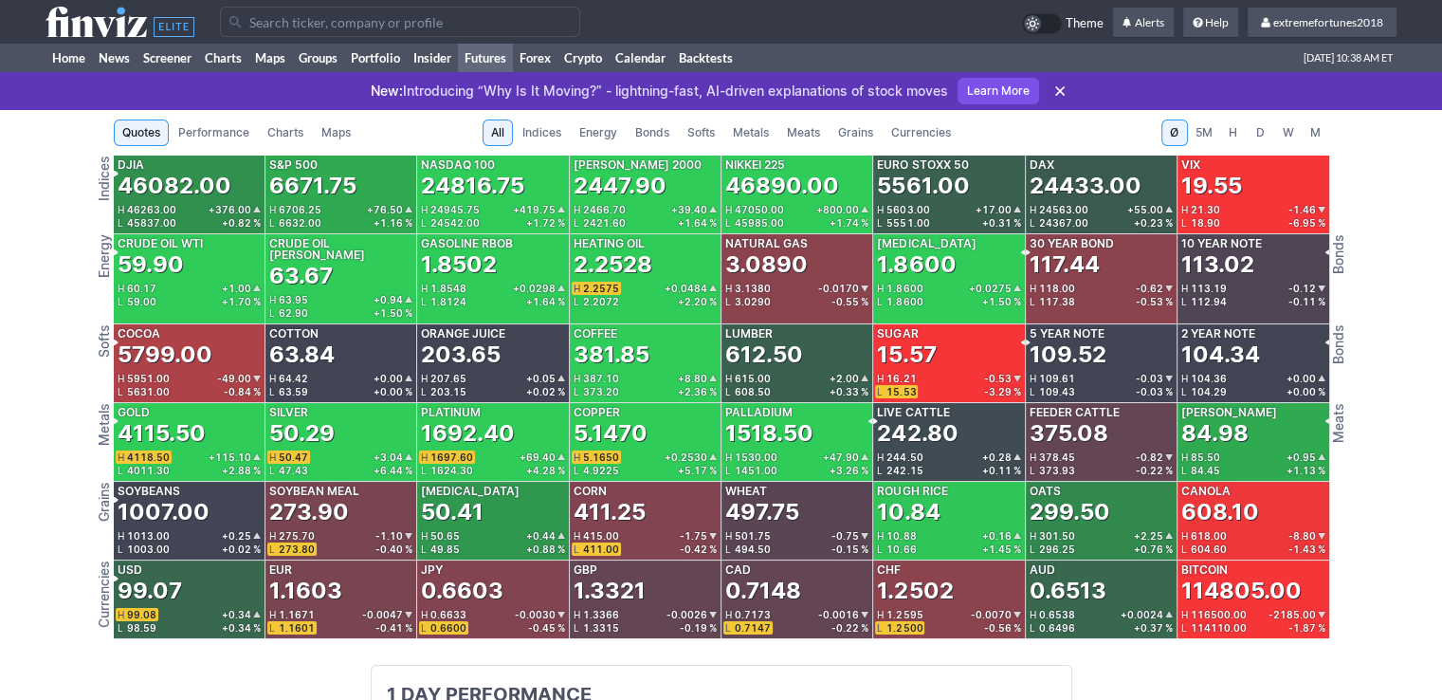
click at [756, 138] on span "Metals" at bounding box center [751, 132] width 36 height 19
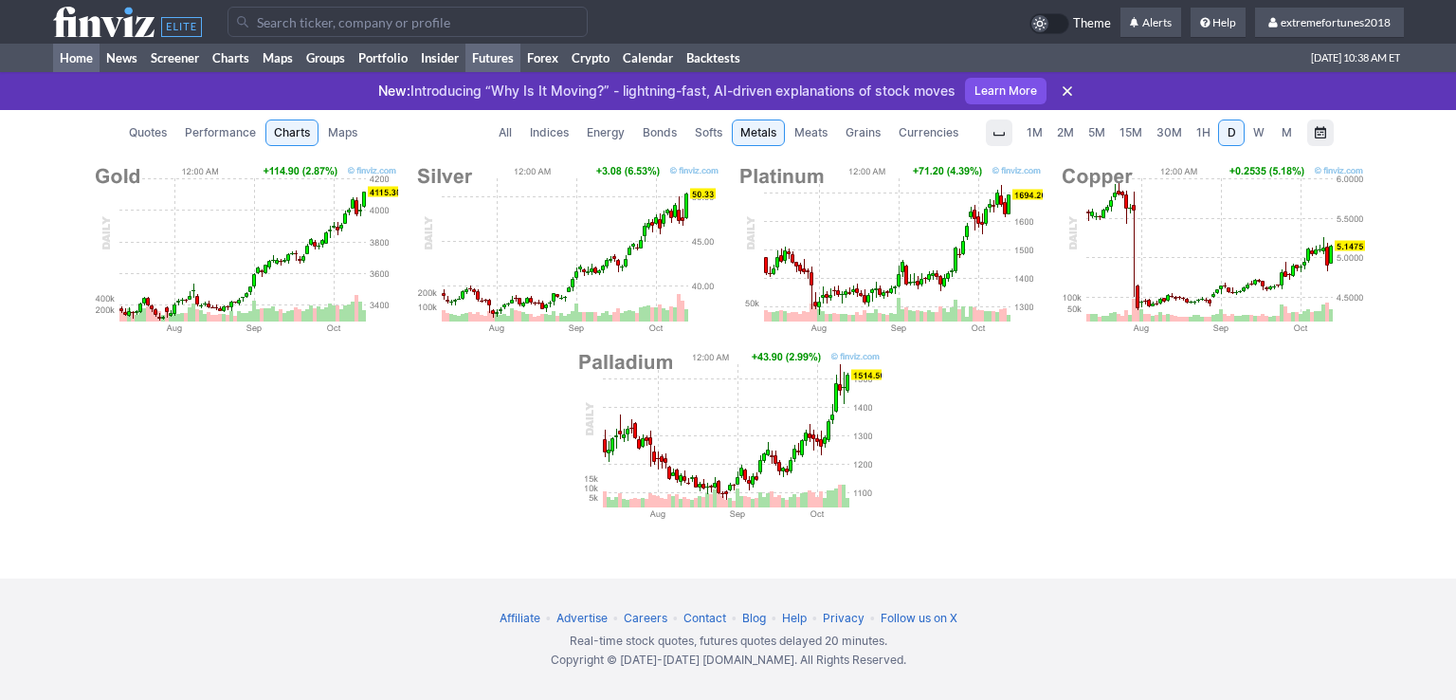
click at [68, 62] on link "Home" at bounding box center [76, 58] width 46 height 28
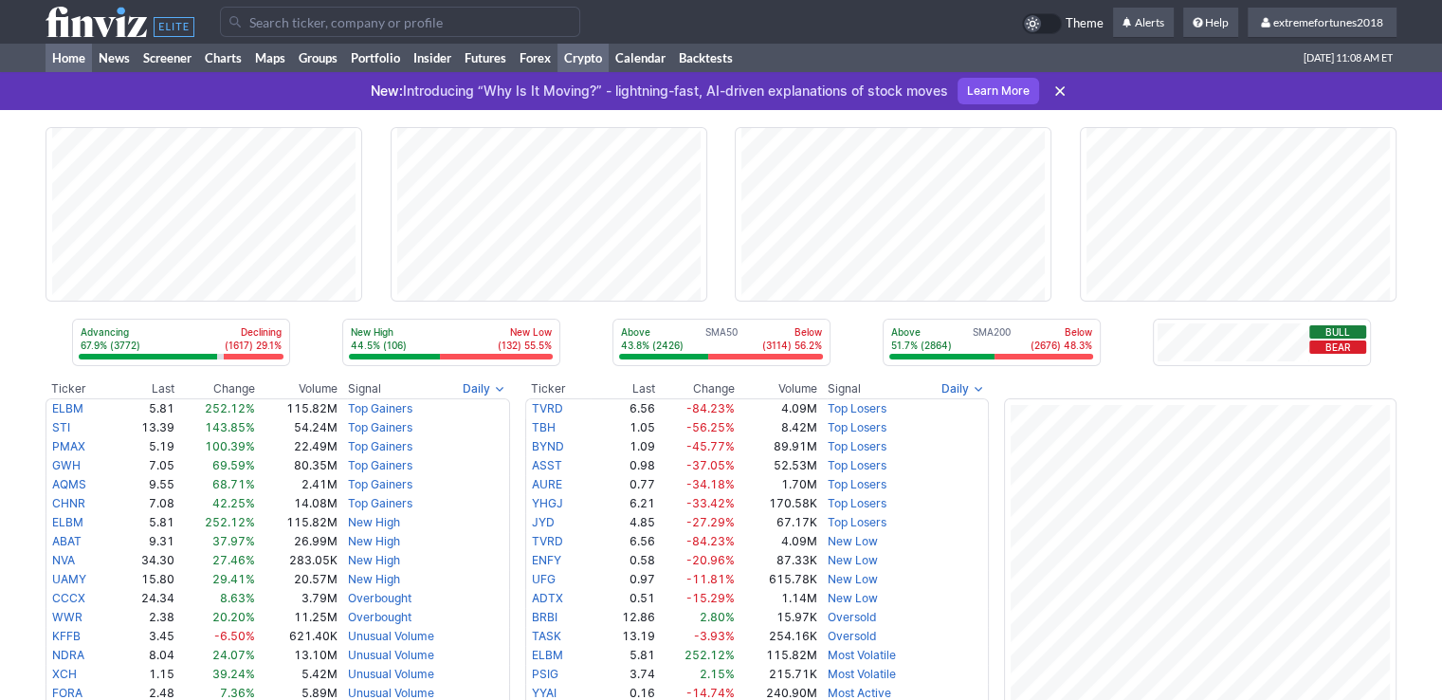
click at [588, 58] on link "Crypto" at bounding box center [582, 58] width 51 height 28
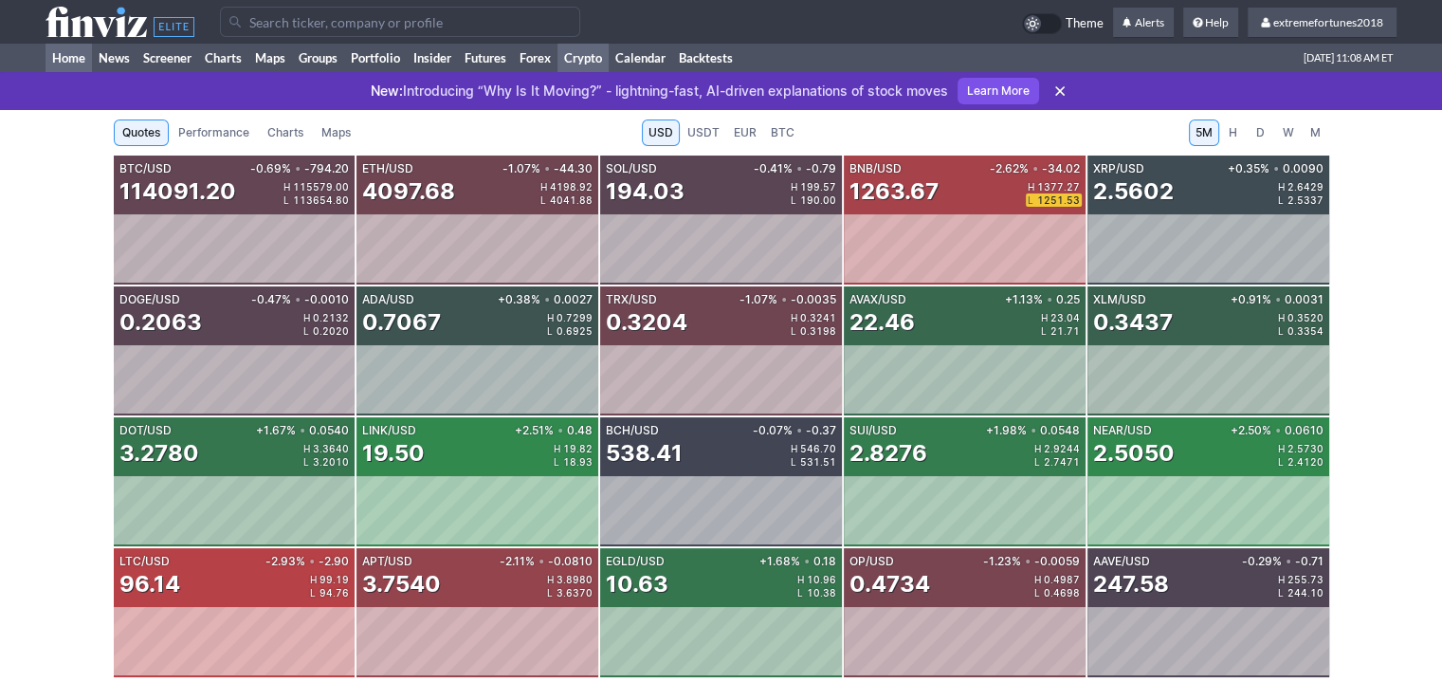
click at [64, 59] on link "Home" at bounding box center [68, 58] width 46 height 28
